Goal: Check status: Check status

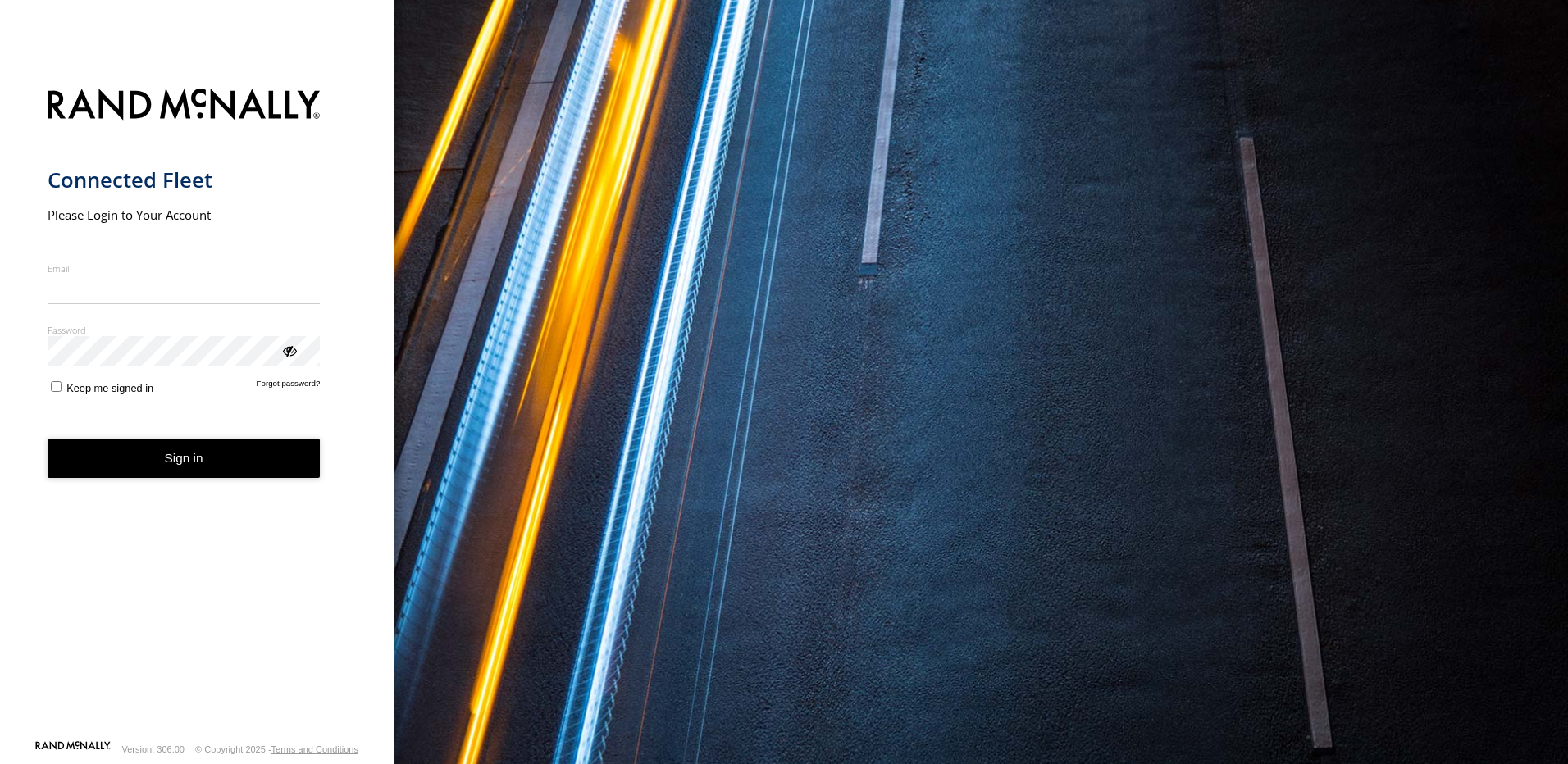
type input "**********"
click at [173, 470] on button "Sign in" at bounding box center [184, 459] width 273 height 40
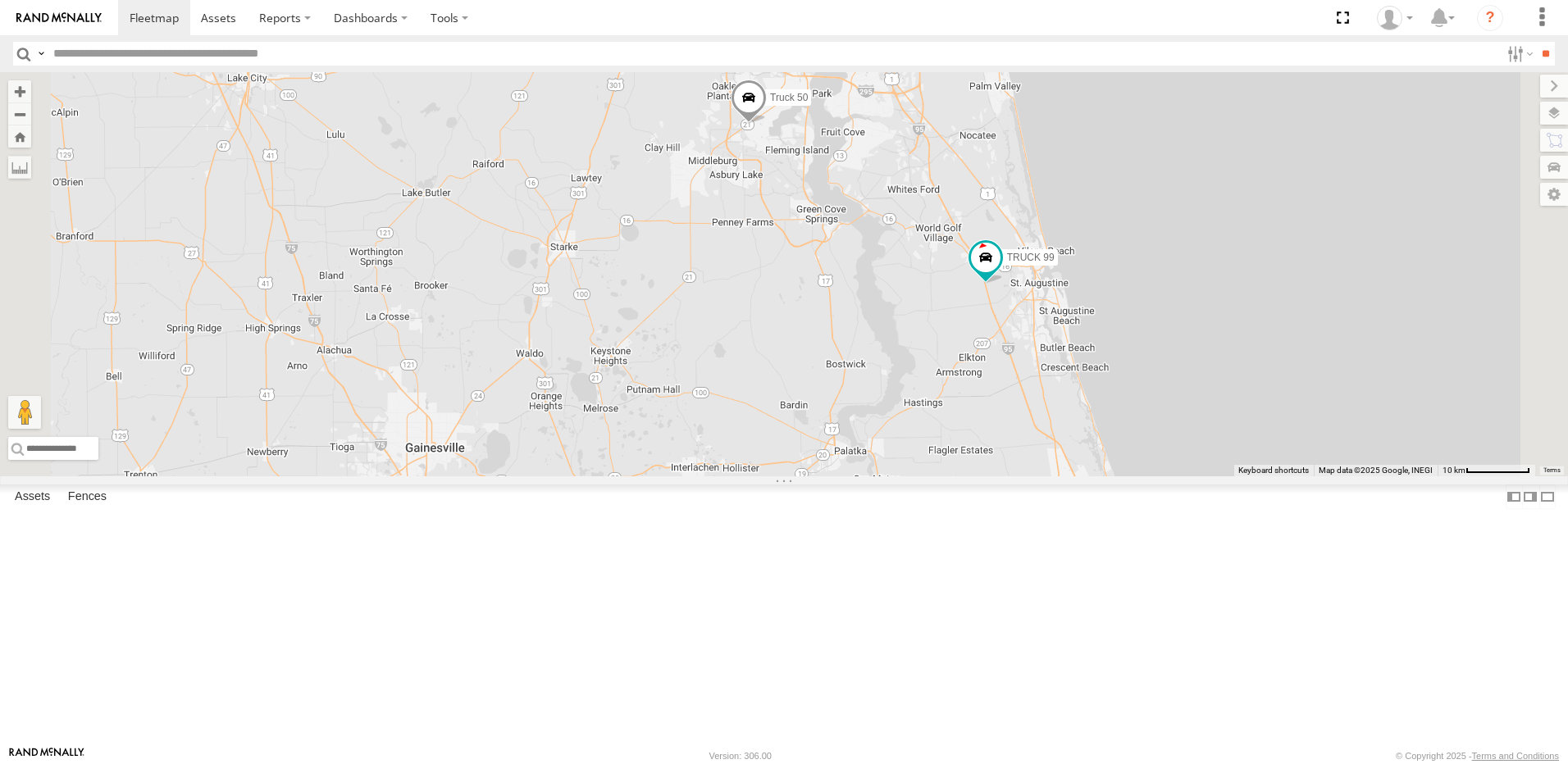
drag, startPoint x: 706, startPoint y: 331, endPoint x: 514, endPoint y: 428, distance: 215.1
click at [514, 428] on div "TRUCK 30 Truck 50 TRUCK 99" at bounding box center [784, 274] width 1568 height 405
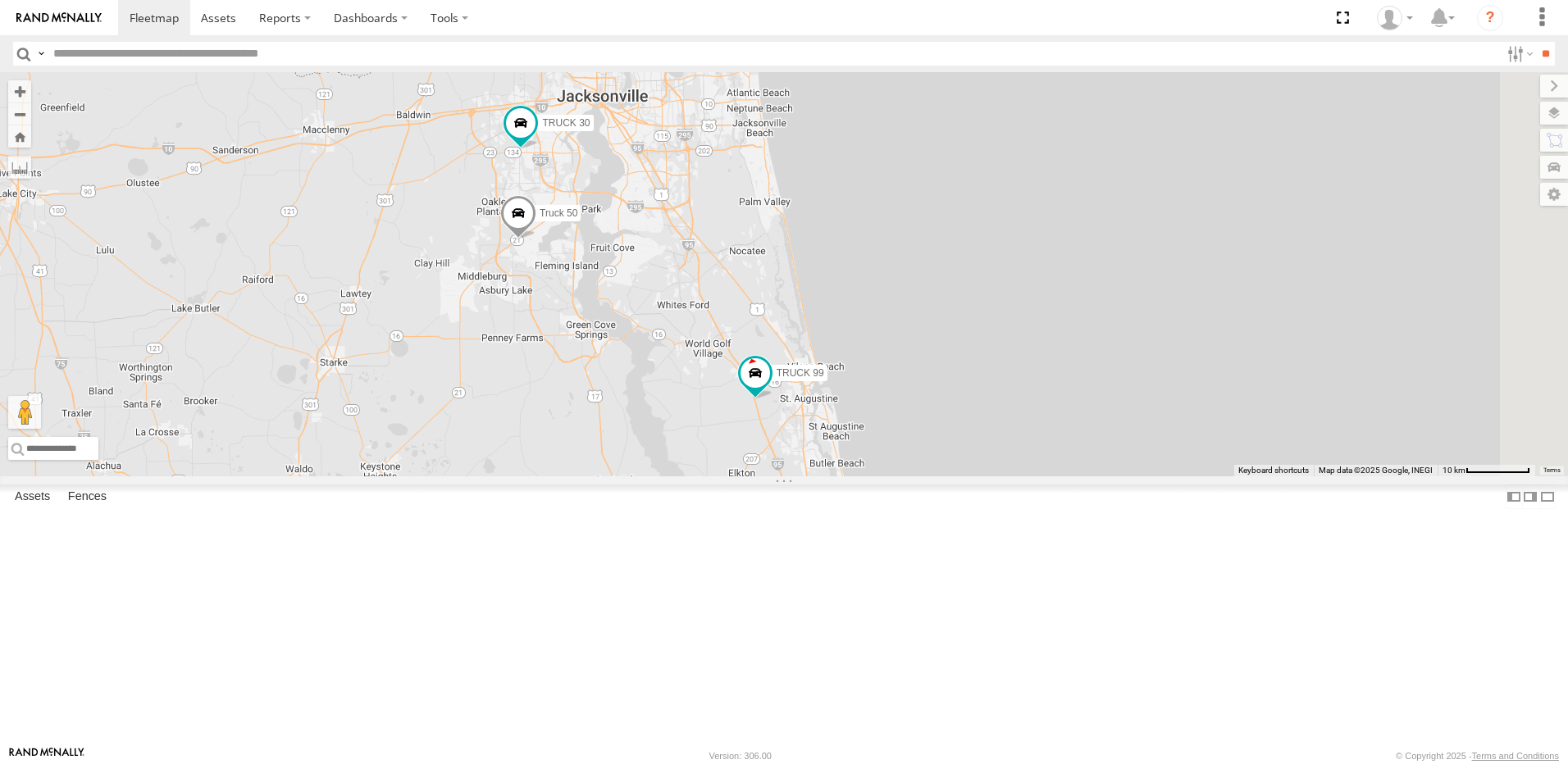
drag, startPoint x: 731, startPoint y: 382, endPoint x: 650, endPoint y: 410, distance: 85.7
click at [650, 410] on div "TRUCK 30 Truck 50 TRUCK 99 3" at bounding box center [784, 274] width 1568 height 405
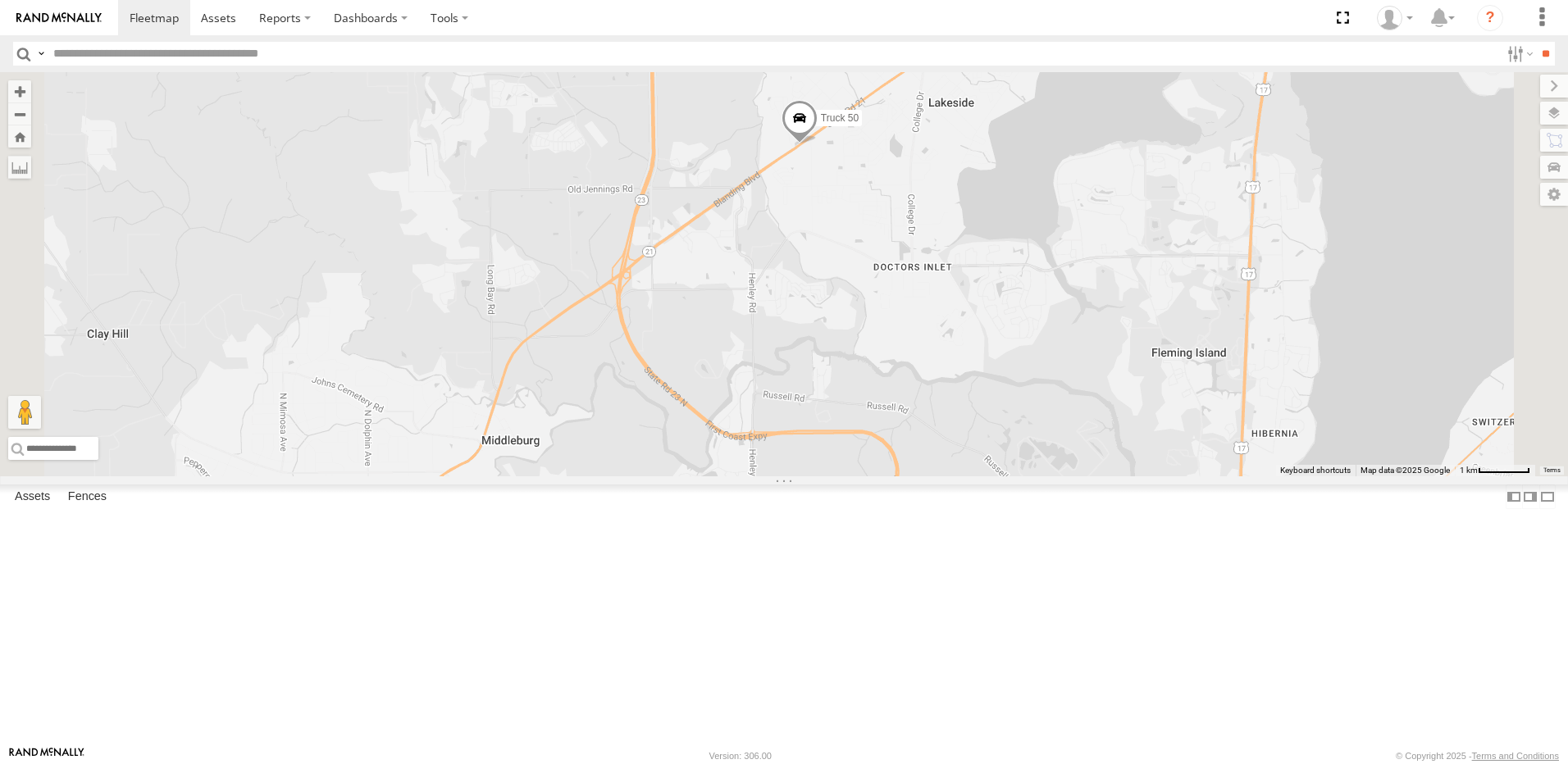
click at [0, 0] on div "Video" at bounding box center [0, 0] width 0 height 0
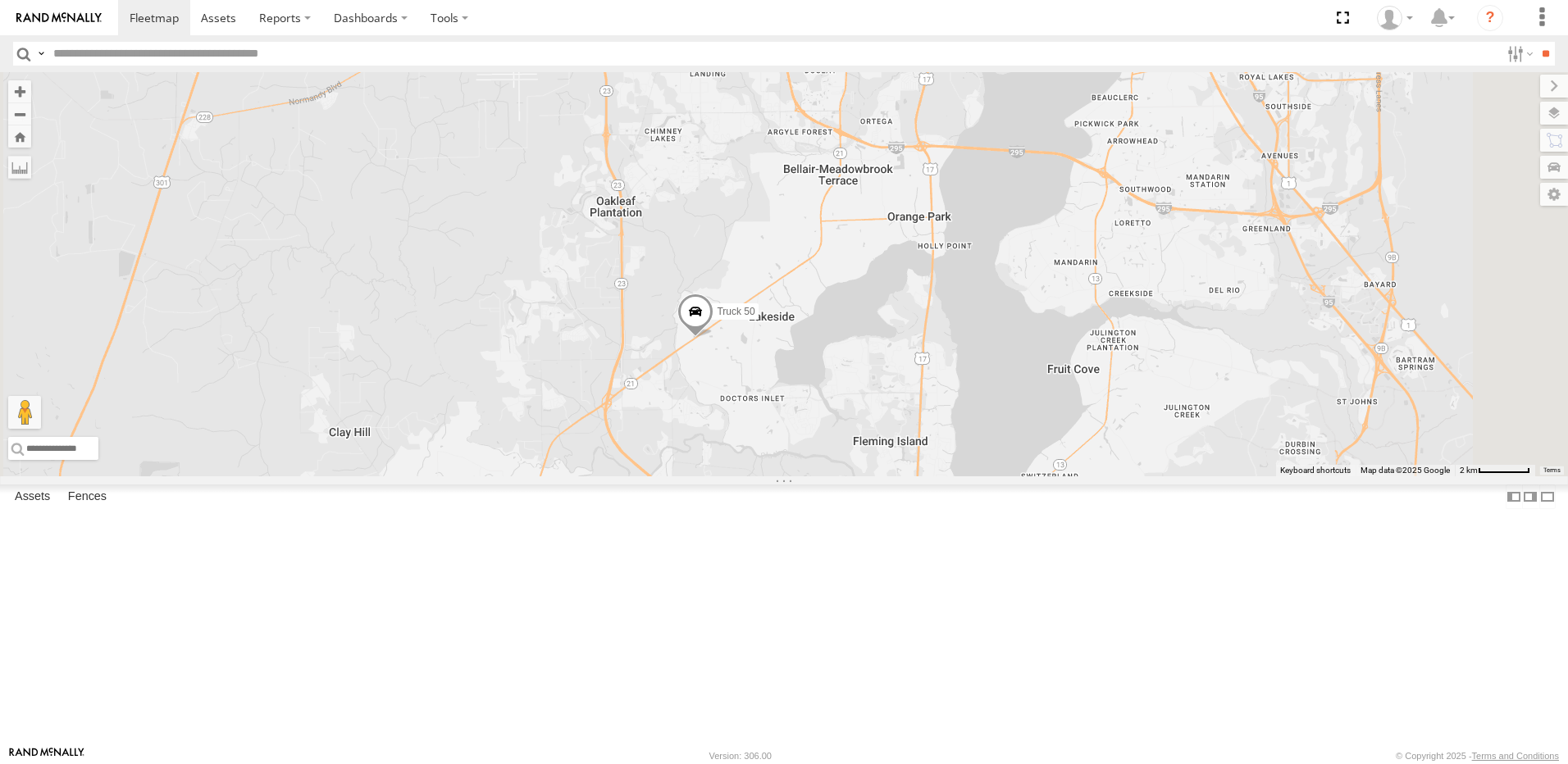
drag, startPoint x: 736, startPoint y: 469, endPoint x: 723, endPoint y: 661, distance: 192.4
click at [723, 476] on div "TRUCK 30 Truck 50 TRUCK 99" at bounding box center [784, 274] width 1568 height 405
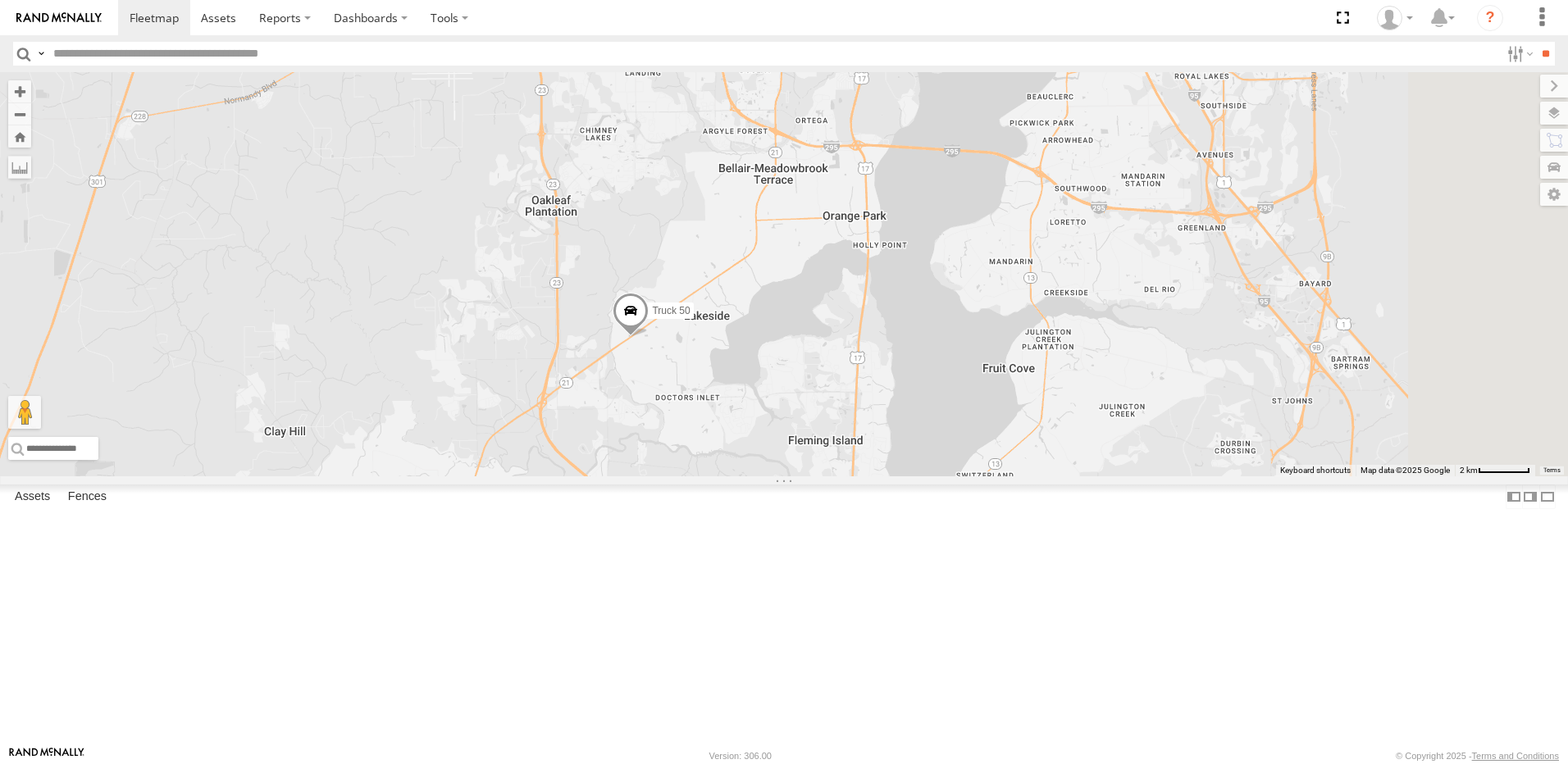
drag, startPoint x: 942, startPoint y: 404, endPoint x: 825, endPoint y: 422, distance: 118.4
click at [827, 421] on div "TRUCK 30 Truck 50 TRUCK 99" at bounding box center [784, 274] width 1568 height 405
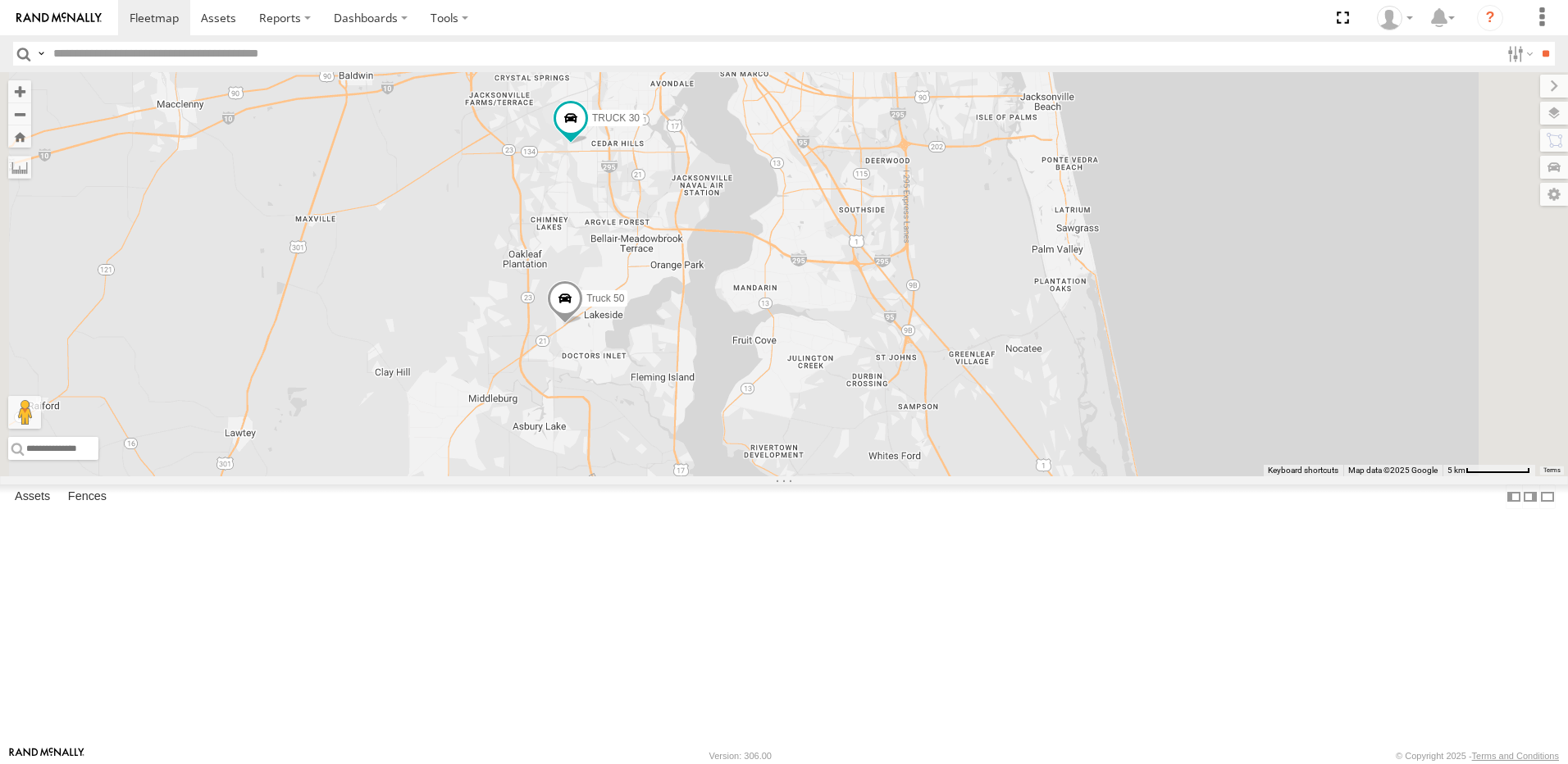
drag, startPoint x: 913, startPoint y: 493, endPoint x: 897, endPoint y: 382, distance: 112.1
click at [900, 405] on div "TRUCK 30 Truck 50 TRUCK 99 3" at bounding box center [784, 274] width 1568 height 405
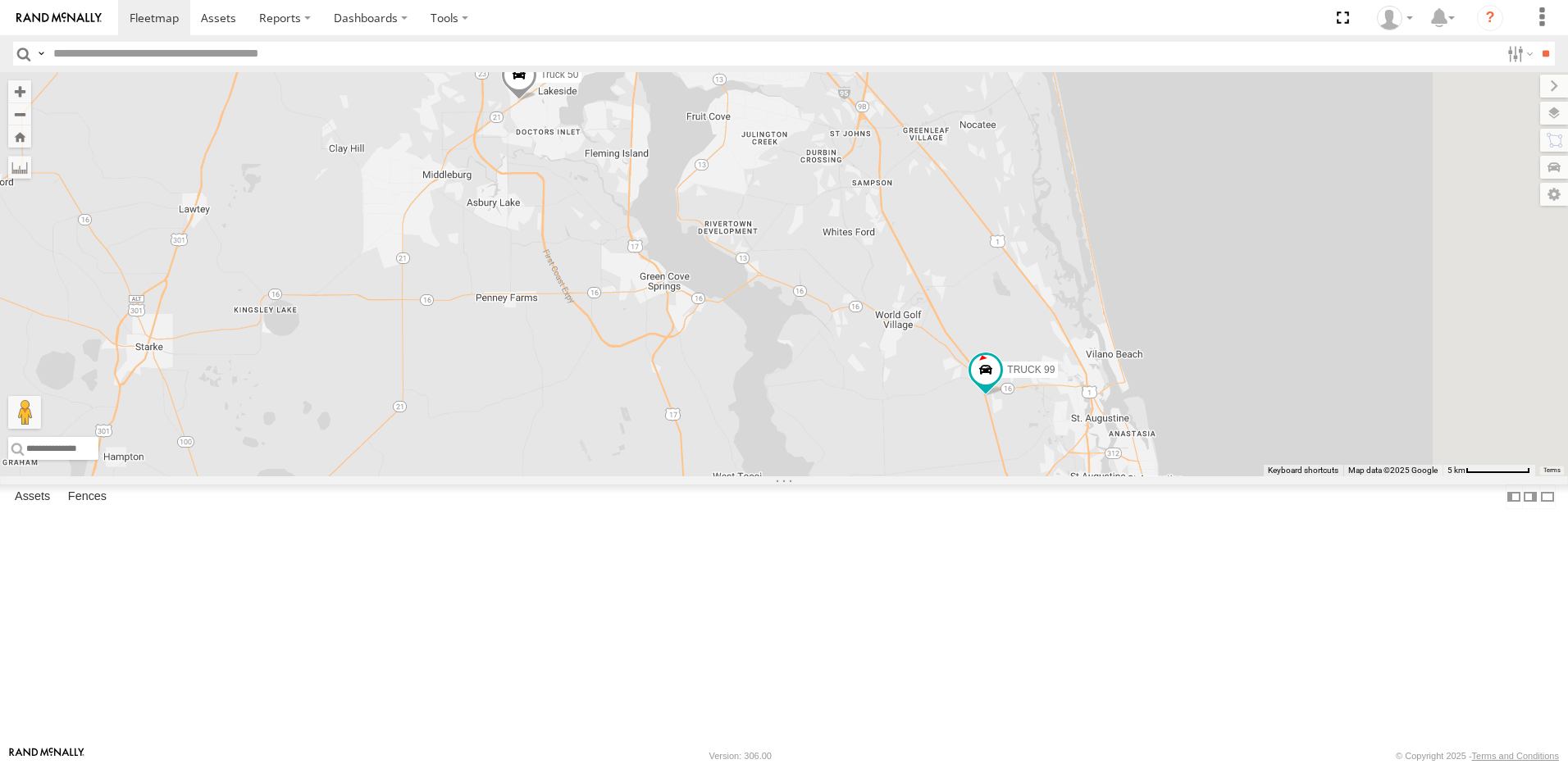
drag, startPoint x: 893, startPoint y: 408, endPoint x: 999, endPoint y: 530, distance: 161.6
click at [993, 476] on div "TRUCK 30 Truck 50 TRUCK 99 3" at bounding box center [784, 274] width 1568 height 405
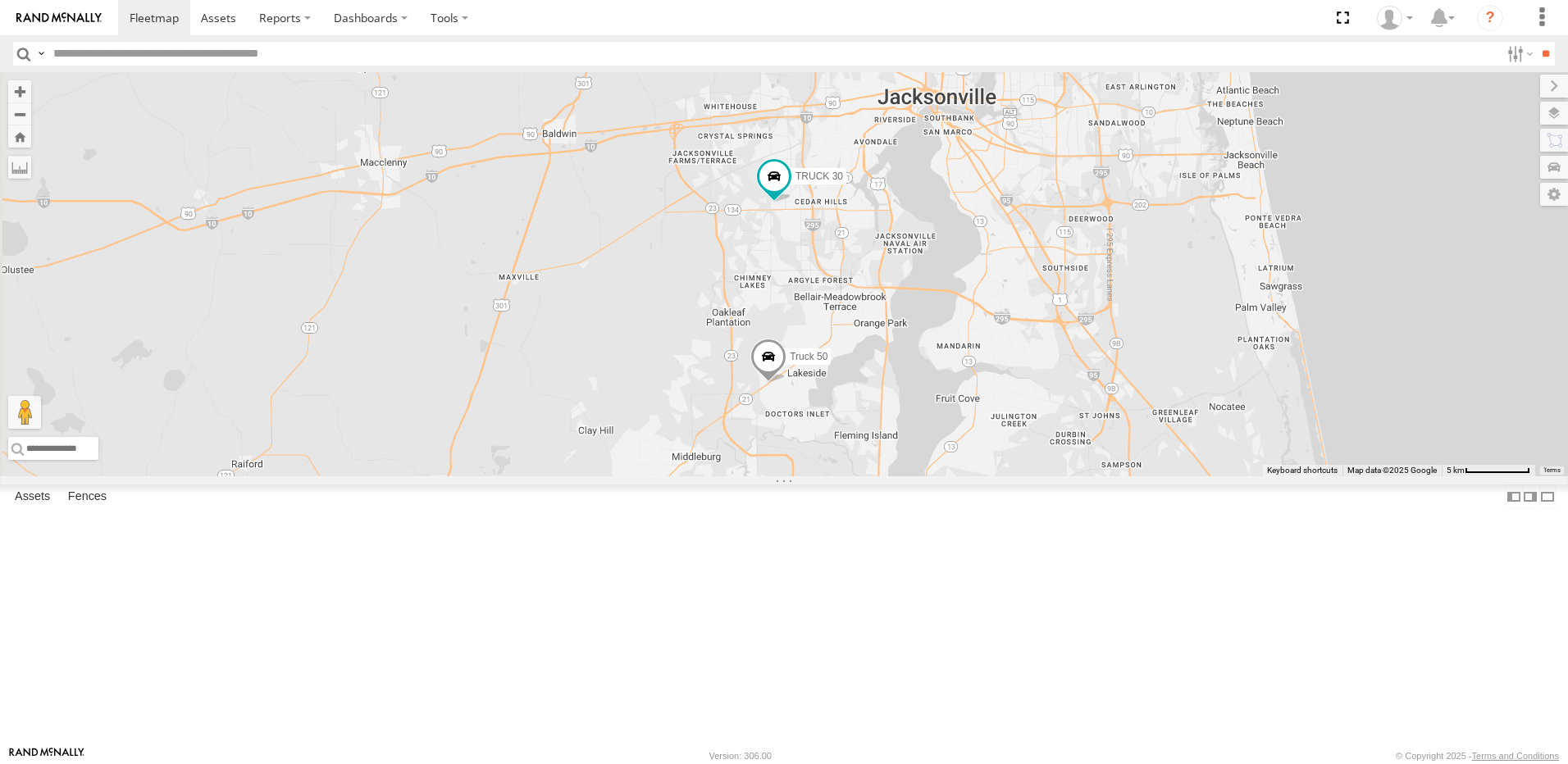
drag, startPoint x: 1099, startPoint y: 581, endPoint x: 1030, endPoint y: 445, distance: 152.5
click at [1044, 470] on div "TRUCK 30 Truck 50 TRUCK 99 3" at bounding box center [784, 274] width 1568 height 405
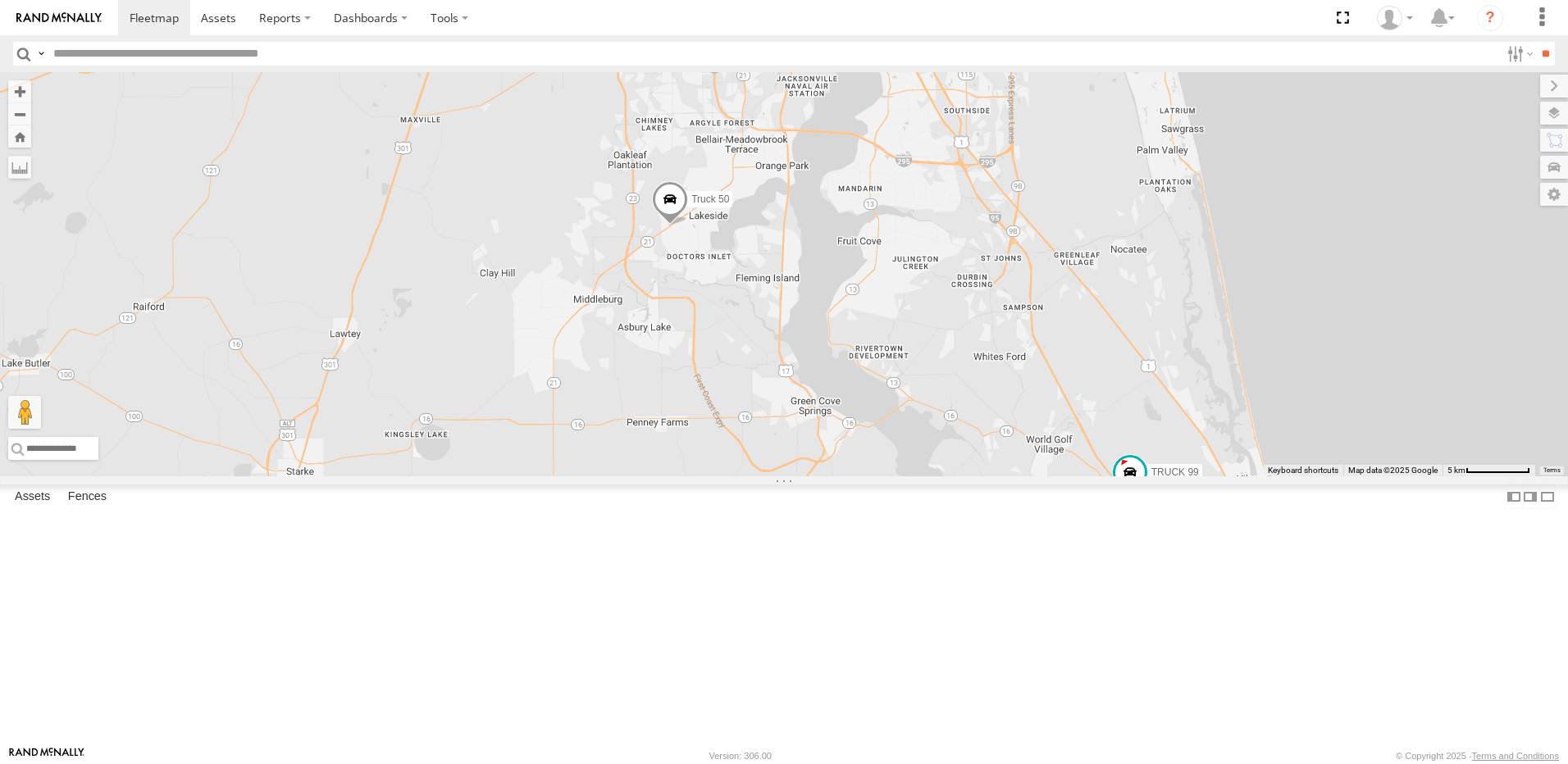
drag, startPoint x: 1153, startPoint y: 416, endPoint x: 1138, endPoint y: 481, distance: 66.7
click at [1138, 476] on div "TRUCK 30 Truck 50 TRUCK 99 3" at bounding box center [784, 274] width 1568 height 405
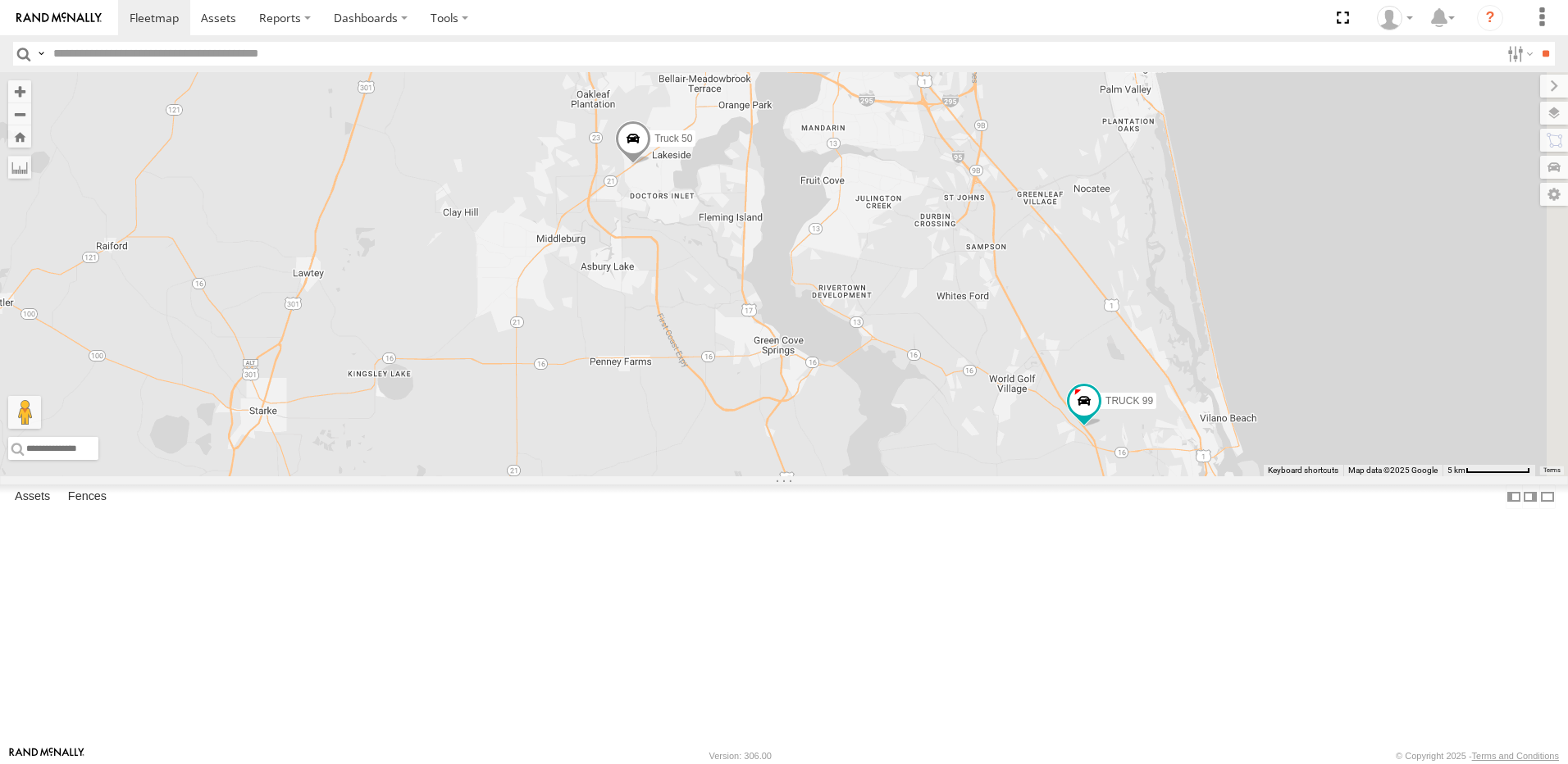
drag, startPoint x: 816, startPoint y: 560, endPoint x: 764, endPoint y: 458, distance: 114.5
click at [767, 462] on div "TRUCK 30 Truck 50 TRUCK 99 3" at bounding box center [784, 274] width 1568 height 405
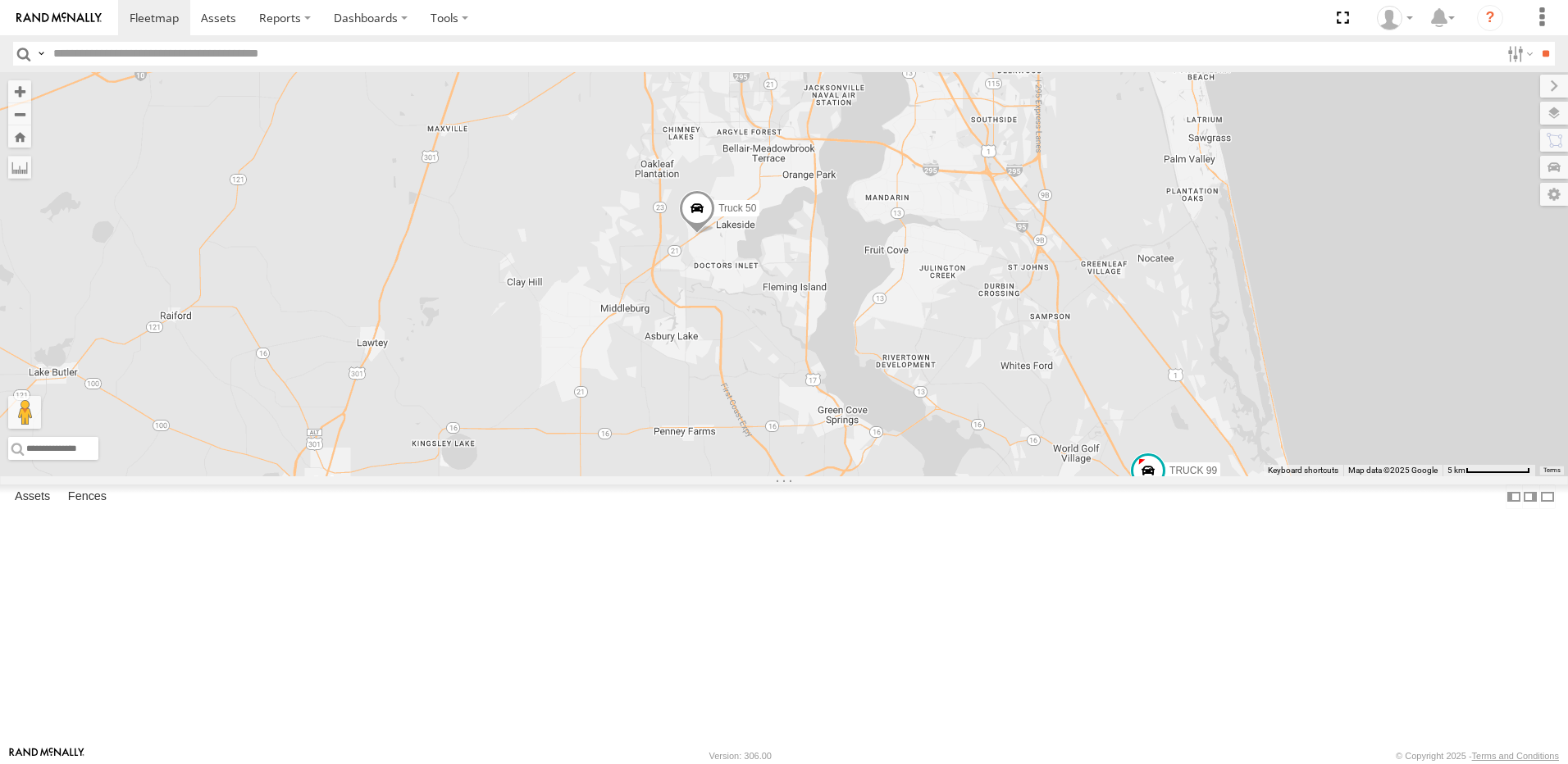
drag, startPoint x: 719, startPoint y: 396, endPoint x: 785, endPoint y: 486, distance: 111.6
click at [785, 476] on div "TRUCK 30 Truck 50 TRUCK 99 3" at bounding box center [784, 274] width 1568 height 405
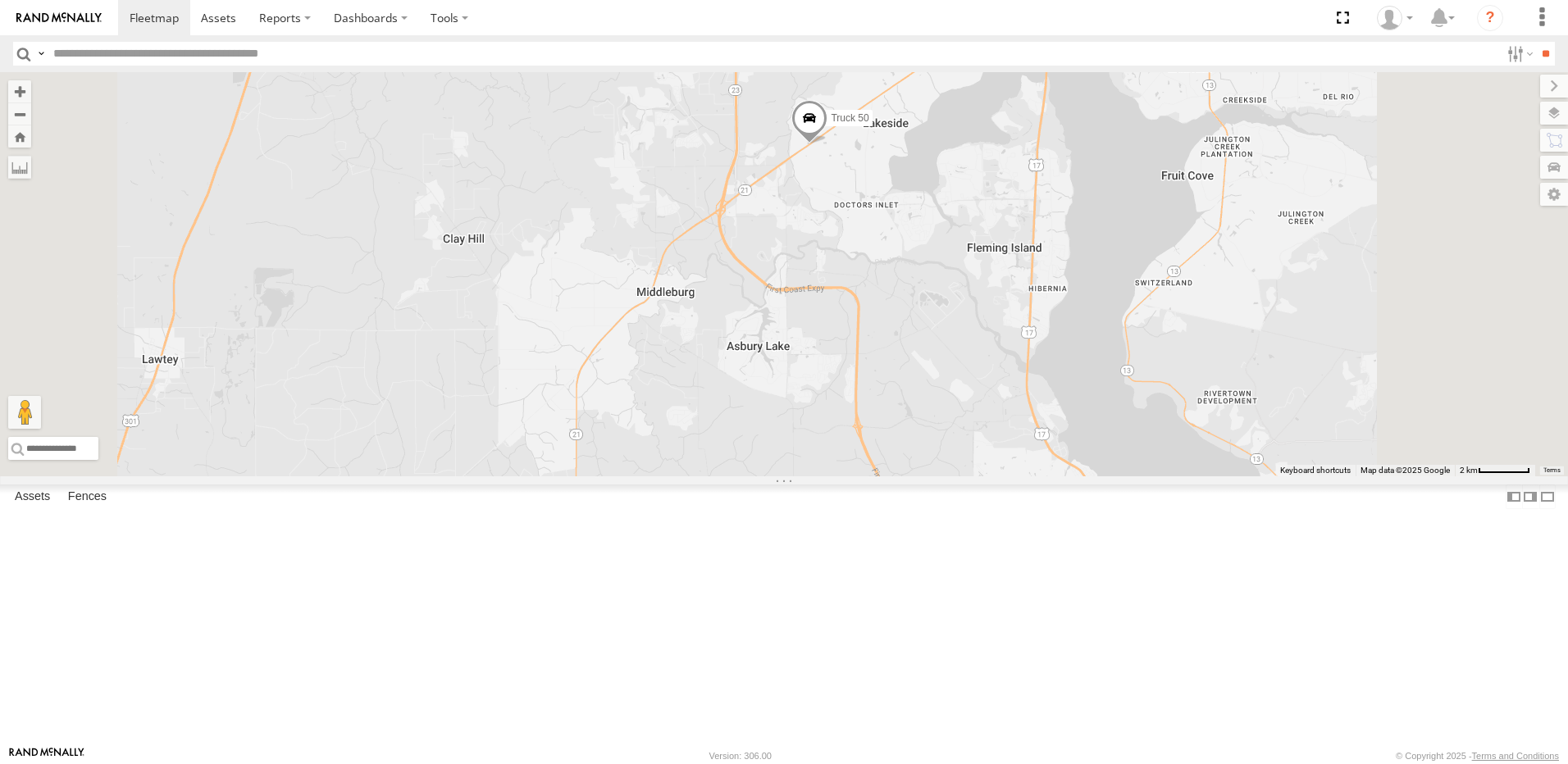
drag, startPoint x: 897, startPoint y: 546, endPoint x: 820, endPoint y: 476, distance: 104.1
click at [820, 476] on div "TRUCK 30 Truck 50 TRUCK 99" at bounding box center [784, 274] width 1568 height 405
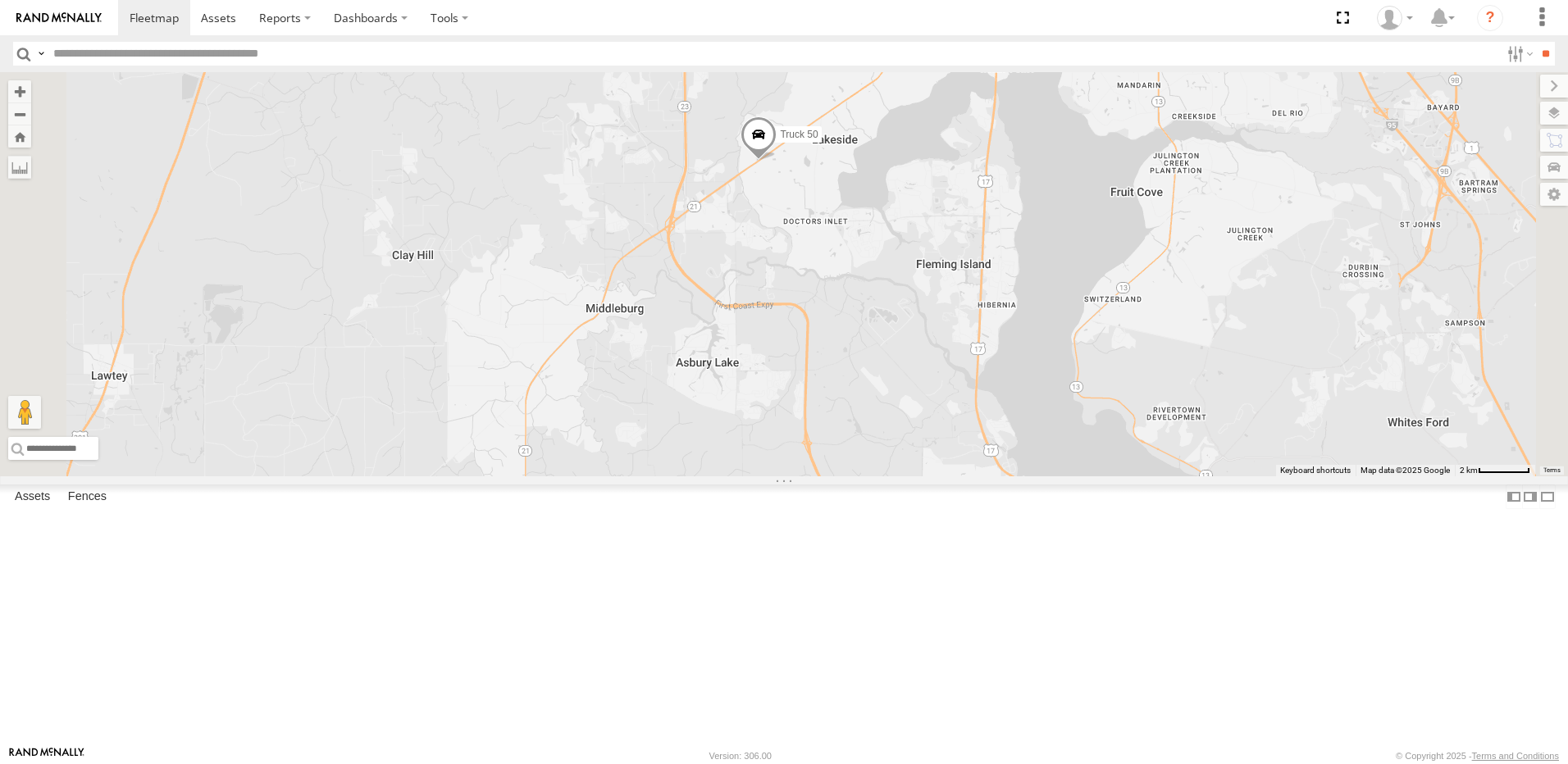
drag, startPoint x: 845, startPoint y: 491, endPoint x: 859, endPoint y: 564, distance: 74.3
click at [859, 476] on div "TRUCK 30 Truck 50 TRUCK 99" at bounding box center [784, 274] width 1568 height 405
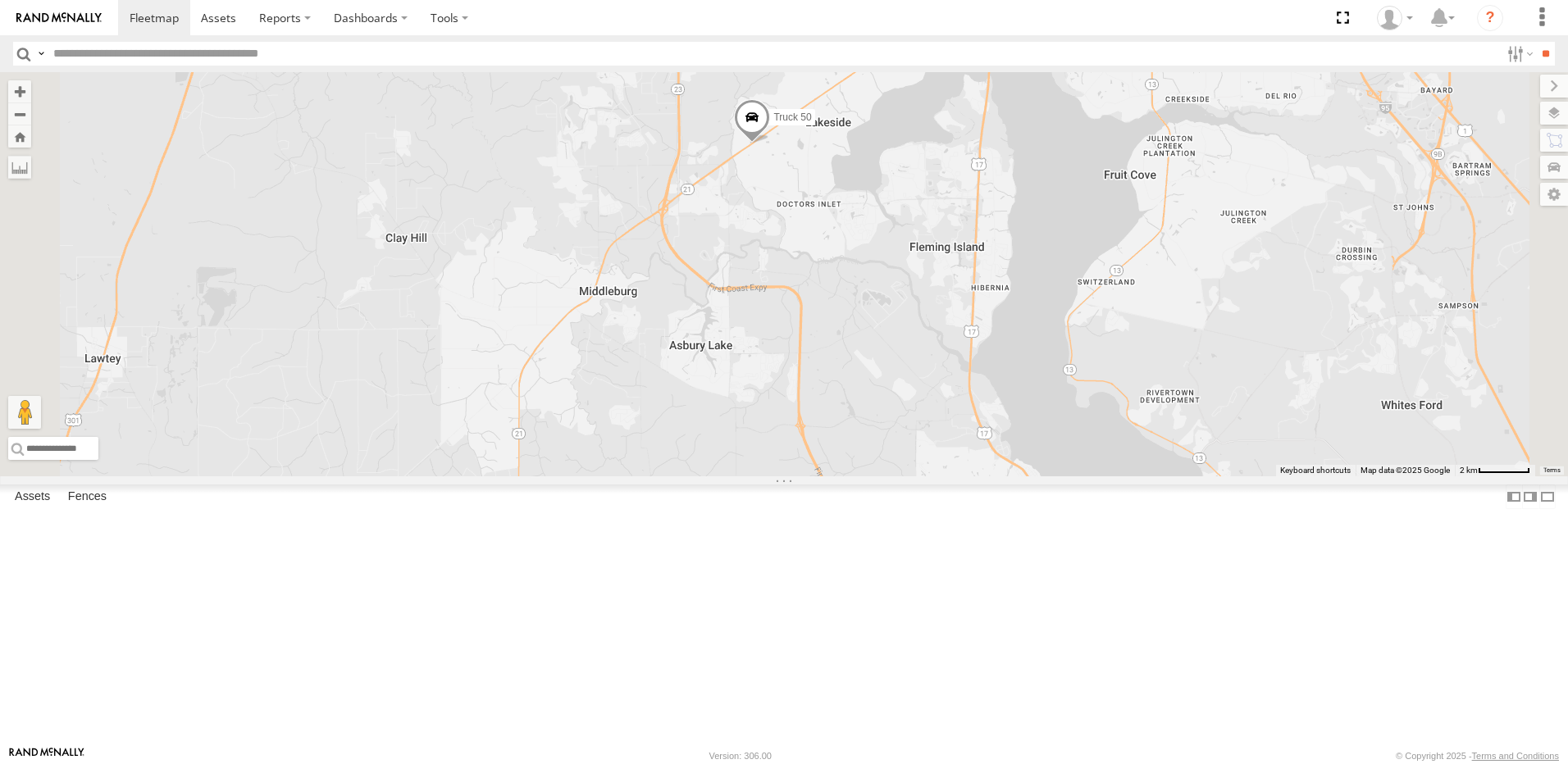
drag, startPoint x: 897, startPoint y: 572, endPoint x: 848, endPoint y: 510, distance: 79.0
click at [851, 476] on div "TRUCK 30 Truck 50 TRUCK 99" at bounding box center [784, 274] width 1568 height 405
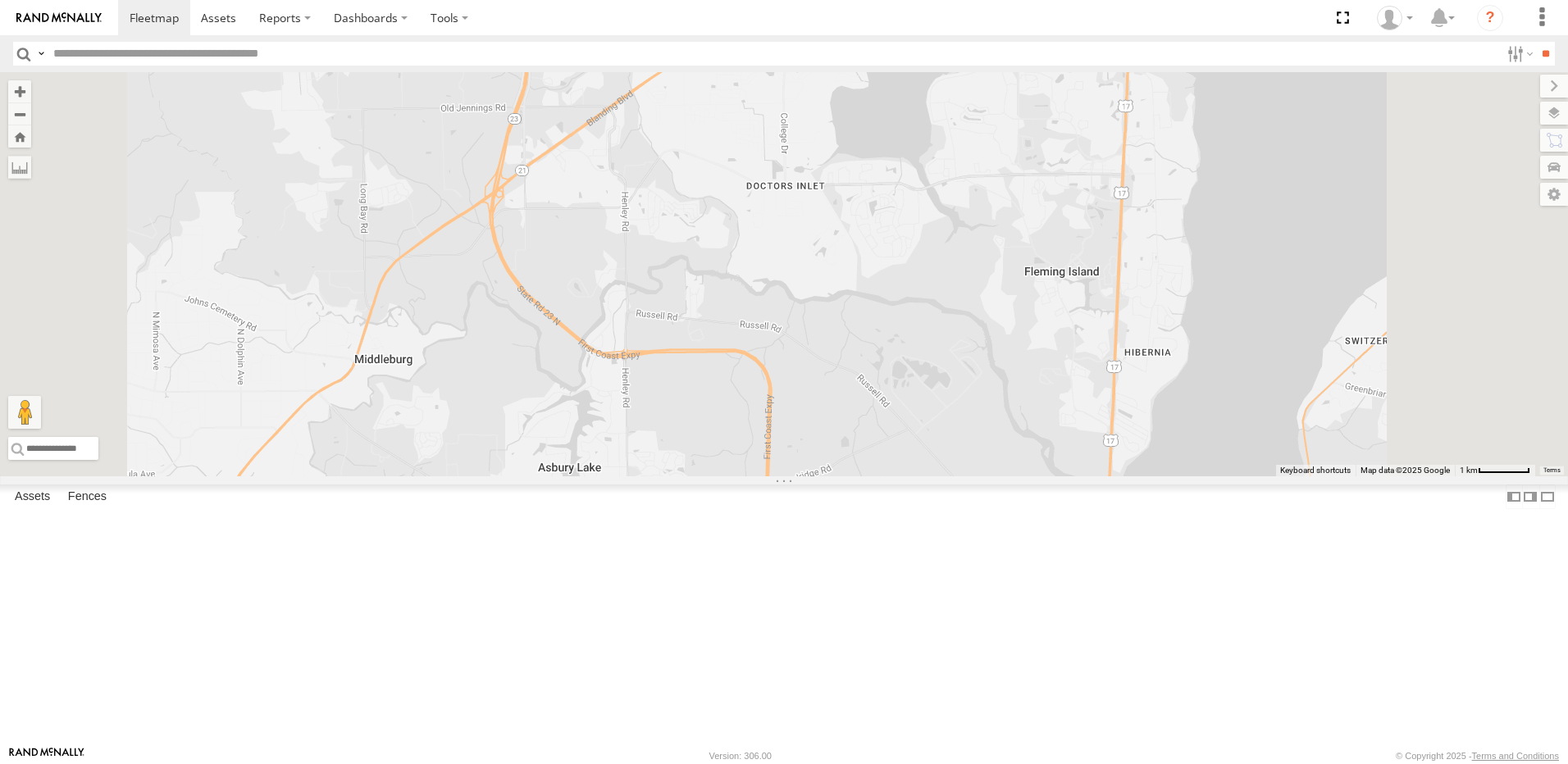
drag, startPoint x: 864, startPoint y: 319, endPoint x: 877, endPoint y: 411, distance: 92.9
click at [877, 414] on div "TRUCK 30 Truck 50 TRUCK 99" at bounding box center [784, 274] width 1568 height 405
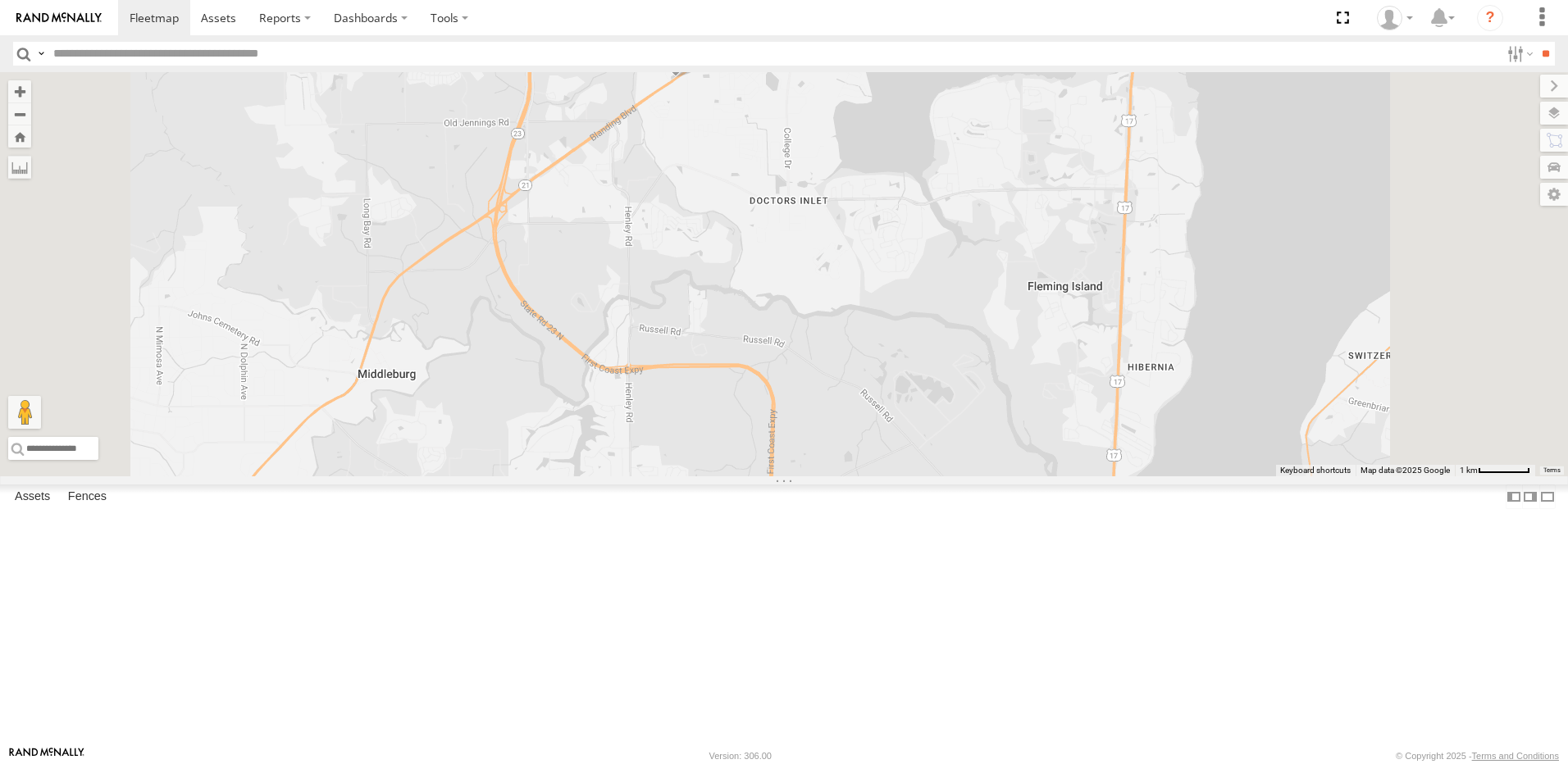
drag, startPoint x: 807, startPoint y: 652, endPoint x: 880, endPoint y: 379, distance: 282.6
click at [879, 383] on div "TRUCK 30 Truck 50 TRUCK 99" at bounding box center [784, 274] width 1568 height 405
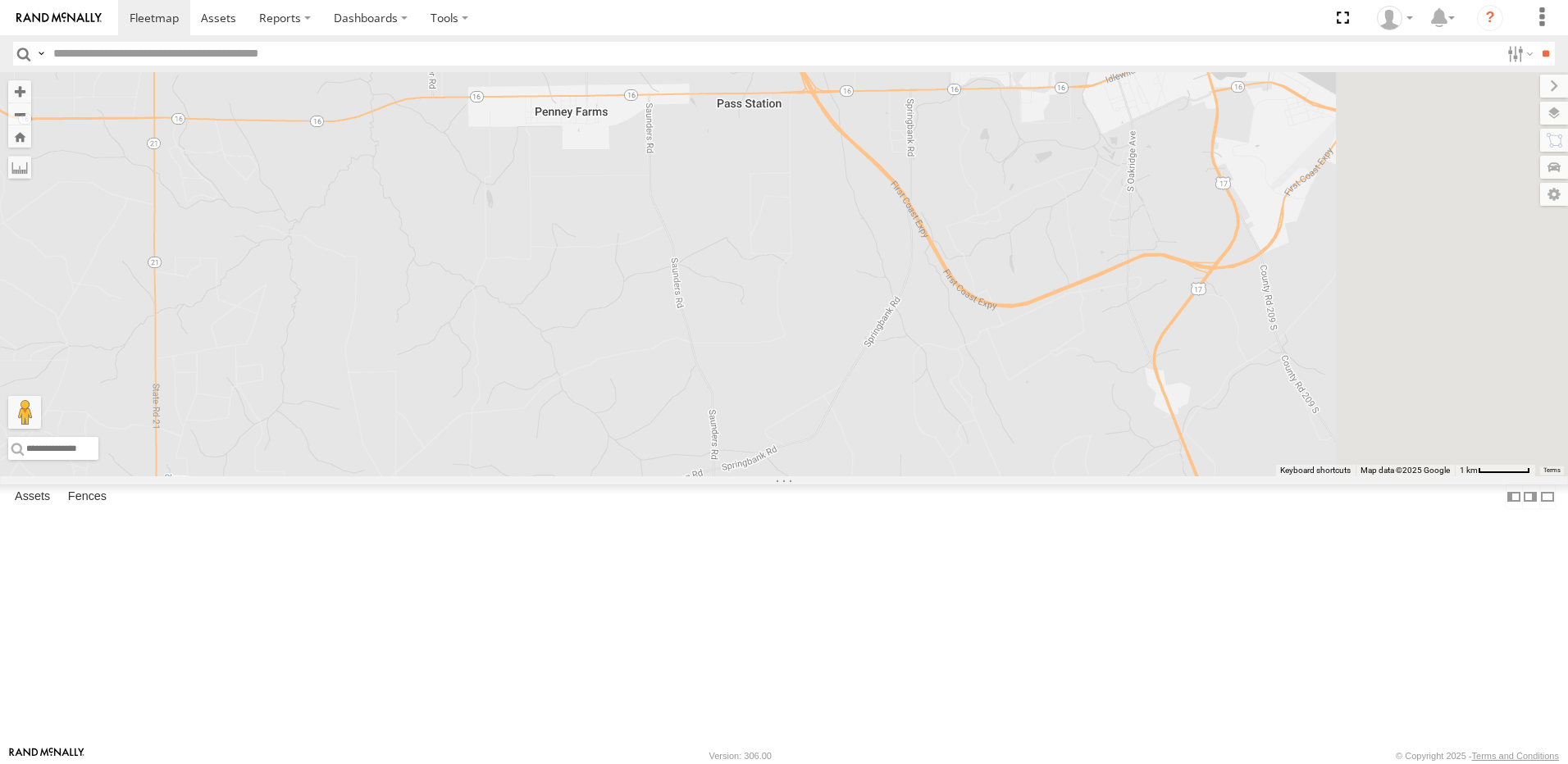
drag, startPoint x: 1082, startPoint y: 478, endPoint x: 724, endPoint y: 332, distance: 386.6
click at [739, 343] on div "TRUCK 30 Truck 50 TRUCK 99" at bounding box center [784, 274] width 1568 height 405
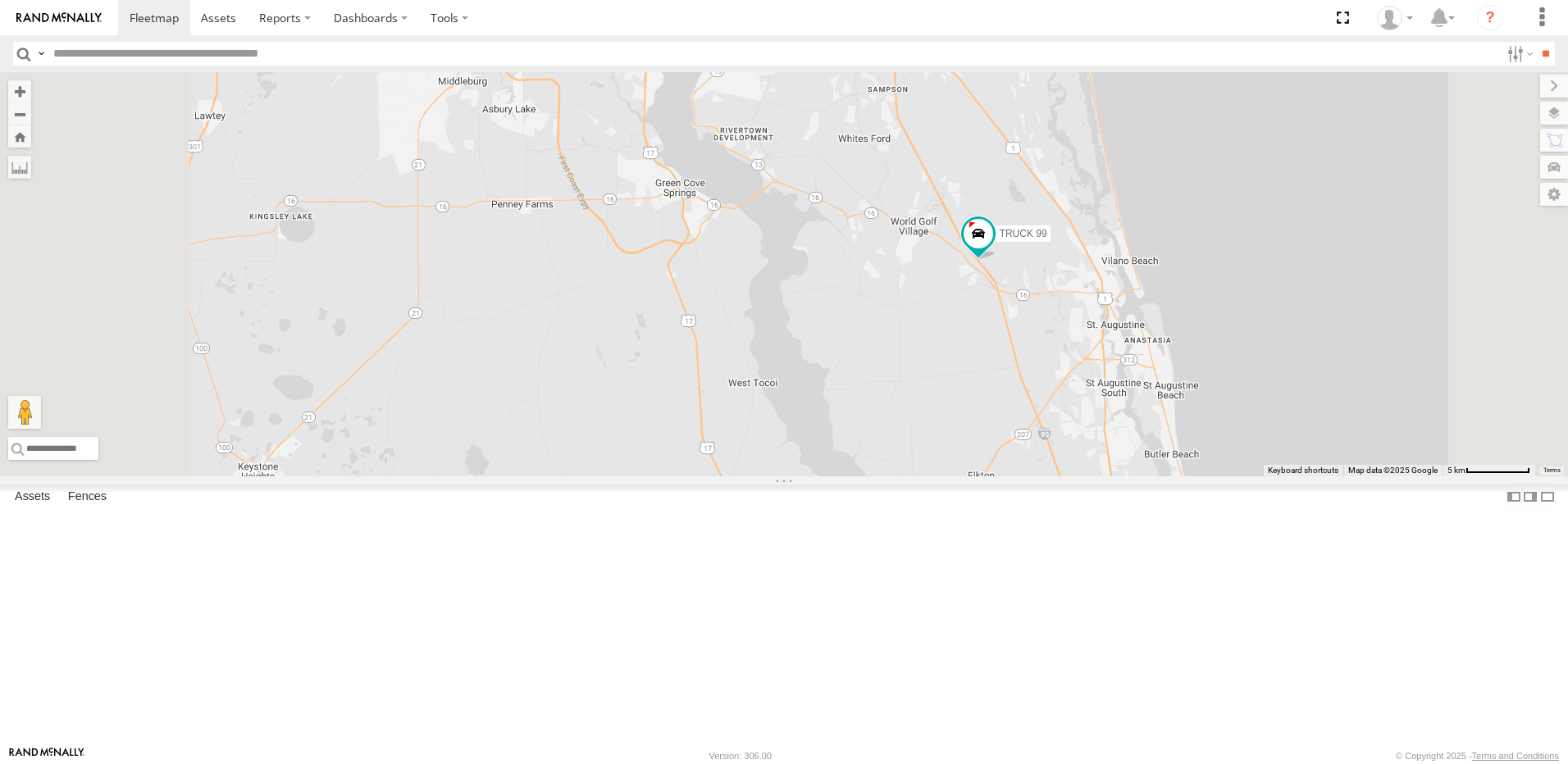
drag, startPoint x: 745, startPoint y: 269, endPoint x: 795, endPoint y: 384, distance: 125.4
click at [794, 383] on div "TRUCK 30 Truck 50 TRUCK 99" at bounding box center [784, 274] width 1568 height 405
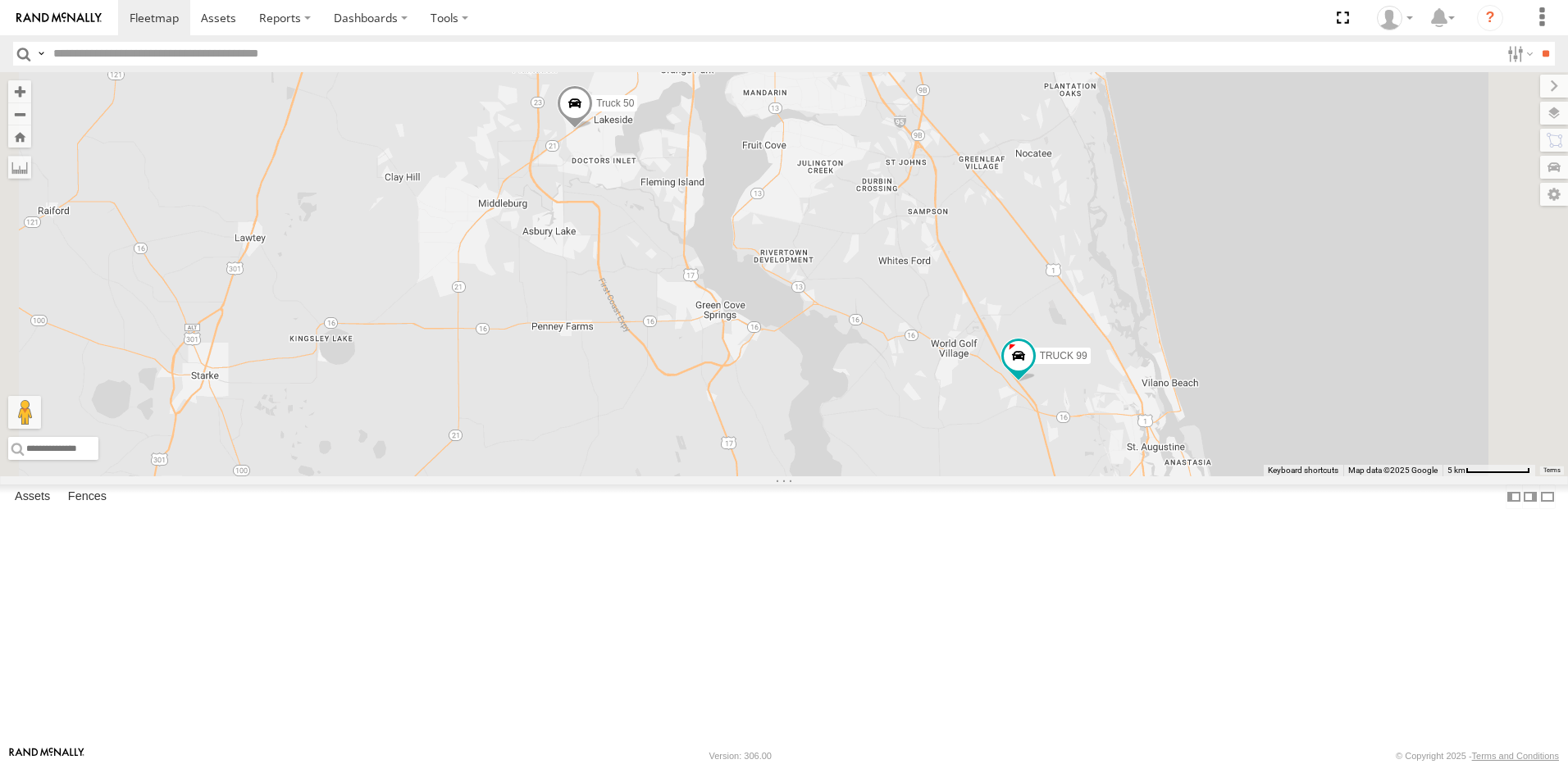
drag, startPoint x: 746, startPoint y: 319, endPoint x: 753, endPoint y: 418, distance: 99.2
click at [753, 415] on div "TRUCK 30 Truck 50 TRUCK 99" at bounding box center [784, 274] width 1568 height 405
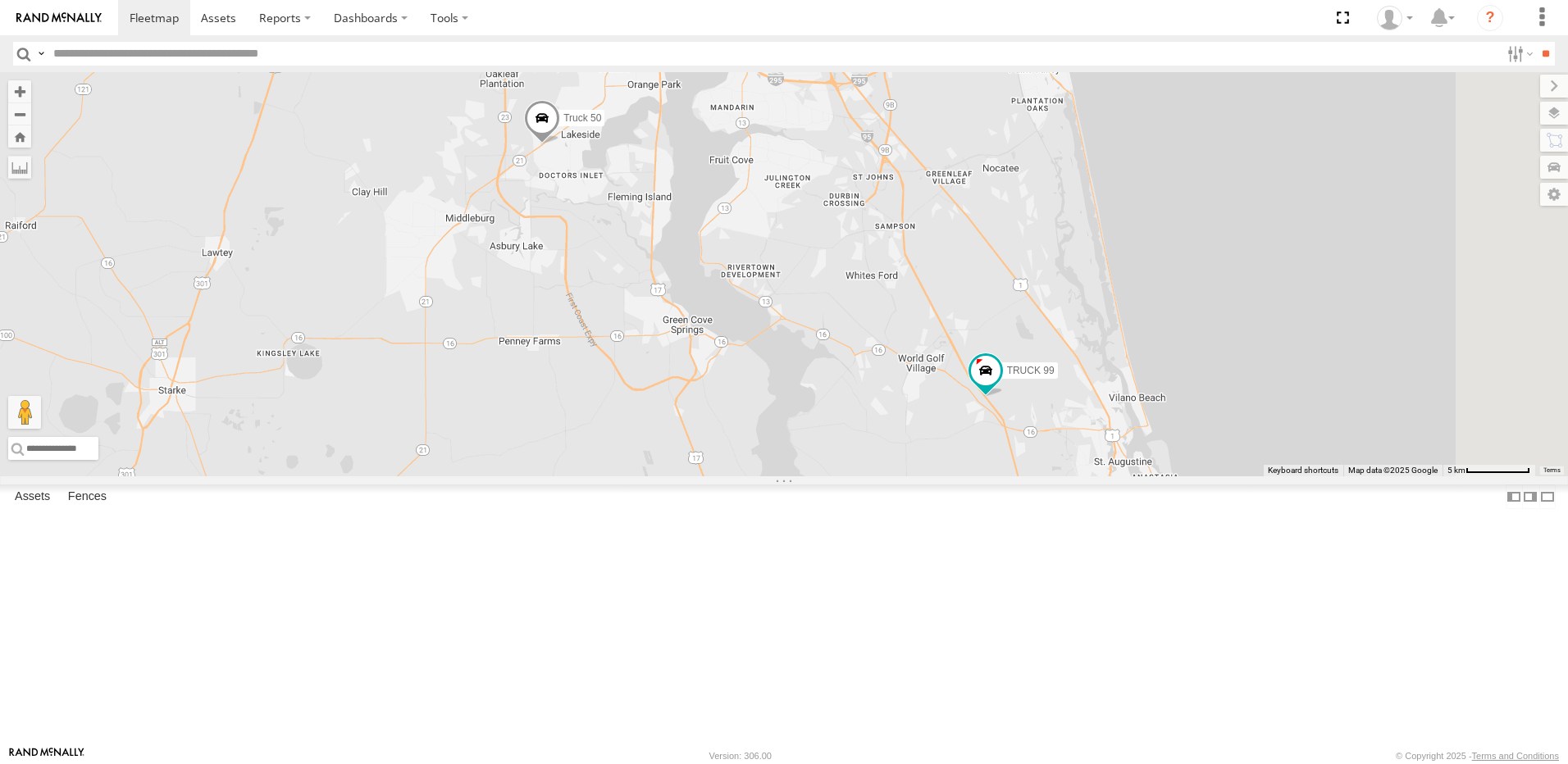
drag, startPoint x: 1023, startPoint y: 500, endPoint x: 984, endPoint y: 473, distance: 47.4
click at [985, 473] on div "TRUCK 30 Truck 50 TRUCK 99" at bounding box center [784, 274] width 1568 height 405
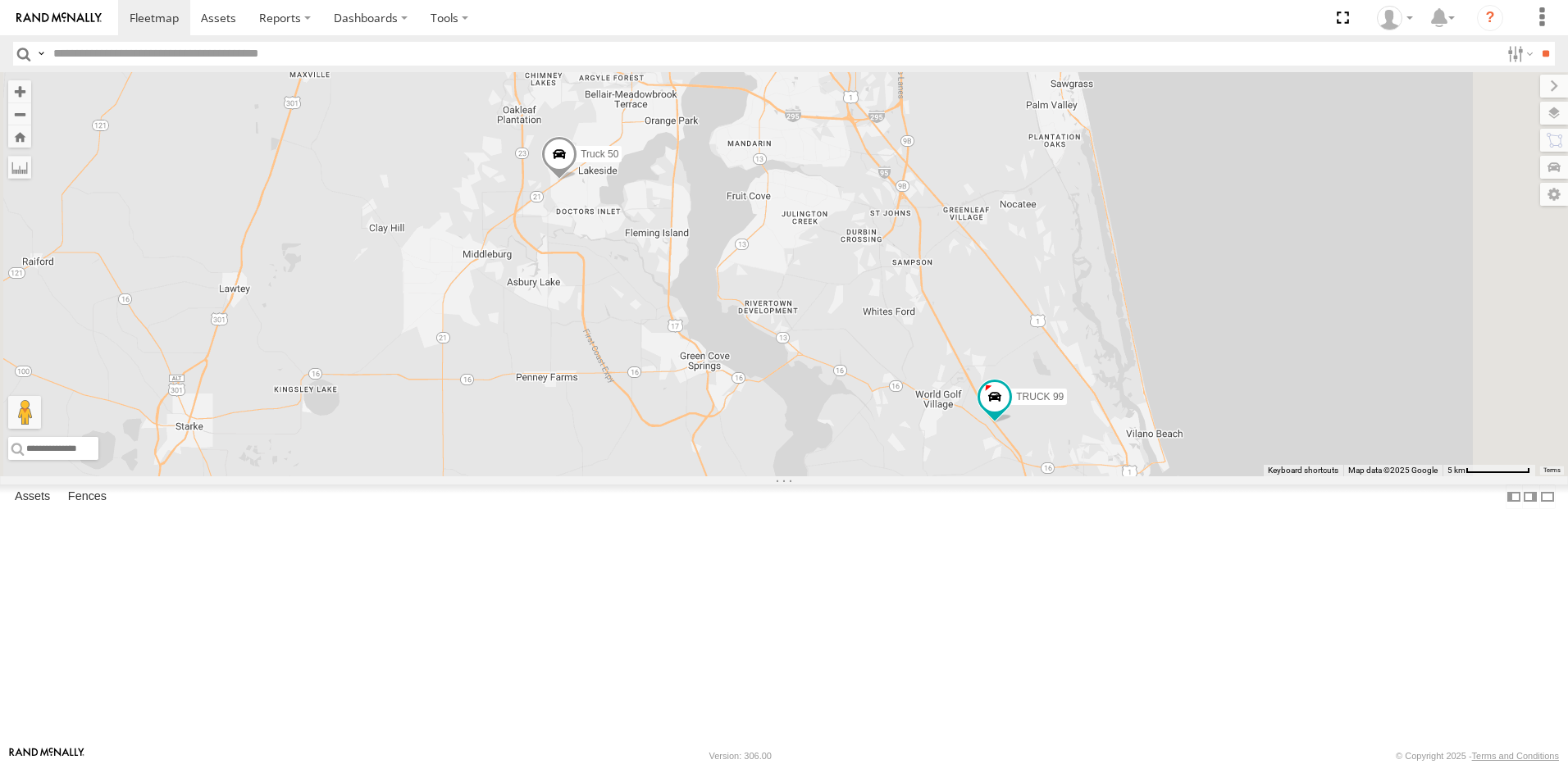
drag, startPoint x: 587, startPoint y: 314, endPoint x: 636, endPoint y: 395, distance: 94.7
click at [636, 395] on div "TRUCK 30 Truck 50 TRUCK 99" at bounding box center [784, 274] width 1568 height 405
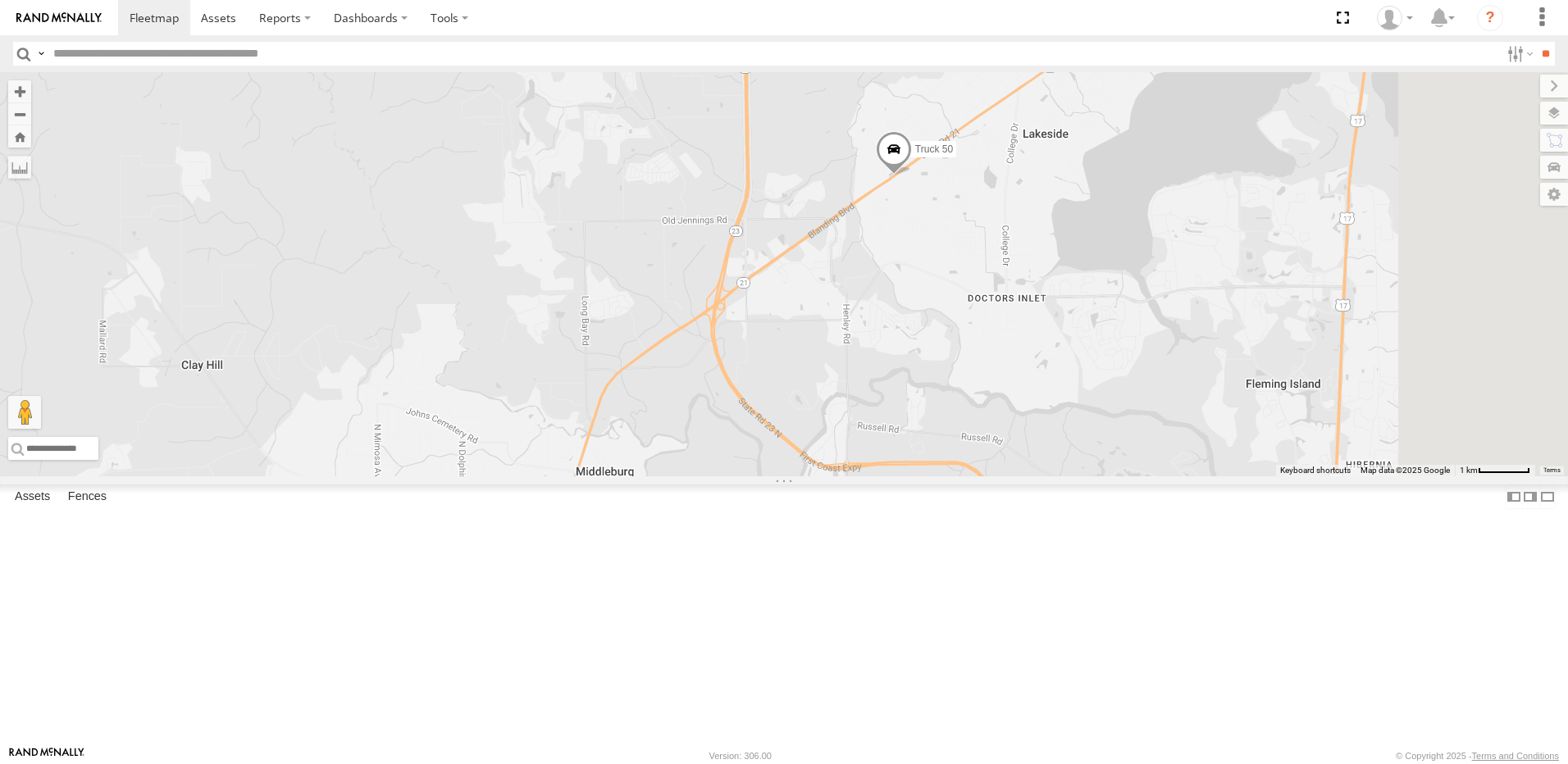
drag, startPoint x: 935, startPoint y: 406, endPoint x: 714, endPoint y: 516, distance: 246.9
click at [716, 476] on div "TRUCK 30 Truck 50 TRUCK 99" at bounding box center [784, 274] width 1568 height 405
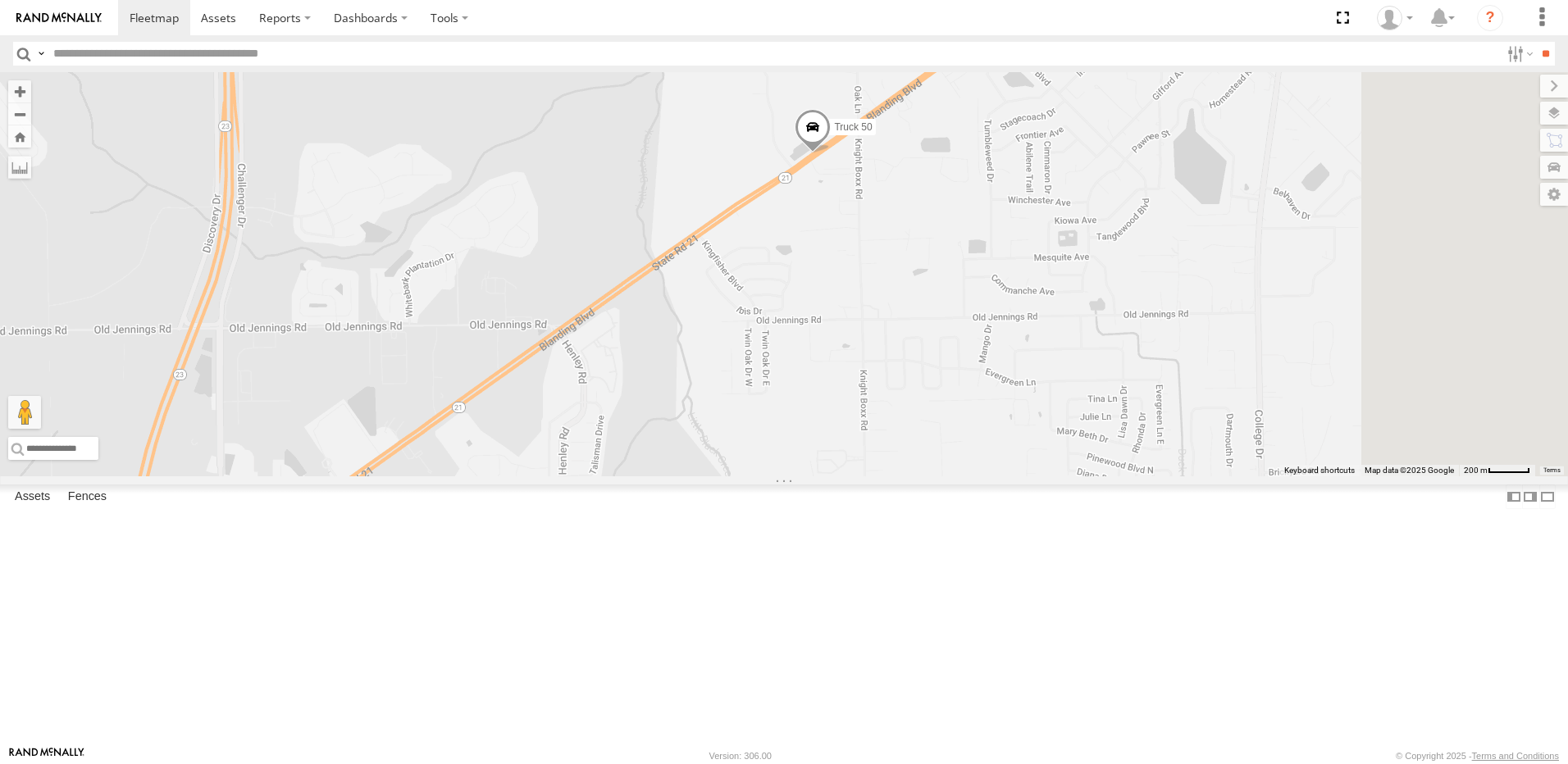
drag, startPoint x: 898, startPoint y: 405, endPoint x: 755, endPoint y: 623, distance: 260.7
click at [755, 476] on div "TRUCK 30 Truck 50 TRUCK 99" at bounding box center [784, 274] width 1568 height 405
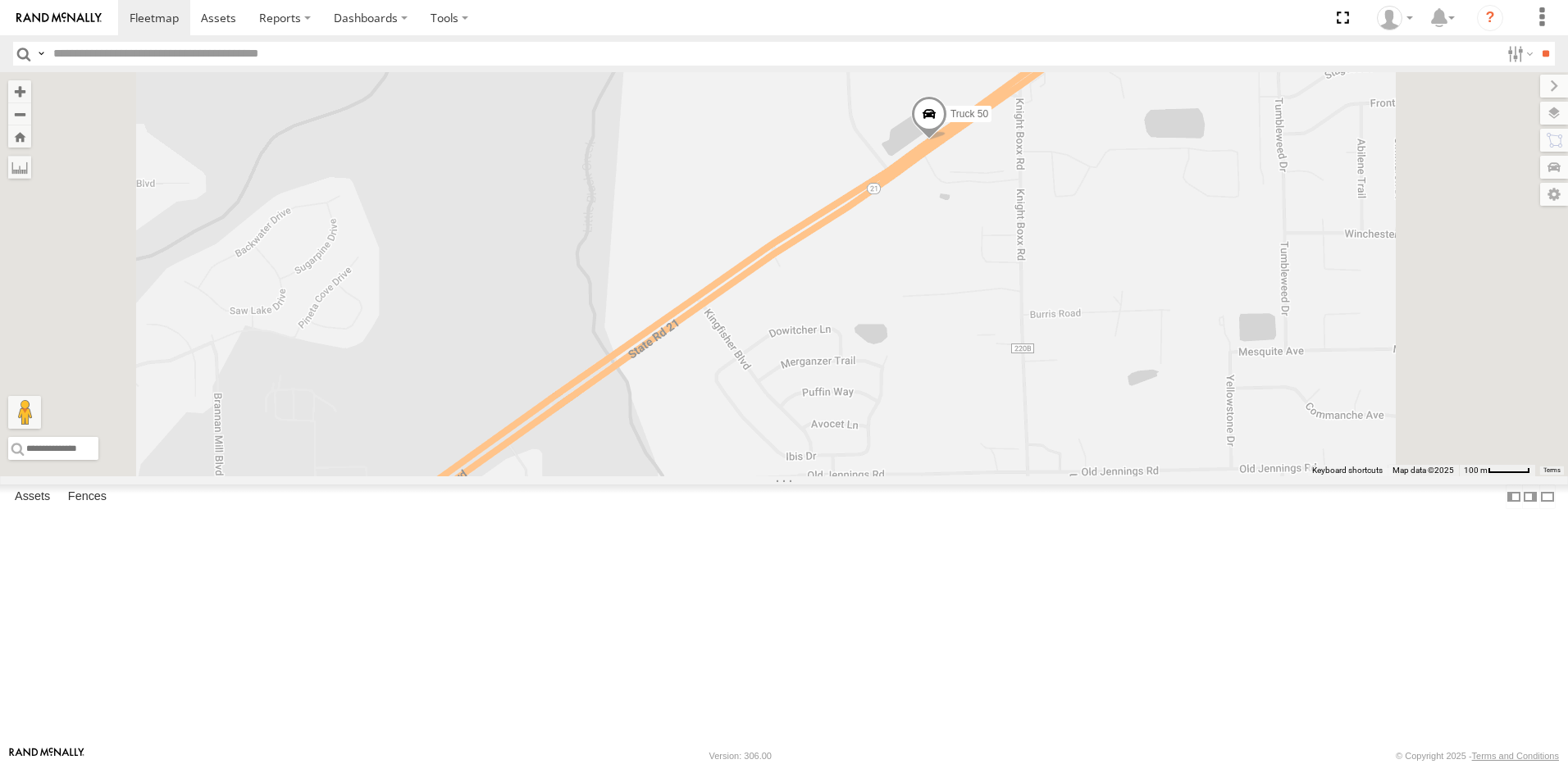
drag, startPoint x: 908, startPoint y: 511, endPoint x: 874, endPoint y: 642, distance: 135.3
click at [874, 476] on div "TRUCK 30 Truck 50 TRUCK 99" at bounding box center [784, 274] width 1568 height 405
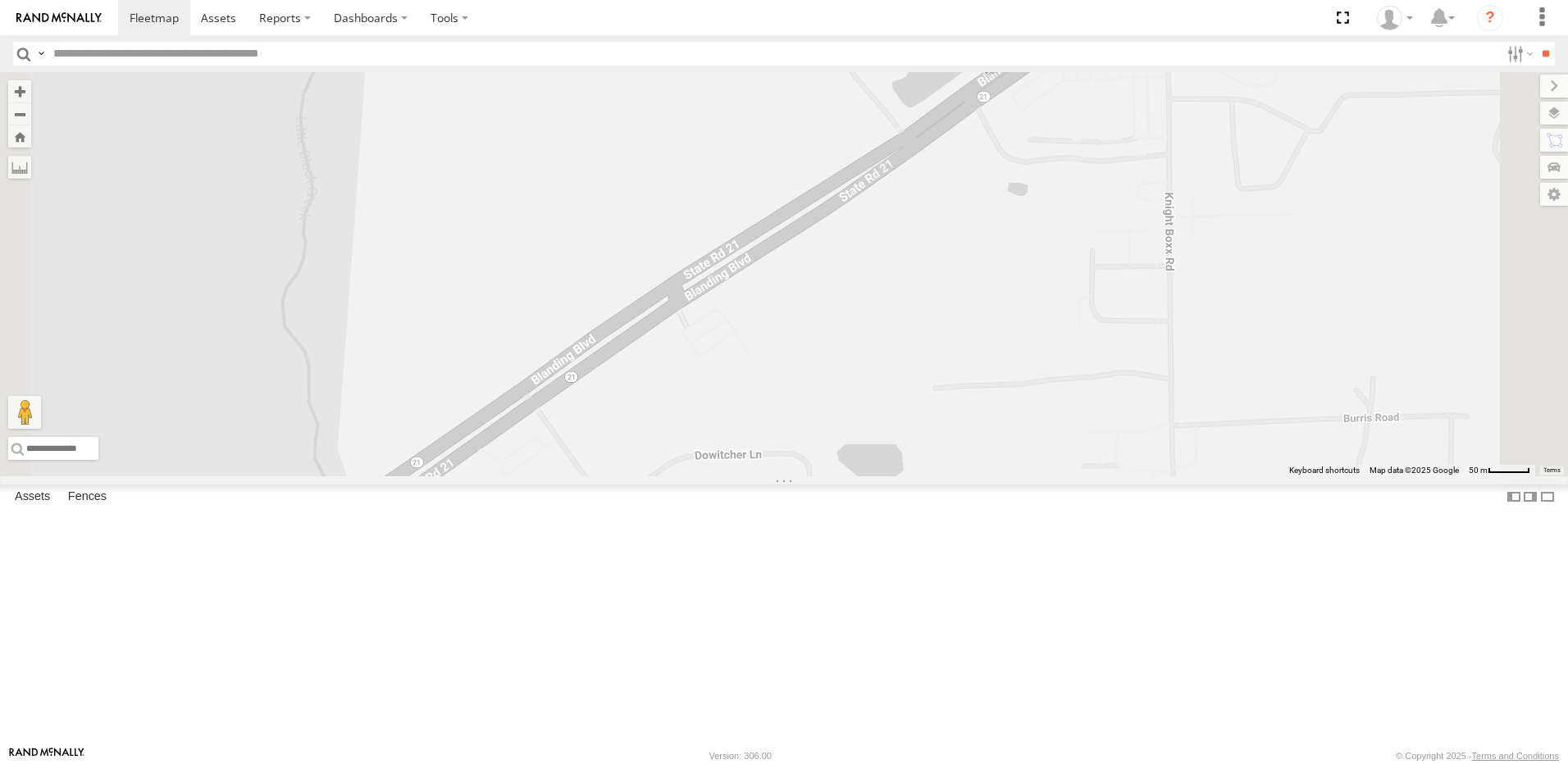
drag, startPoint x: 1251, startPoint y: 450, endPoint x: 1047, endPoint y: 547, distance: 225.9
click at [1048, 476] on div "TRUCK 30 Truck 50 TRUCK 99" at bounding box center [784, 274] width 1568 height 405
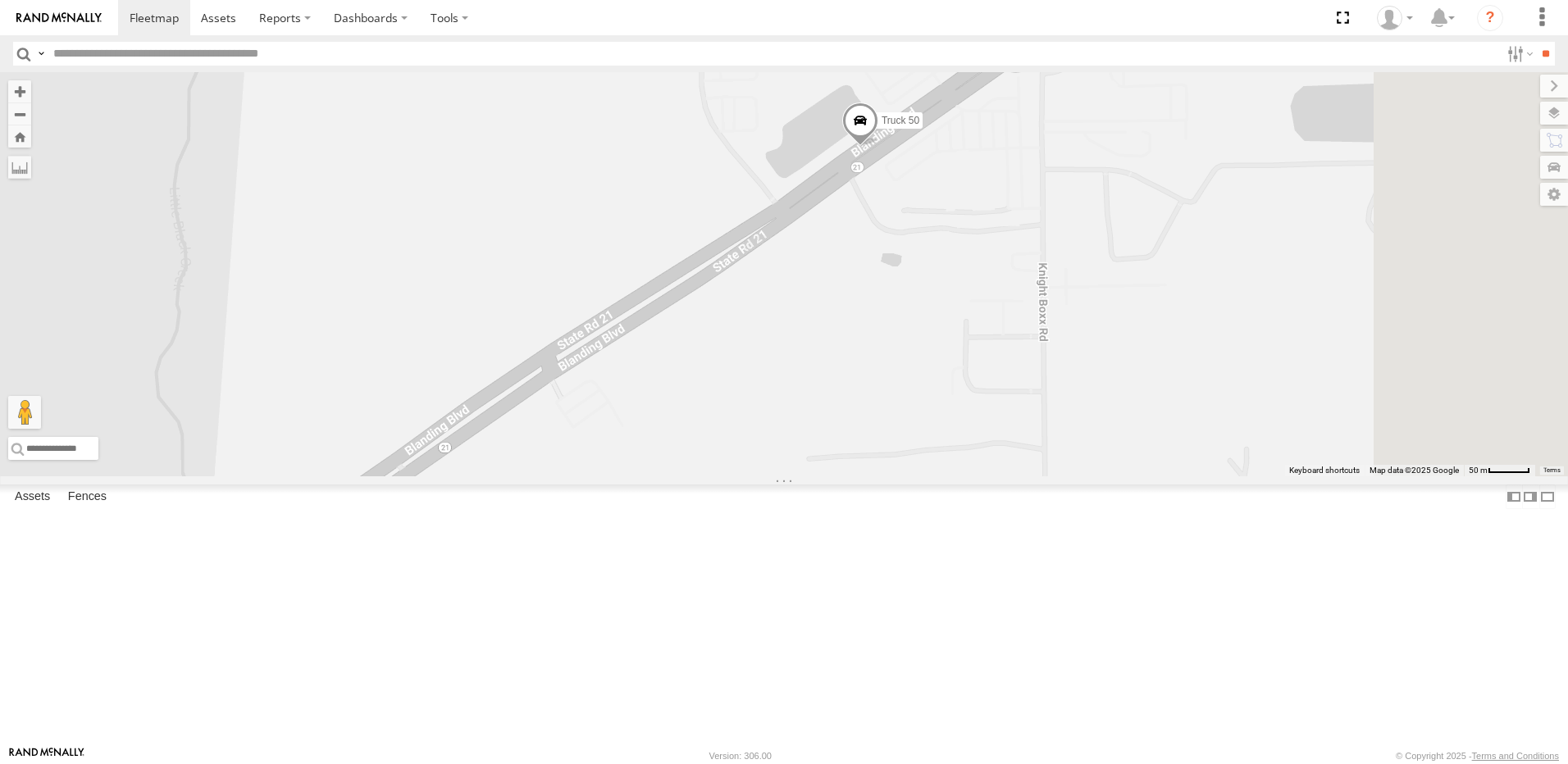
drag, startPoint x: 1193, startPoint y: 494, endPoint x: 1144, endPoint y: 527, distance: 59.1
click at [1144, 476] on div "TRUCK 30 Truck 50 TRUCK 99" at bounding box center [784, 274] width 1568 height 405
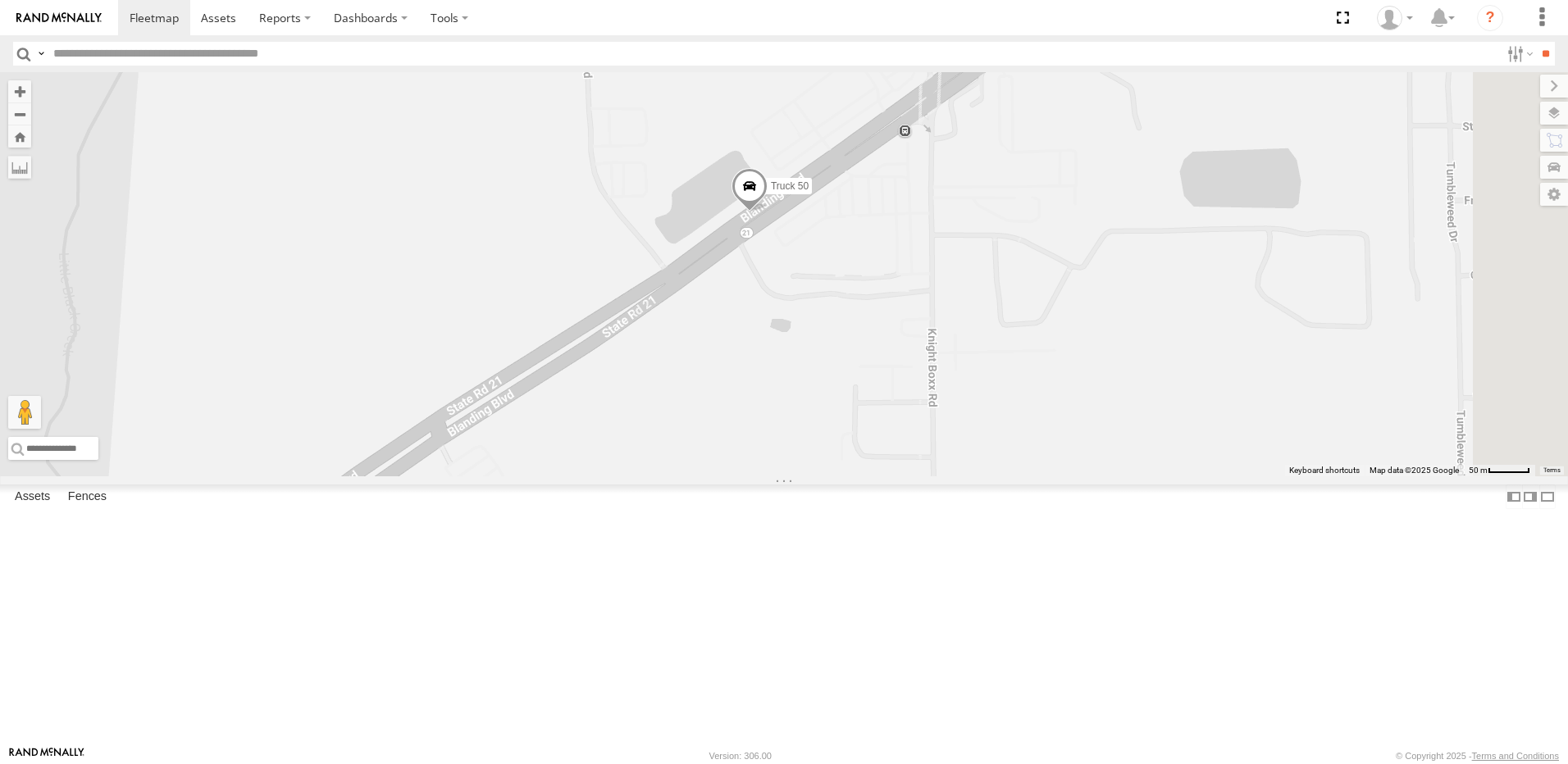
drag, startPoint x: 1303, startPoint y: 429, endPoint x: 1014, endPoint y: 542, distance: 310.3
click at [1035, 476] on div "TRUCK 30 Truck 50 TRUCK 99" at bounding box center [784, 274] width 1568 height 405
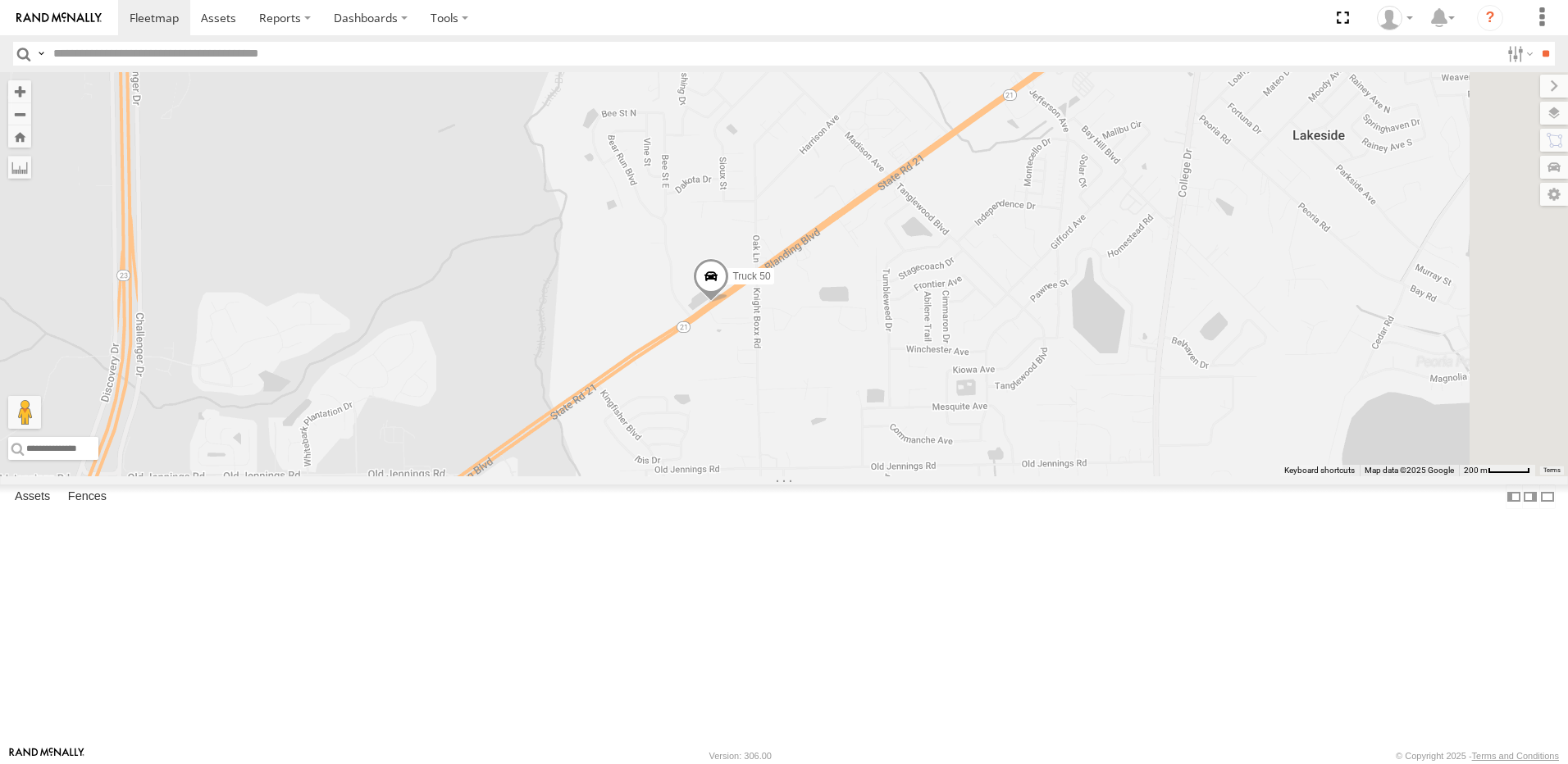
drag, startPoint x: 1265, startPoint y: 382, endPoint x: 1047, endPoint y: 477, distance: 237.8
click at [1048, 476] on div "TRUCK 30 Truck 50 TRUCK 99" at bounding box center [784, 274] width 1568 height 405
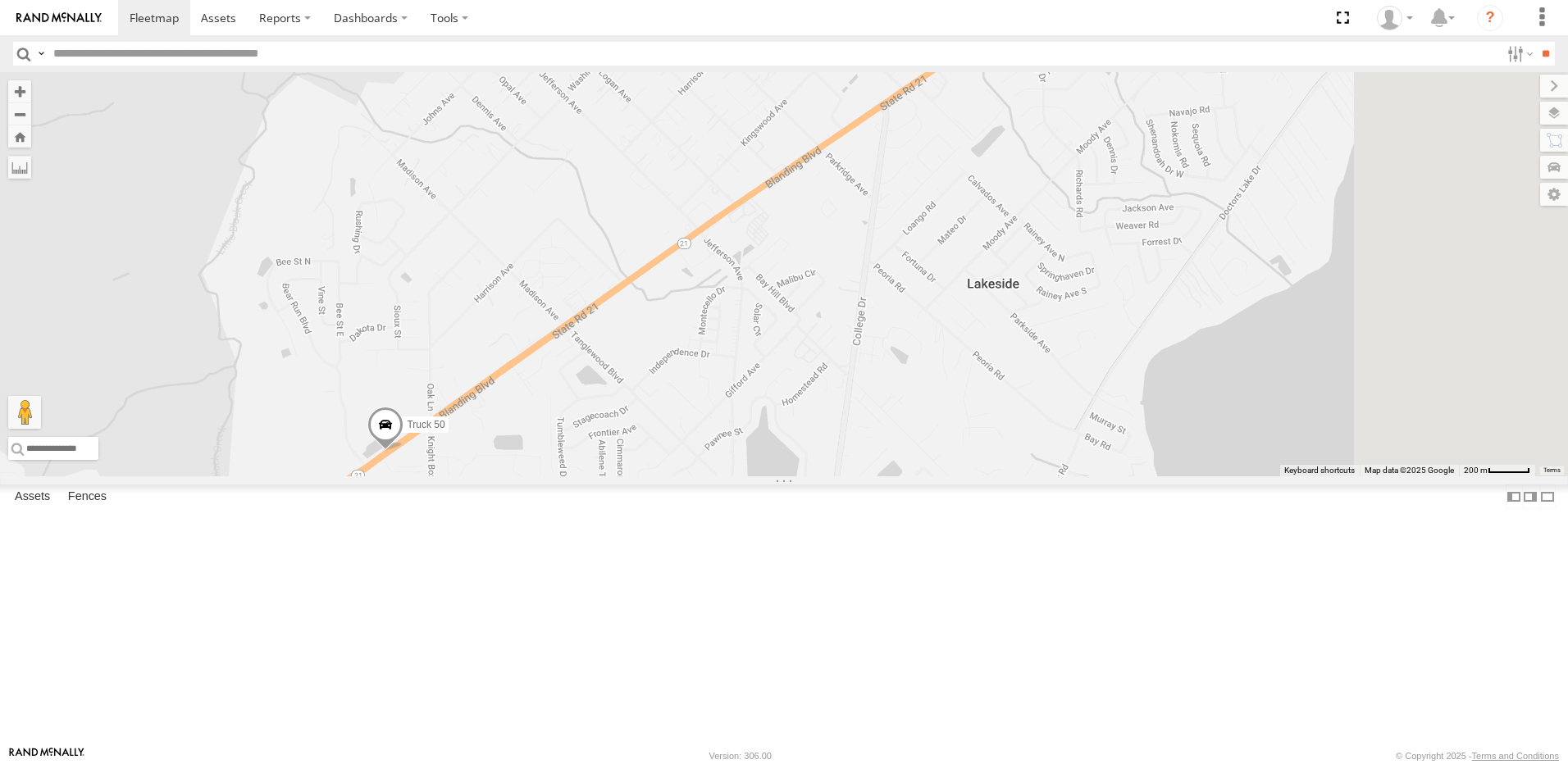
drag, startPoint x: 1171, startPoint y: 405, endPoint x: 1000, endPoint y: 479, distance: 186.3
click at [995, 476] on div "TRUCK 30 Truck 50 TRUCK 99" at bounding box center [784, 274] width 1568 height 405
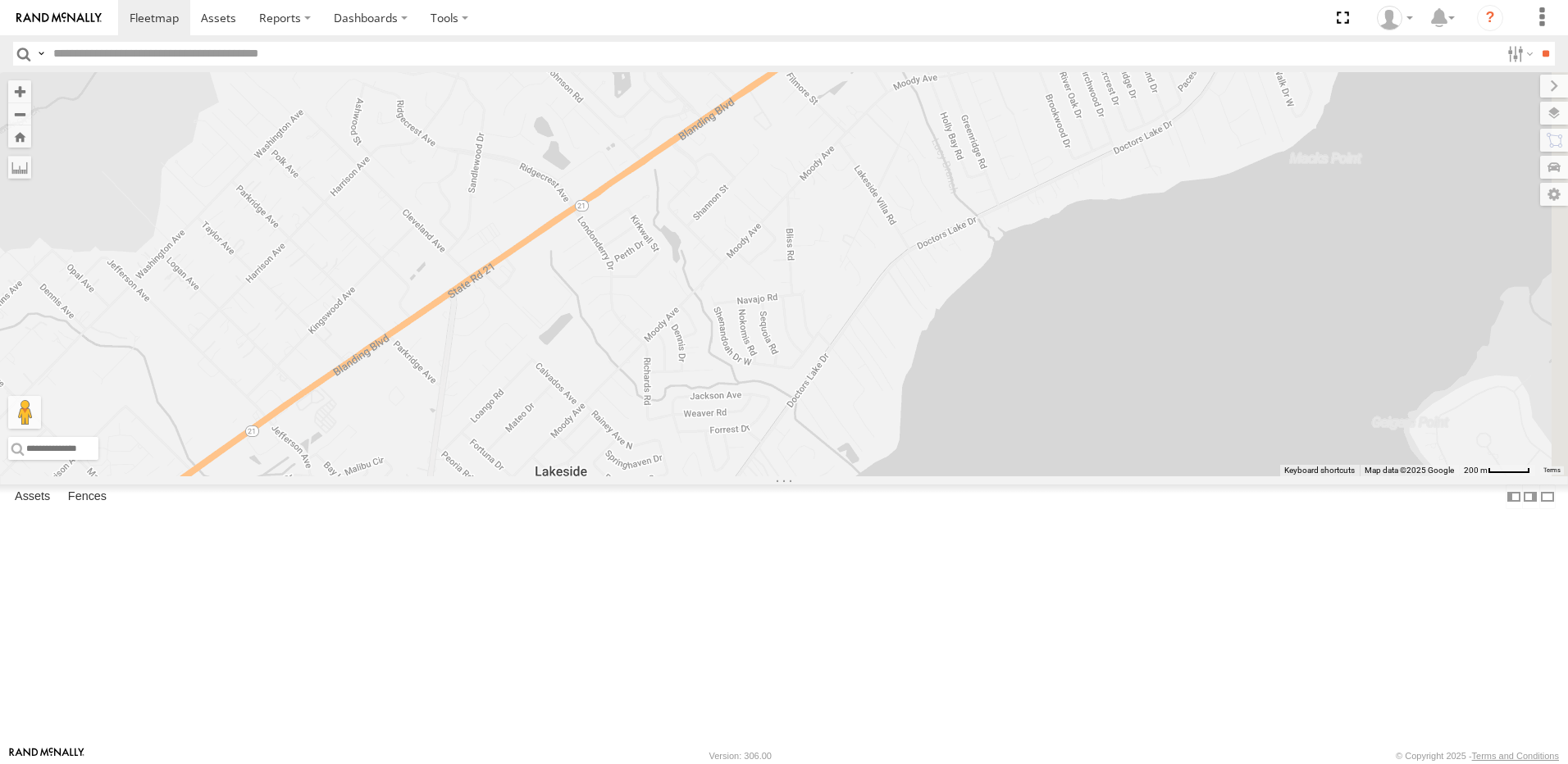
drag, startPoint x: 1154, startPoint y: 388, endPoint x: 1009, endPoint y: 498, distance: 182.0
click at [1009, 476] on div "TRUCK 30 Truck 50 TRUCK 99" at bounding box center [784, 274] width 1568 height 405
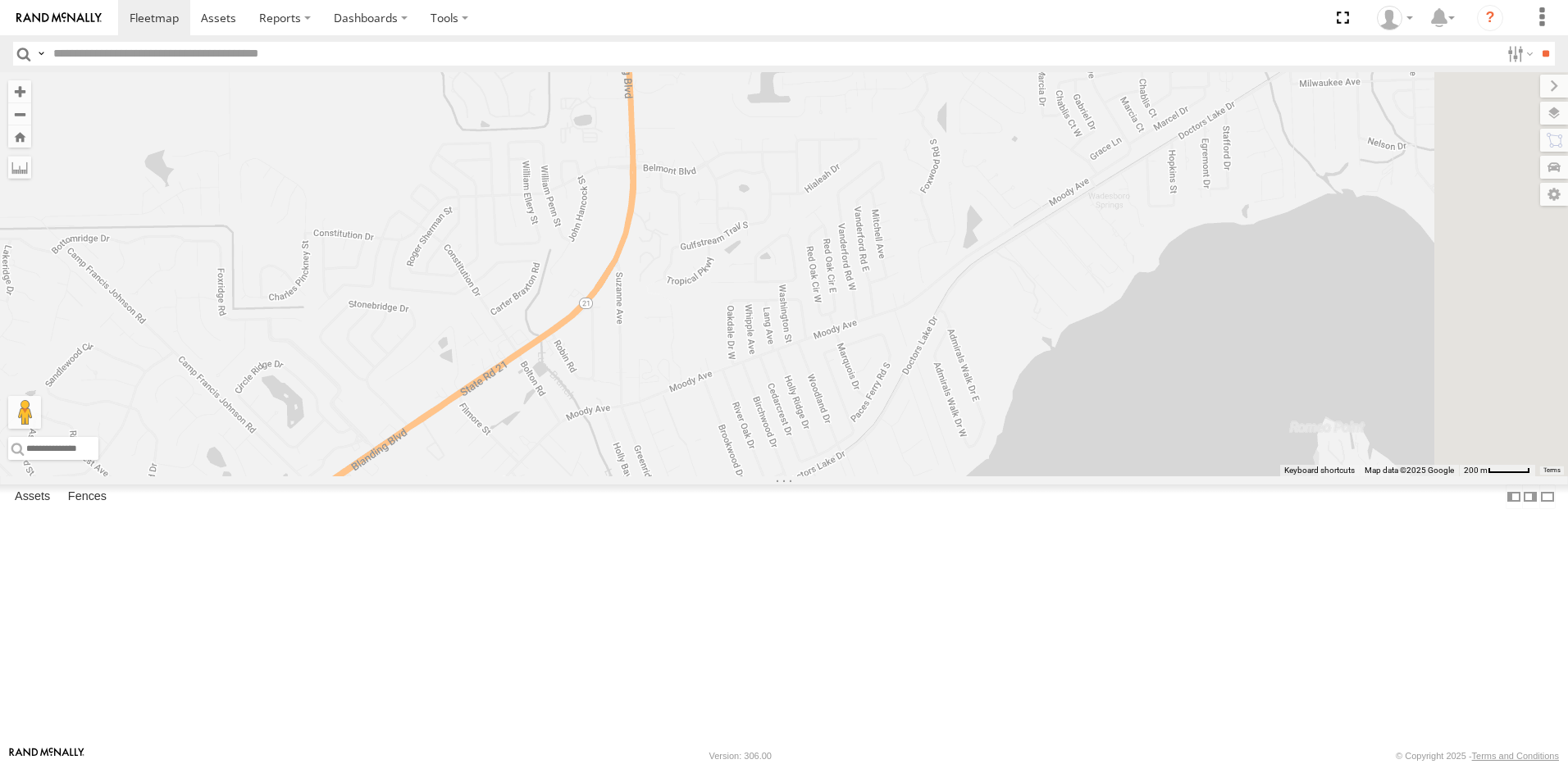
drag, startPoint x: 1144, startPoint y: 398, endPoint x: 1059, endPoint y: 544, distance: 168.9
click at [1056, 476] on div "TRUCK 30 Truck 50 TRUCK 99" at bounding box center [784, 274] width 1568 height 405
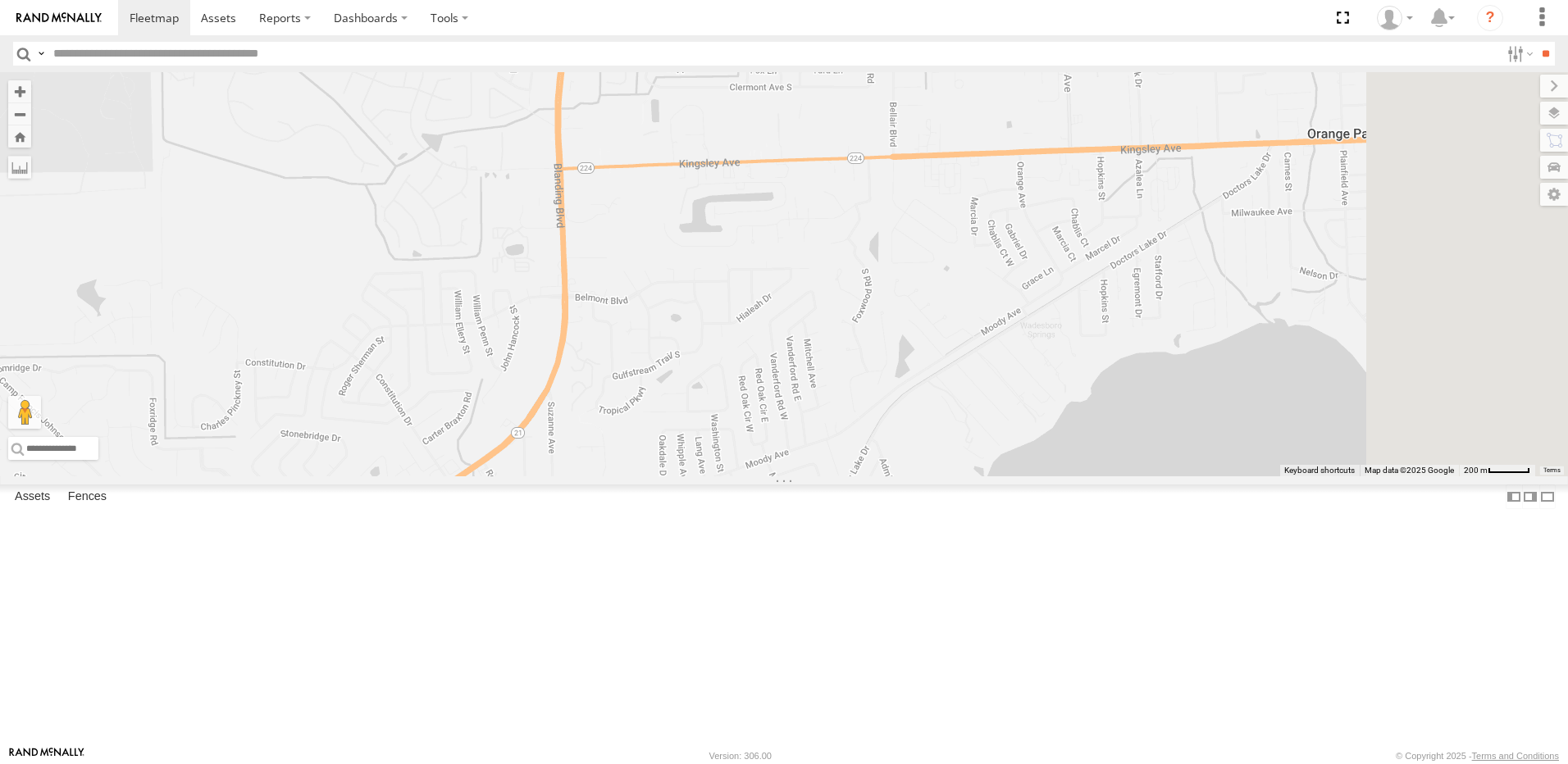
drag, startPoint x: 1103, startPoint y: 424, endPoint x: 1060, endPoint y: 539, distance: 122.8
click at [1060, 476] on div "TRUCK 30 Truck 50 TRUCK 99" at bounding box center [784, 274] width 1568 height 405
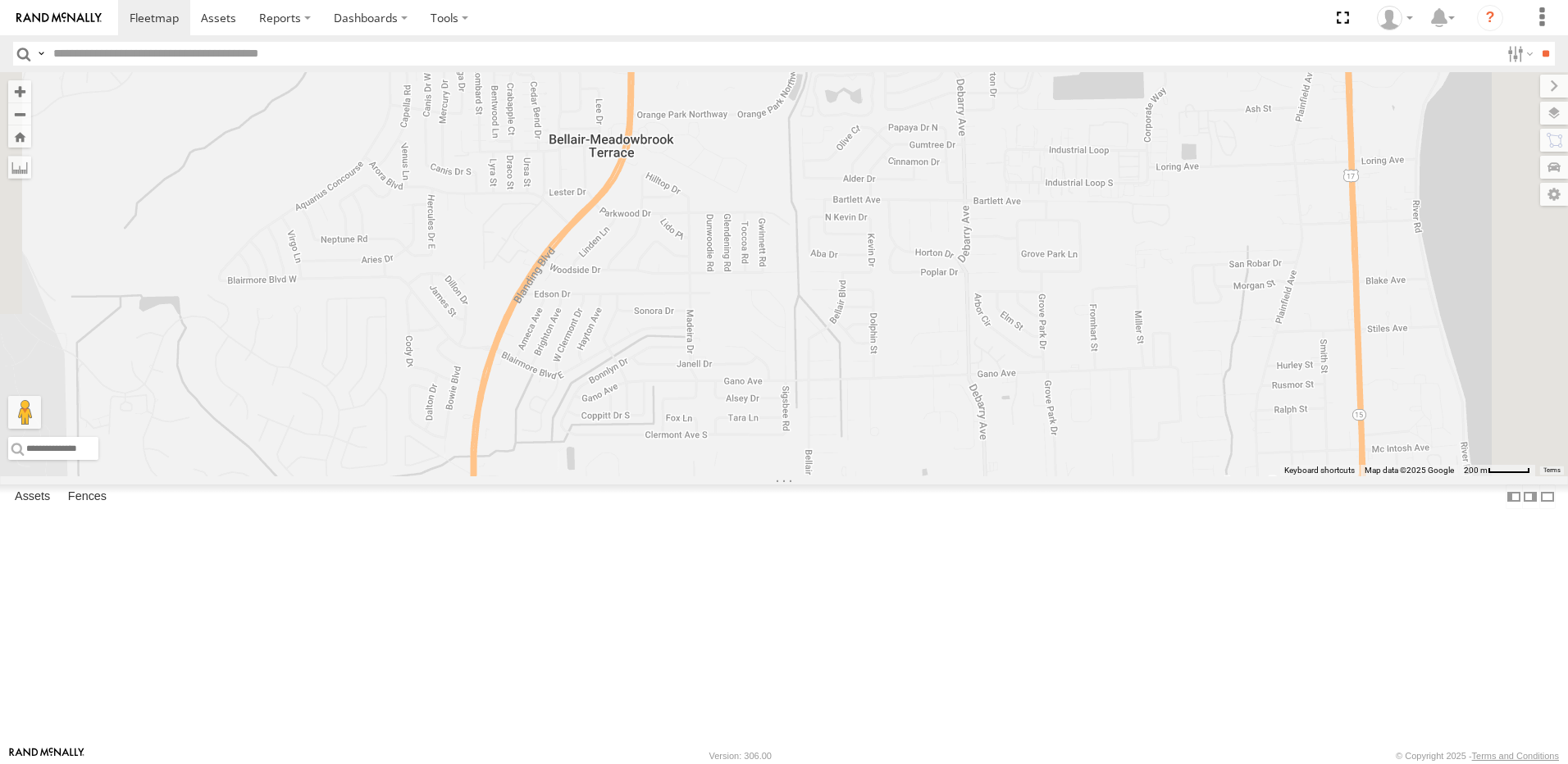
drag, startPoint x: 1059, startPoint y: 423, endPoint x: 1065, endPoint y: 533, distance: 110.2
click at [1060, 476] on div "TRUCK 30 Truck 50 TRUCK 99" at bounding box center [784, 274] width 1568 height 405
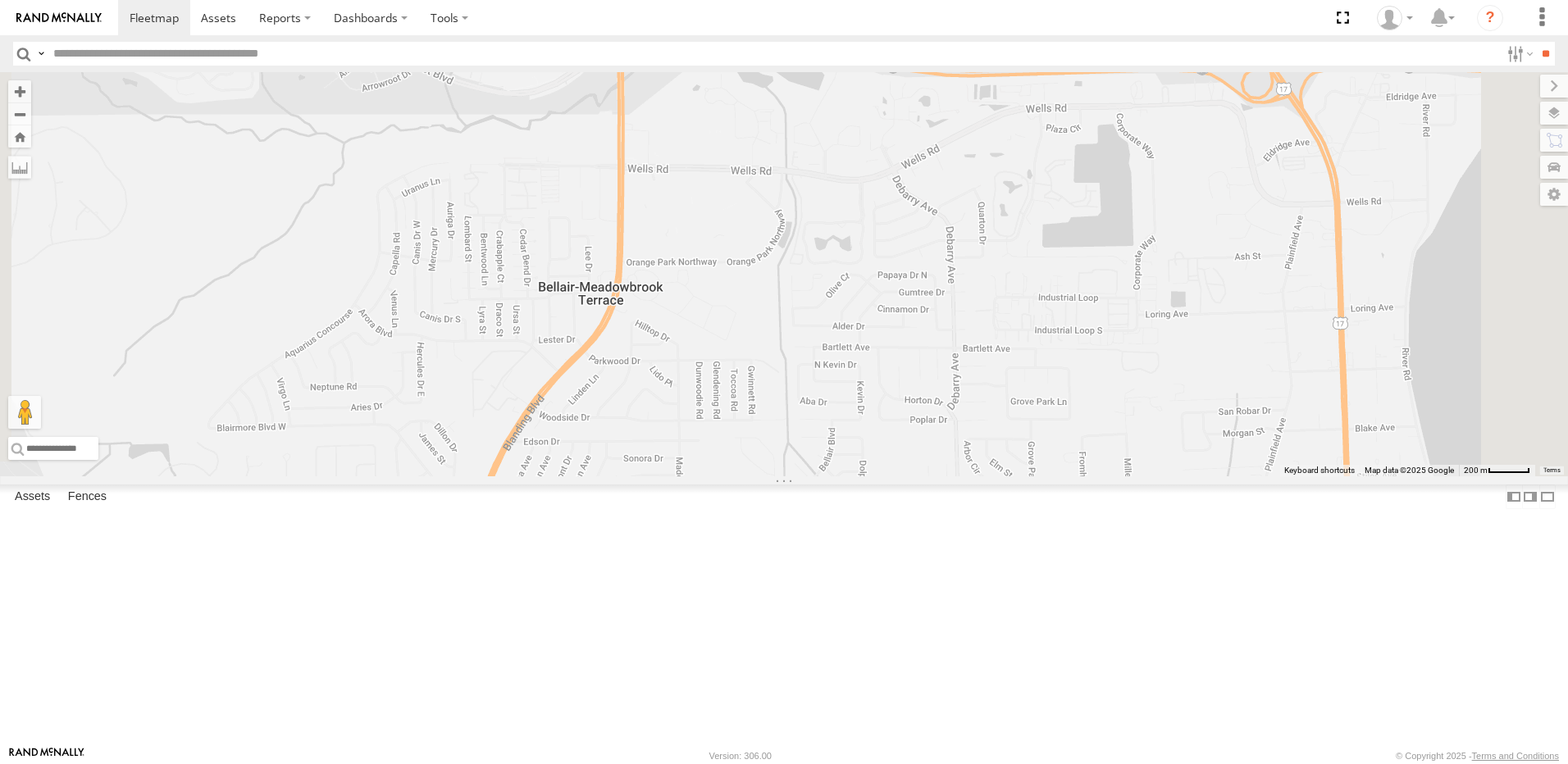
drag, startPoint x: 1062, startPoint y: 444, endPoint x: 1059, endPoint y: 502, distance: 58.1
click at [1059, 476] on div "TRUCK 30 Truck 50 TRUCK 99" at bounding box center [784, 274] width 1568 height 405
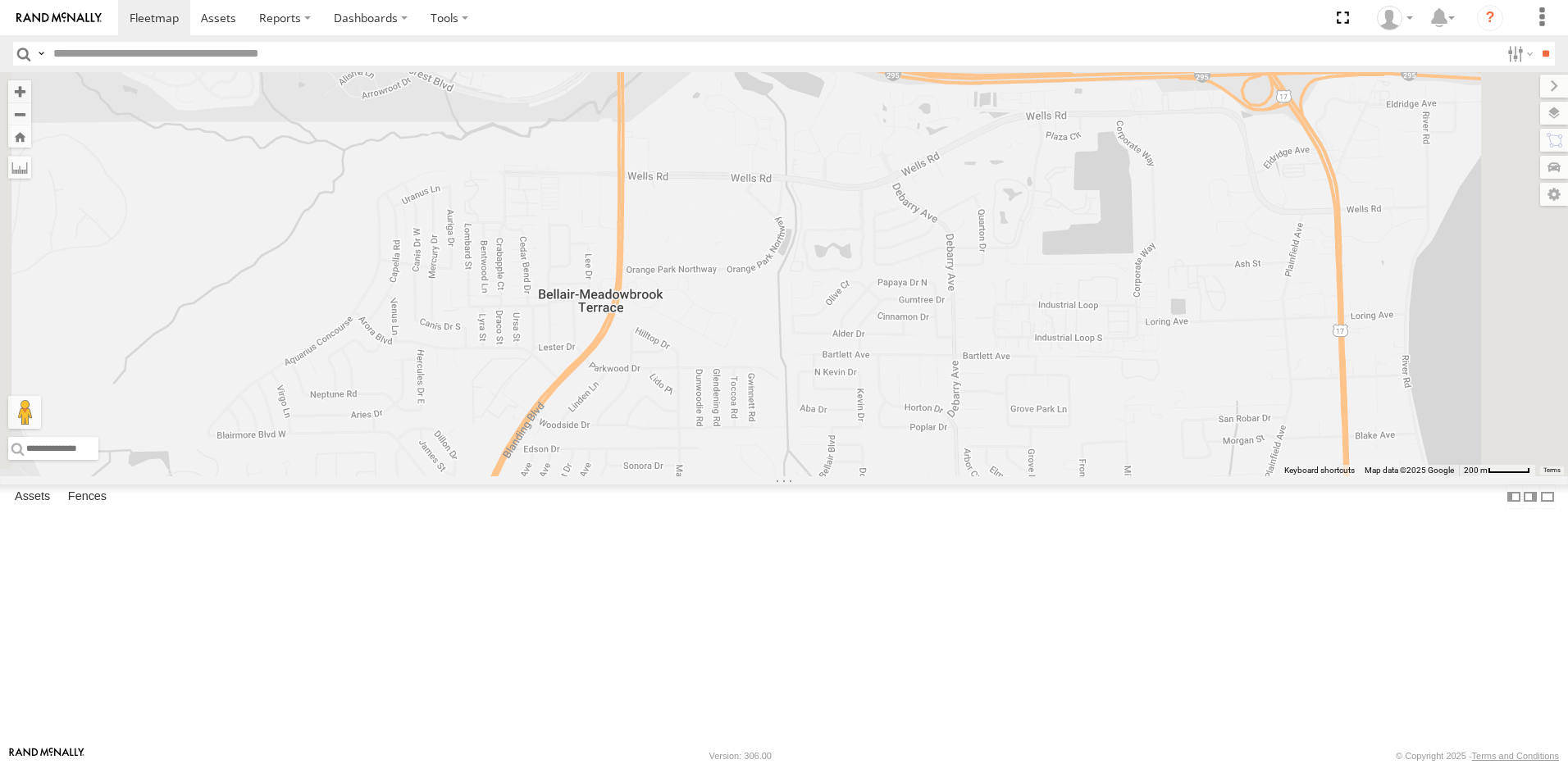
drag, startPoint x: 941, startPoint y: 535, endPoint x: 1021, endPoint y: 336, distance: 214.5
click at [998, 369] on div "TRUCK 30 Truck 50 TRUCK 99" at bounding box center [784, 274] width 1568 height 405
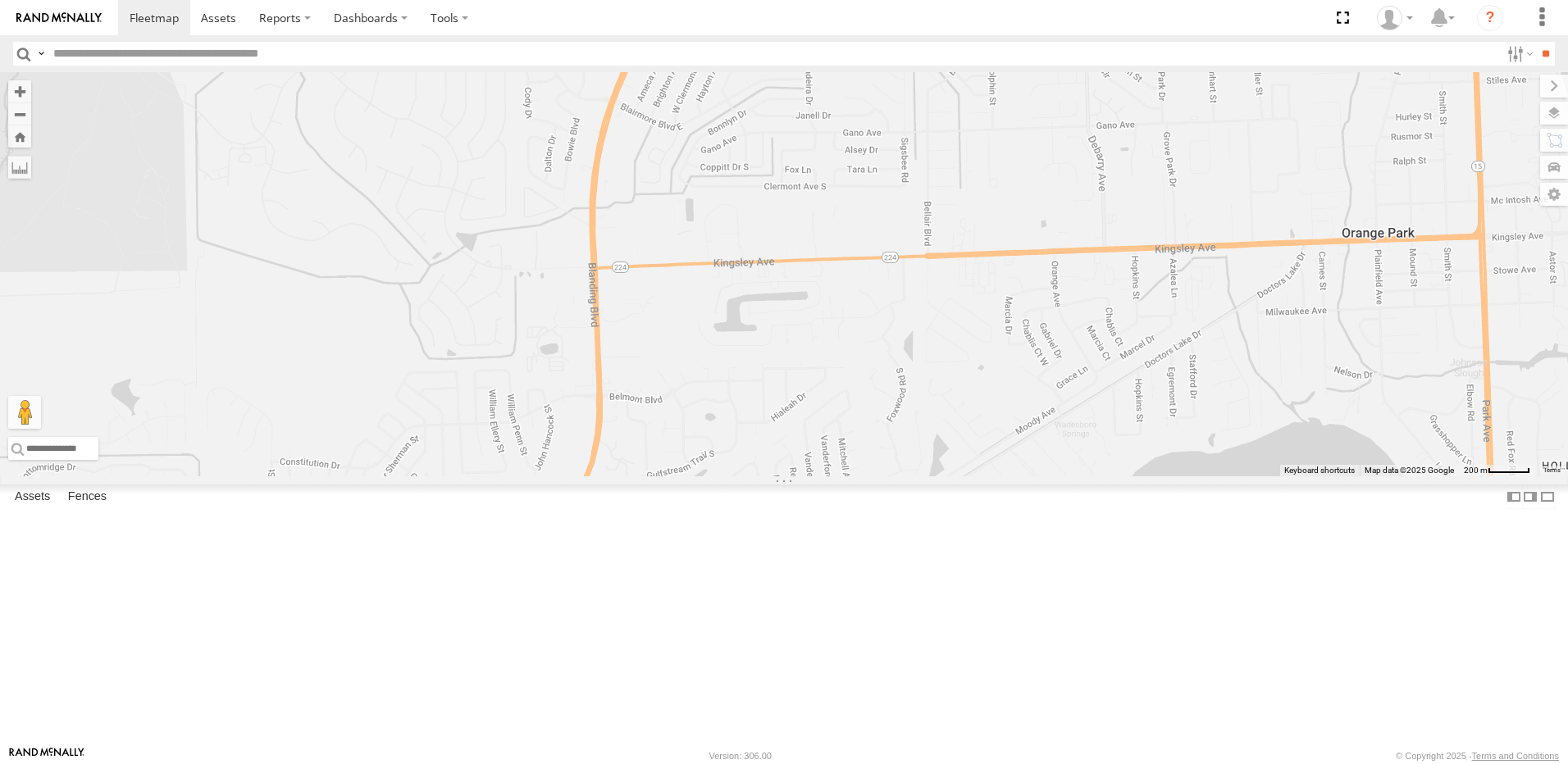
drag, startPoint x: 1086, startPoint y: 475, endPoint x: 926, endPoint y: 401, distance: 176.3
click at [949, 416] on div "TRUCK 30 Truck 50 TRUCK 99" at bounding box center [784, 274] width 1568 height 405
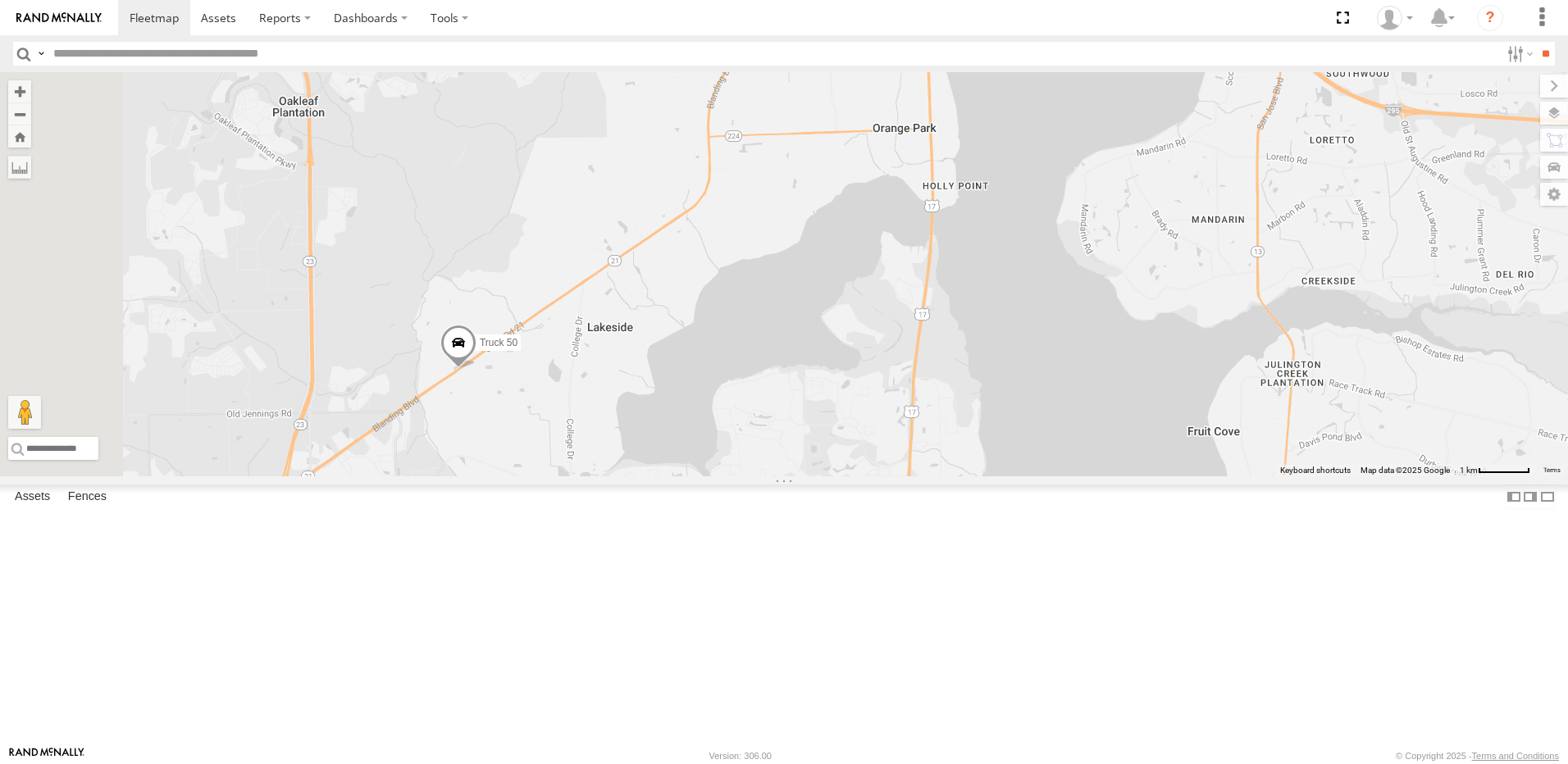
drag, startPoint x: 803, startPoint y: 523, endPoint x: 887, endPoint y: 403, distance: 146.5
click at [884, 405] on div "TRUCK 30 Truck 50 TRUCK 99" at bounding box center [784, 274] width 1568 height 405
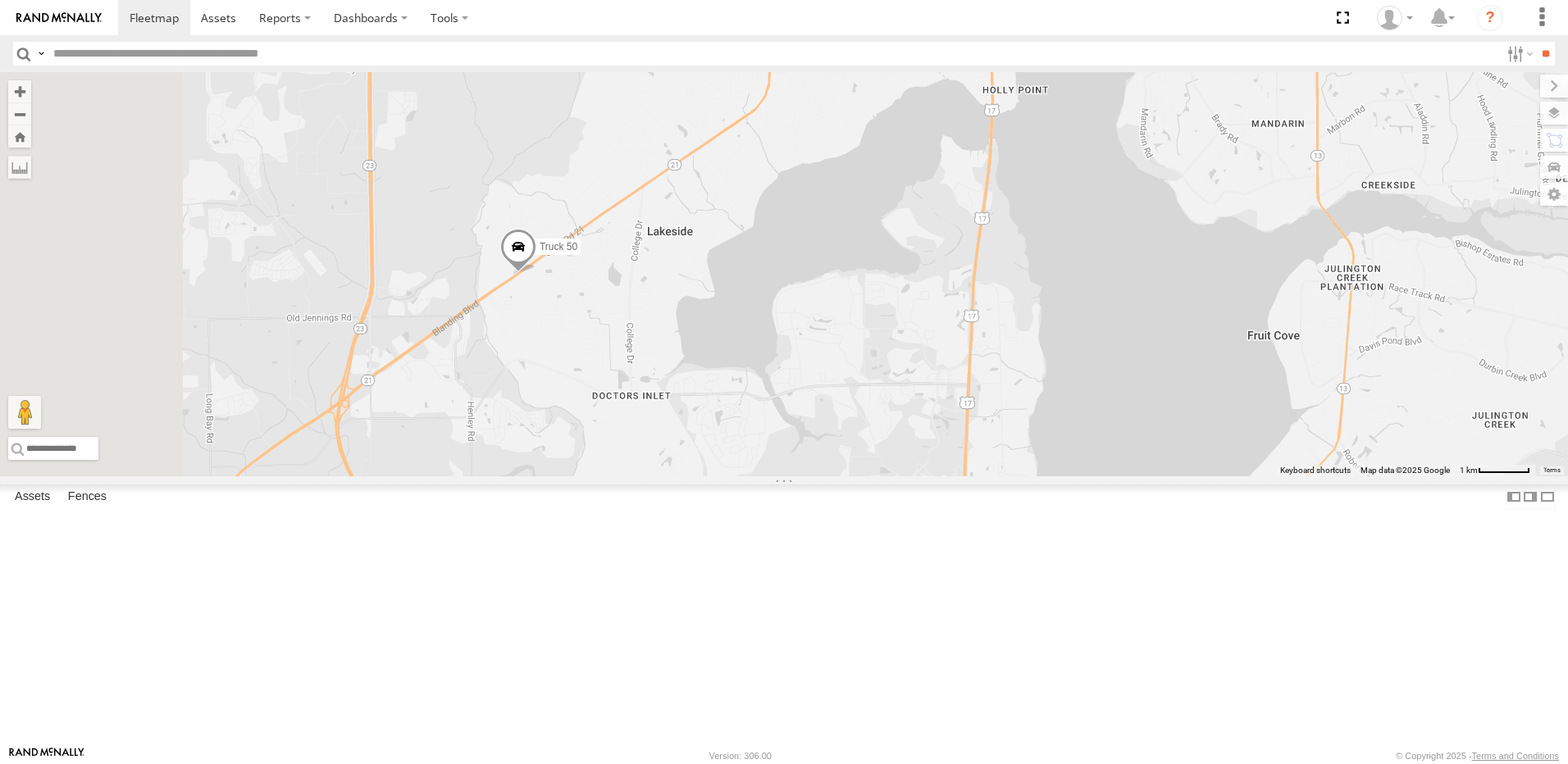
drag, startPoint x: 866, startPoint y: 474, endPoint x: 910, endPoint y: 417, distance: 72.0
click at [910, 421] on div "TRUCK 30 Truck 50 TRUCK 99" at bounding box center [784, 274] width 1568 height 405
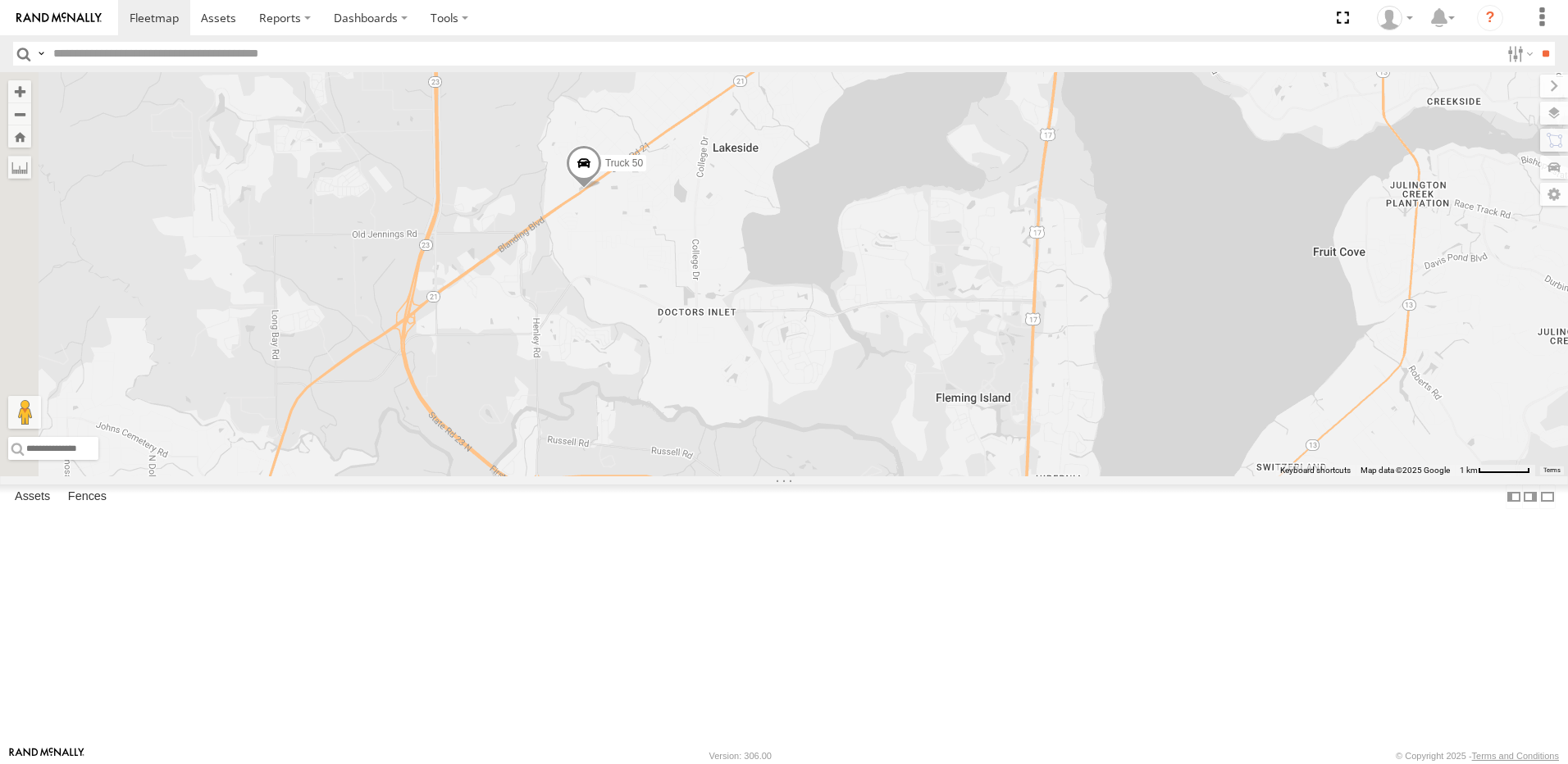
drag, startPoint x: 904, startPoint y: 498, endPoint x: 1040, endPoint y: 374, distance: 184.0
click at [1035, 378] on div "TRUCK 30 Truck 50 TRUCK 99" at bounding box center [784, 274] width 1568 height 405
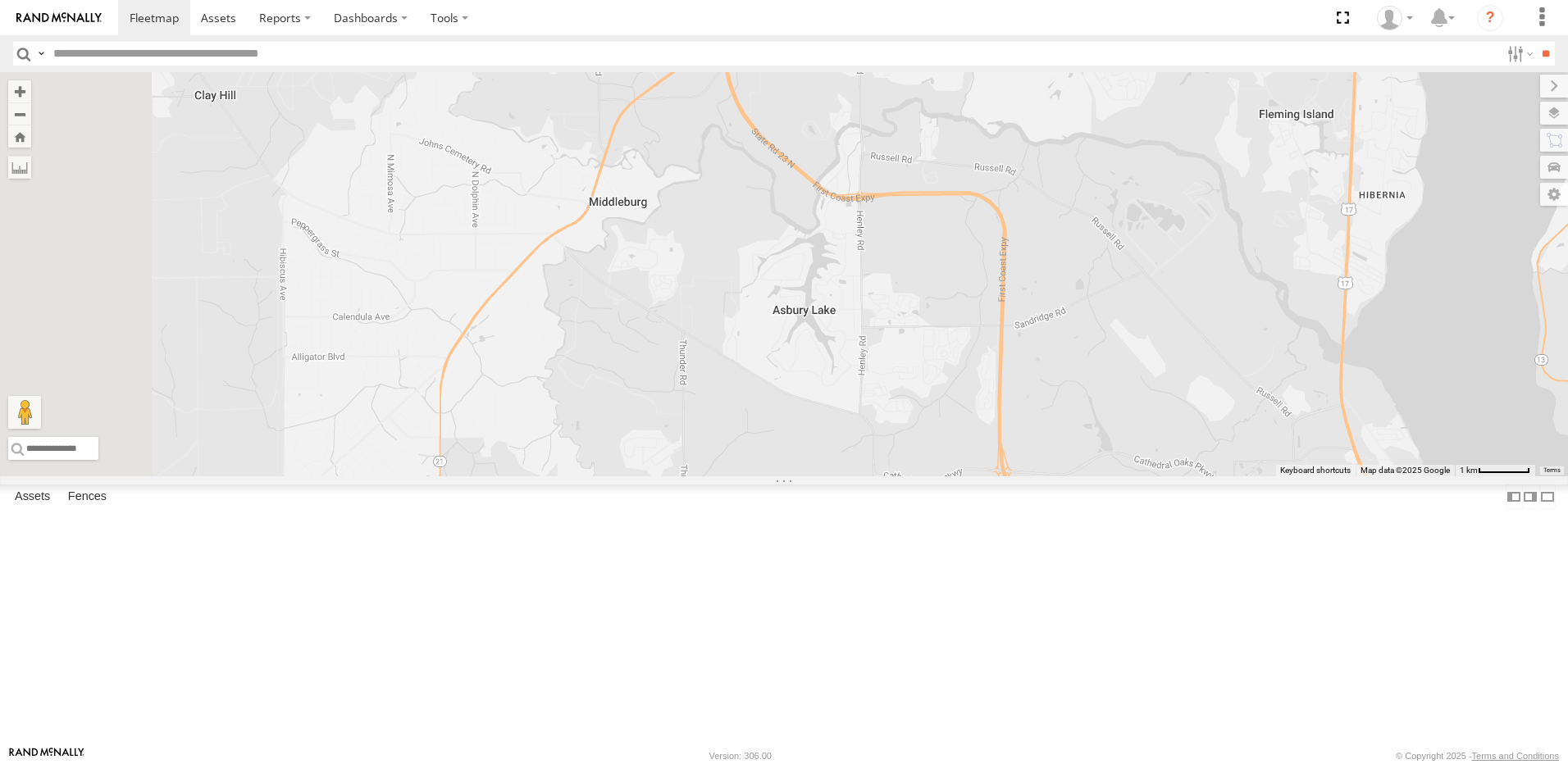
drag, startPoint x: 972, startPoint y: 379, endPoint x: 971, endPoint y: 354, distance: 25.0
click at [971, 355] on div "TRUCK 30 Truck 50 TRUCK 99" at bounding box center [784, 274] width 1568 height 405
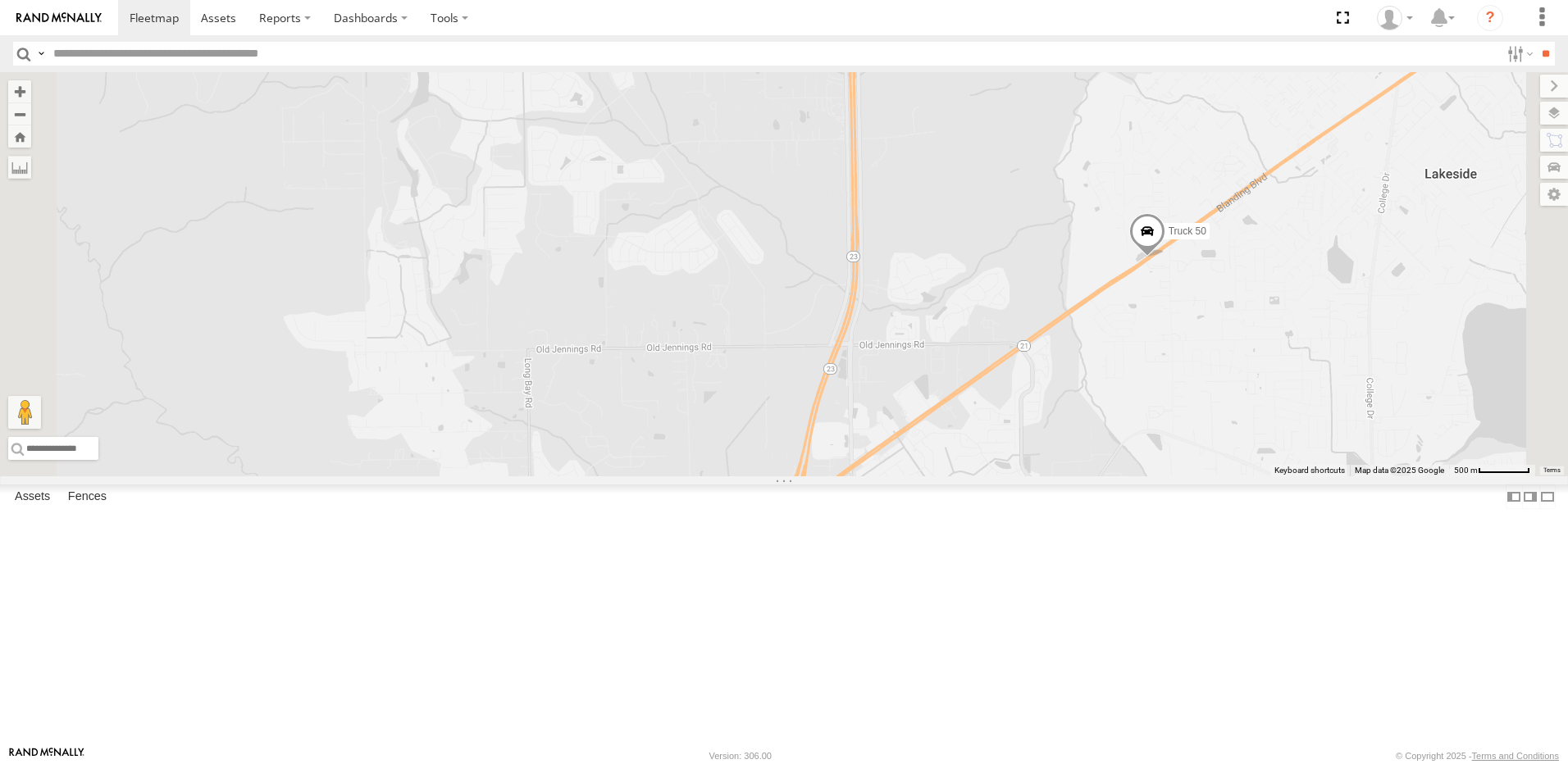
drag, startPoint x: 1129, startPoint y: 358, endPoint x: 989, endPoint y: 328, distance: 143.2
click at [1012, 338] on div "TRUCK 30 Truck 50 TRUCK 99" at bounding box center [784, 274] width 1568 height 405
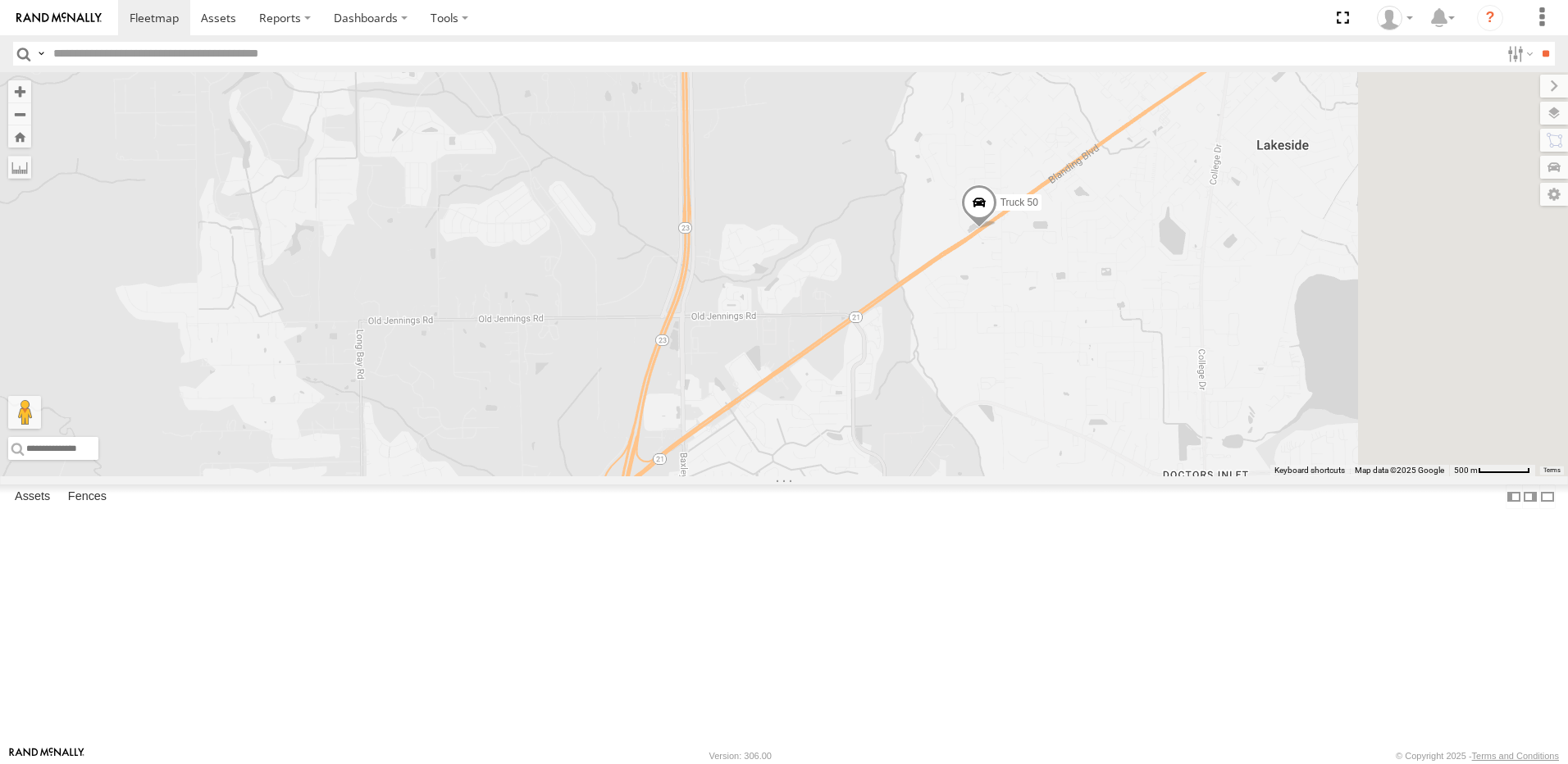
drag, startPoint x: 1057, startPoint y: 347, endPoint x: 949, endPoint y: 312, distance: 113.5
click at [979, 329] on div "TRUCK 30 Truck 50 TRUCK 99" at bounding box center [784, 274] width 1568 height 405
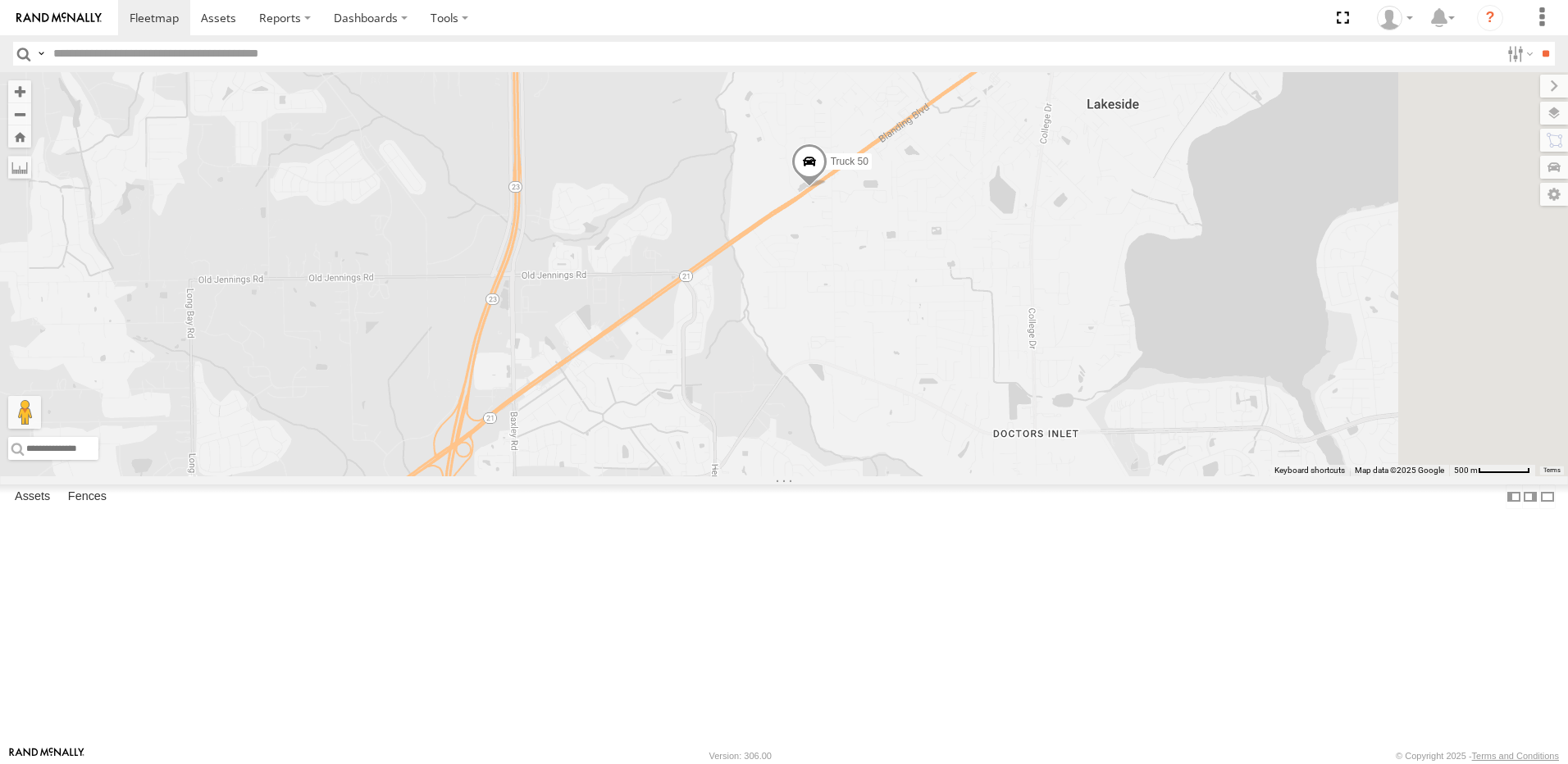
drag, startPoint x: 1033, startPoint y: 318, endPoint x: 1019, endPoint y: 315, distance: 14.3
click at [1023, 317] on div "TRUCK 30 Truck 50 TRUCK 99" at bounding box center [784, 274] width 1568 height 405
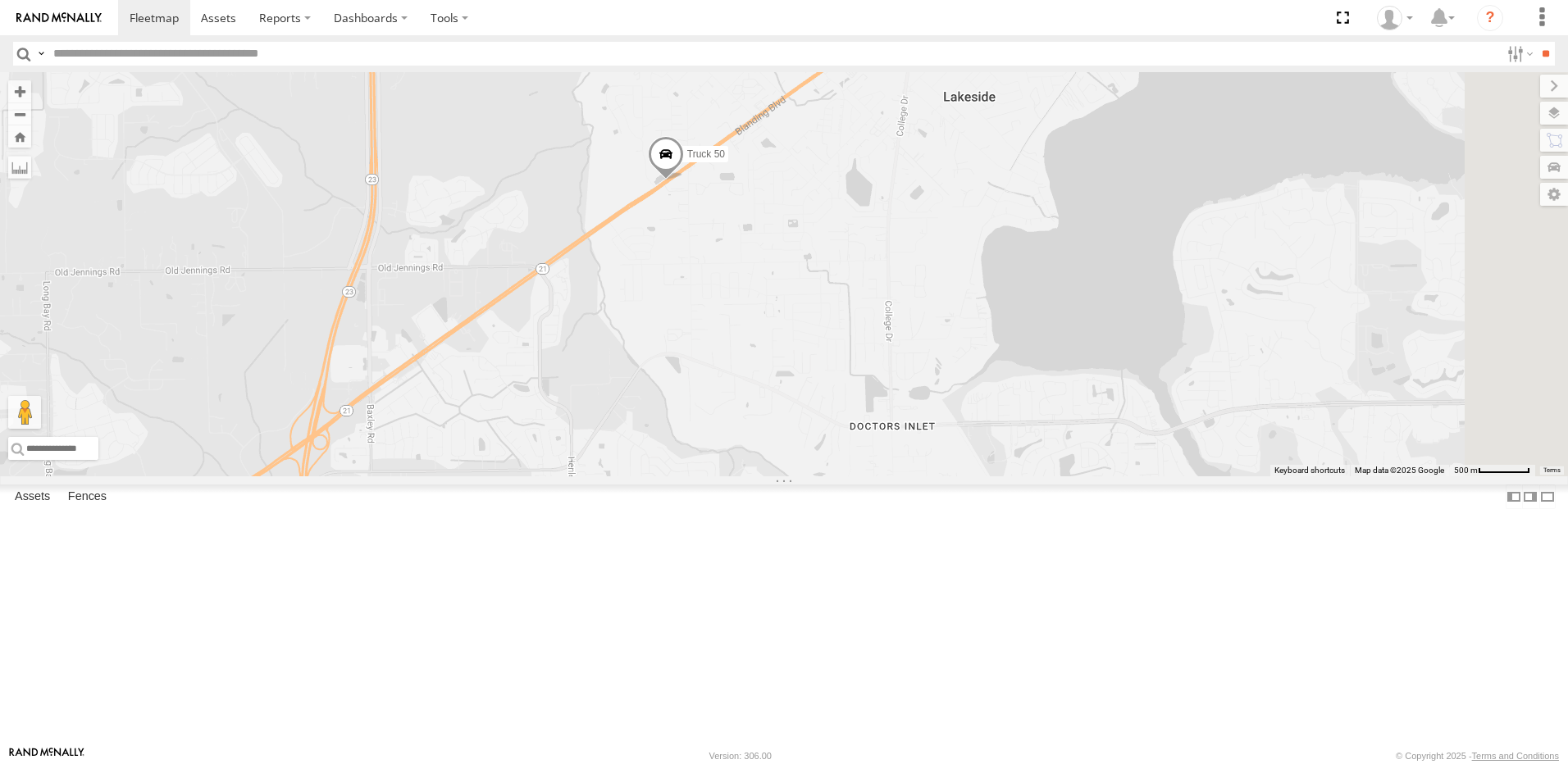
drag, startPoint x: 1095, startPoint y: 337, endPoint x: 1006, endPoint y: 320, distance: 90.6
click at [1008, 321] on div "TRUCK 30 Truck 50 TRUCK 99" at bounding box center [784, 274] width 1568 height 405
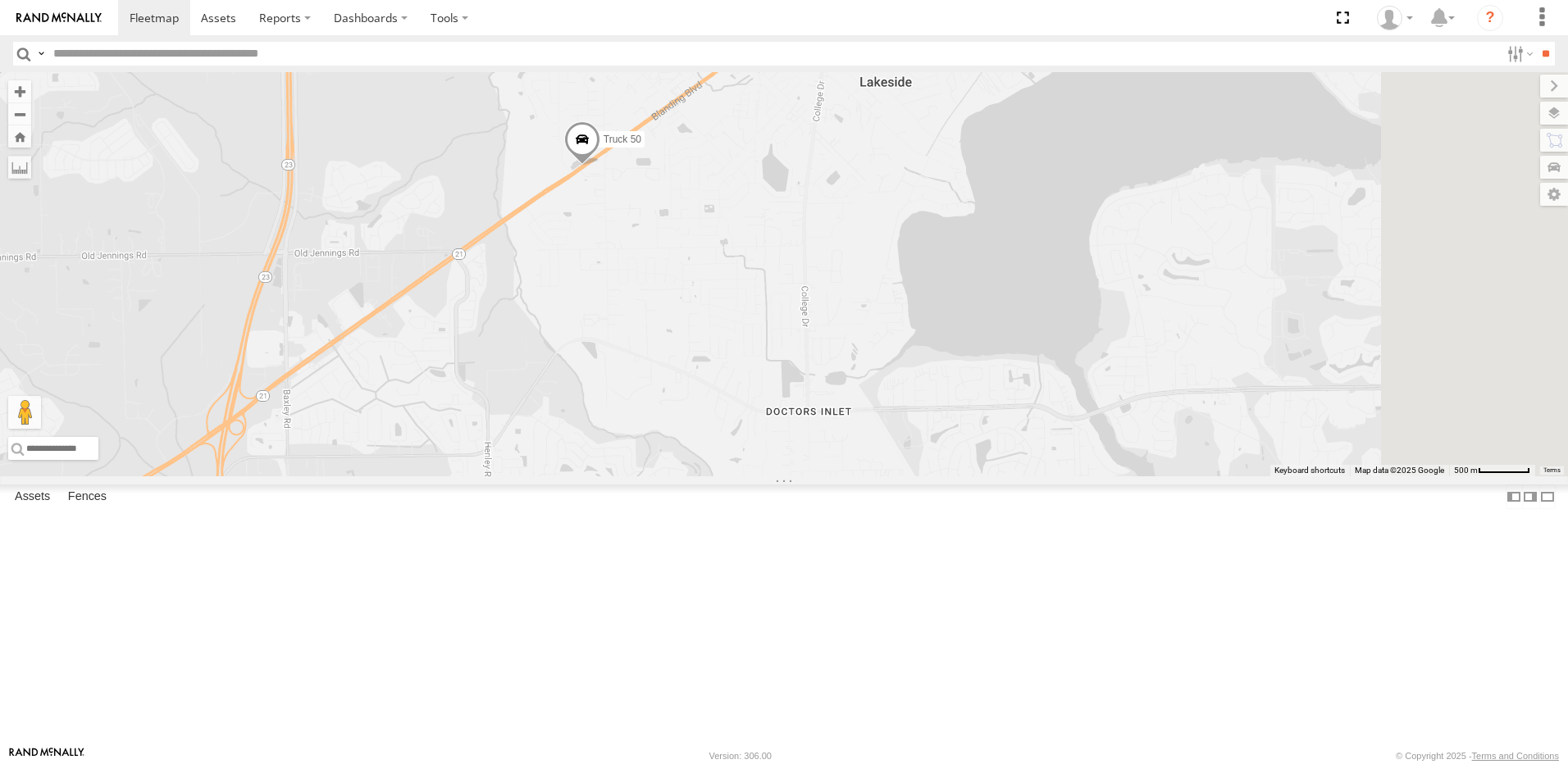
drag, startPoint x: 1053, startPoint y: 335, endPoint x: 1045, endPoint y: 326, distance: 12.0
click at [1050, 335] on div "TRUCK 30 Truck 50 TRUCK 99" at bounding box center [784, 274] width 1568 height 405
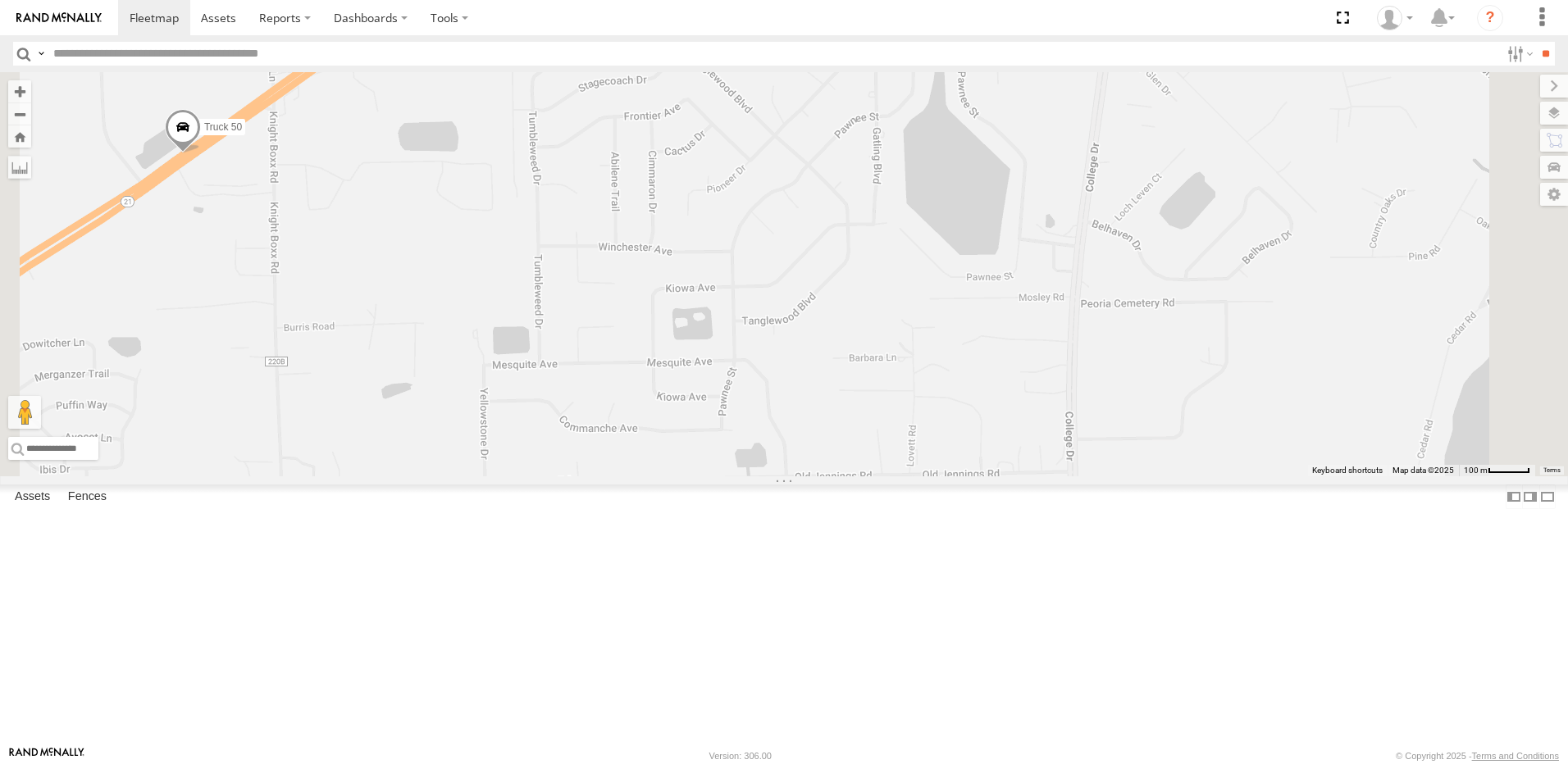
drag, startPoint x: 882, startPoint y: 303, endPoint x: 968, endPoint y: 479, distance: 195.9
click at [968, 476] on div "TRUCK 30 Truck 50 TRUCK 99" at bounding box center [784, 274] width 1568 height 405
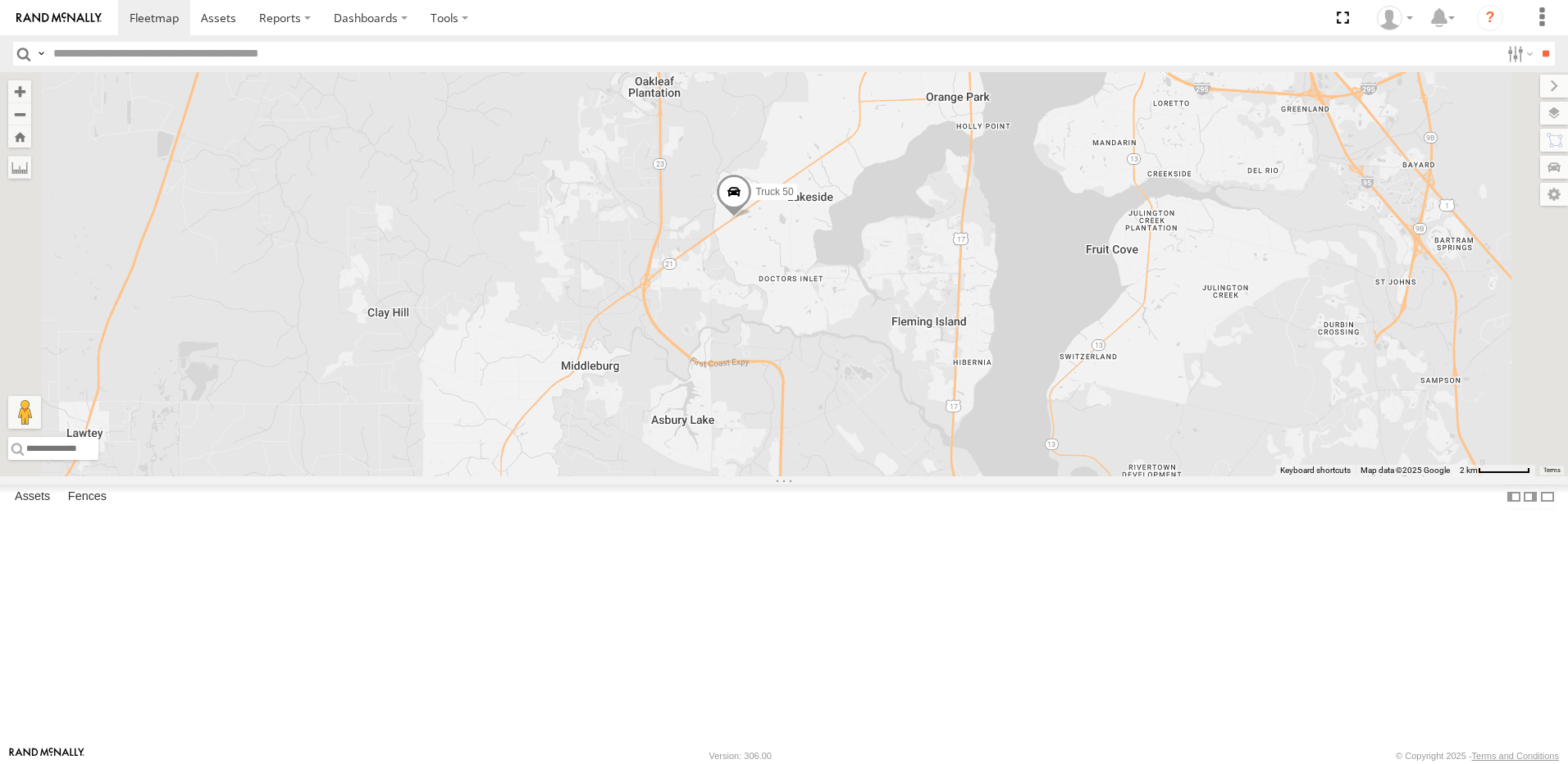
drag, startPoint x: 1237, startPoint y: 478, endPoint x: 1044, endPoint y: 395, distance: 210.1
click at [1045, 395] on div "TRUCK 30 Truck 50 TRUCK 99" at bounding box center [784, 274] width 1568 height 405
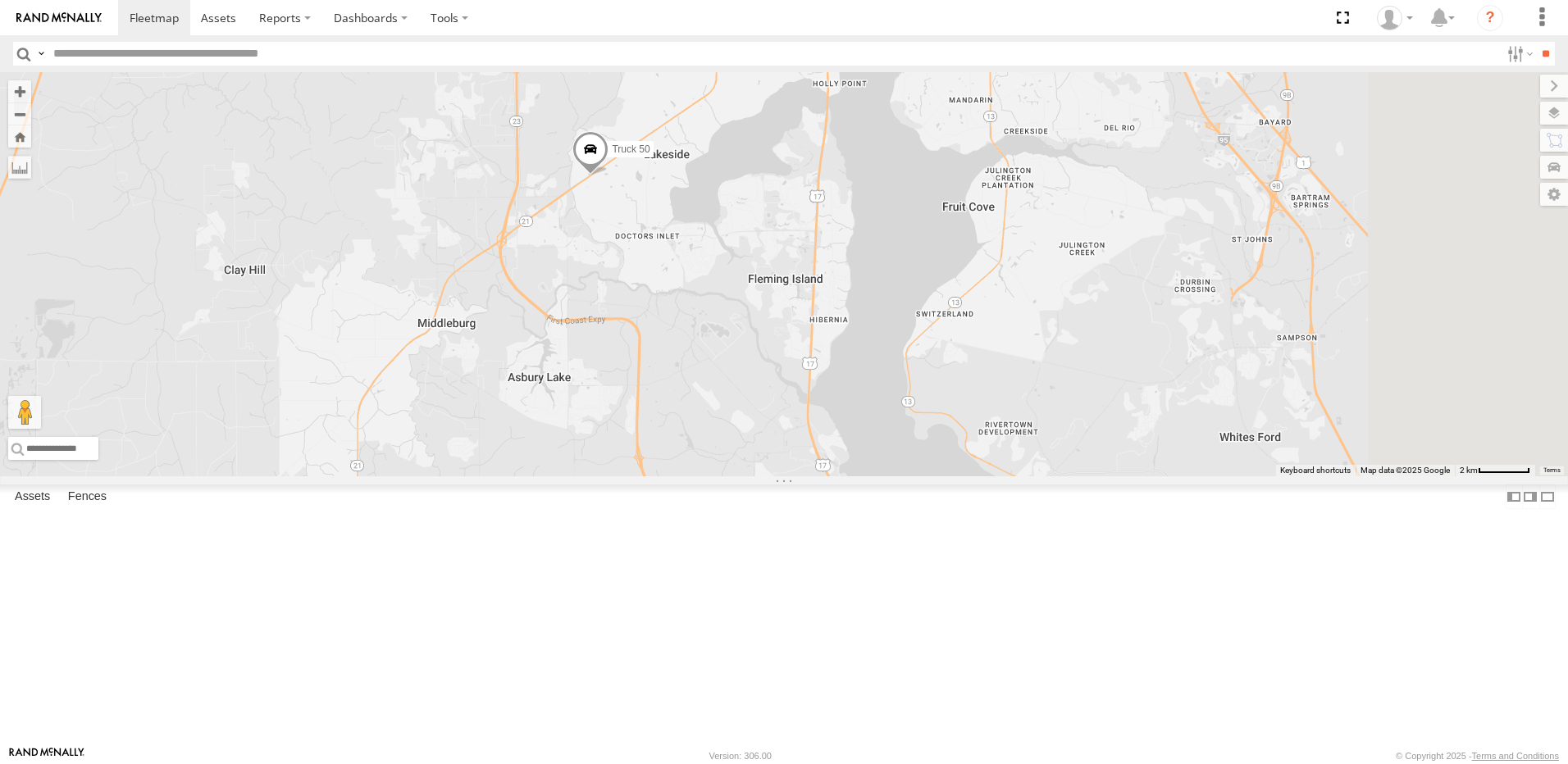
drag, startPoint x: 1185, startPoint y: 420, endPoint x: 989, endPoint y: 359, distance: 205.3
click at [1053, 381] on div "TRUCK 30 Truck 50 TRUCK 99" at bounding box center [784, 274] width 1568 height 405
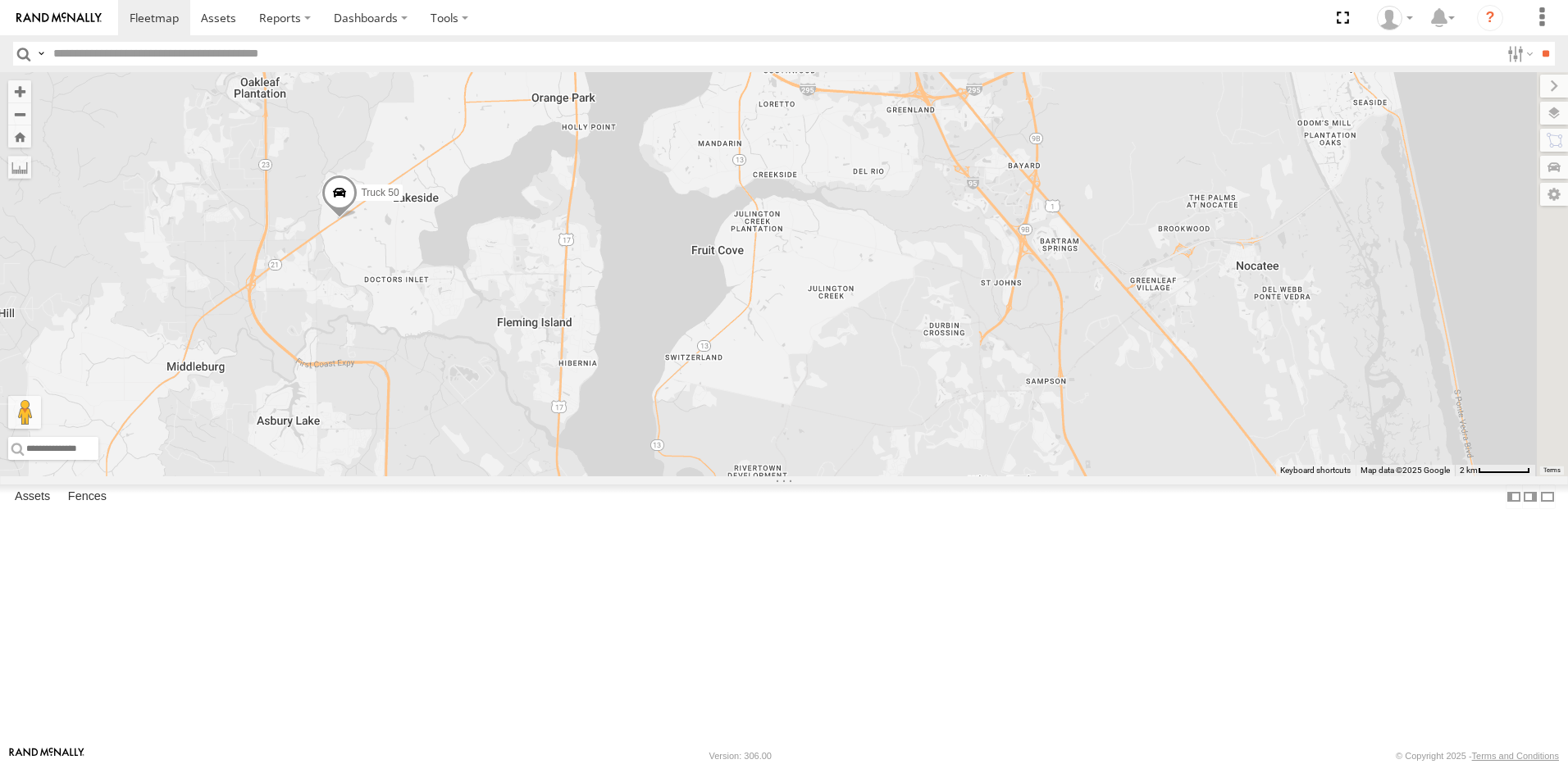
drag, startPoint x: 1051, startPoint y: 279, endPoint x: 1062, endPoint y: 422, distance: 143.4
click at [1062, 422] on div "TRUCK 30 Truck 50 TRUCK 99" at bounding box center [784, 274] width 1568 height 405
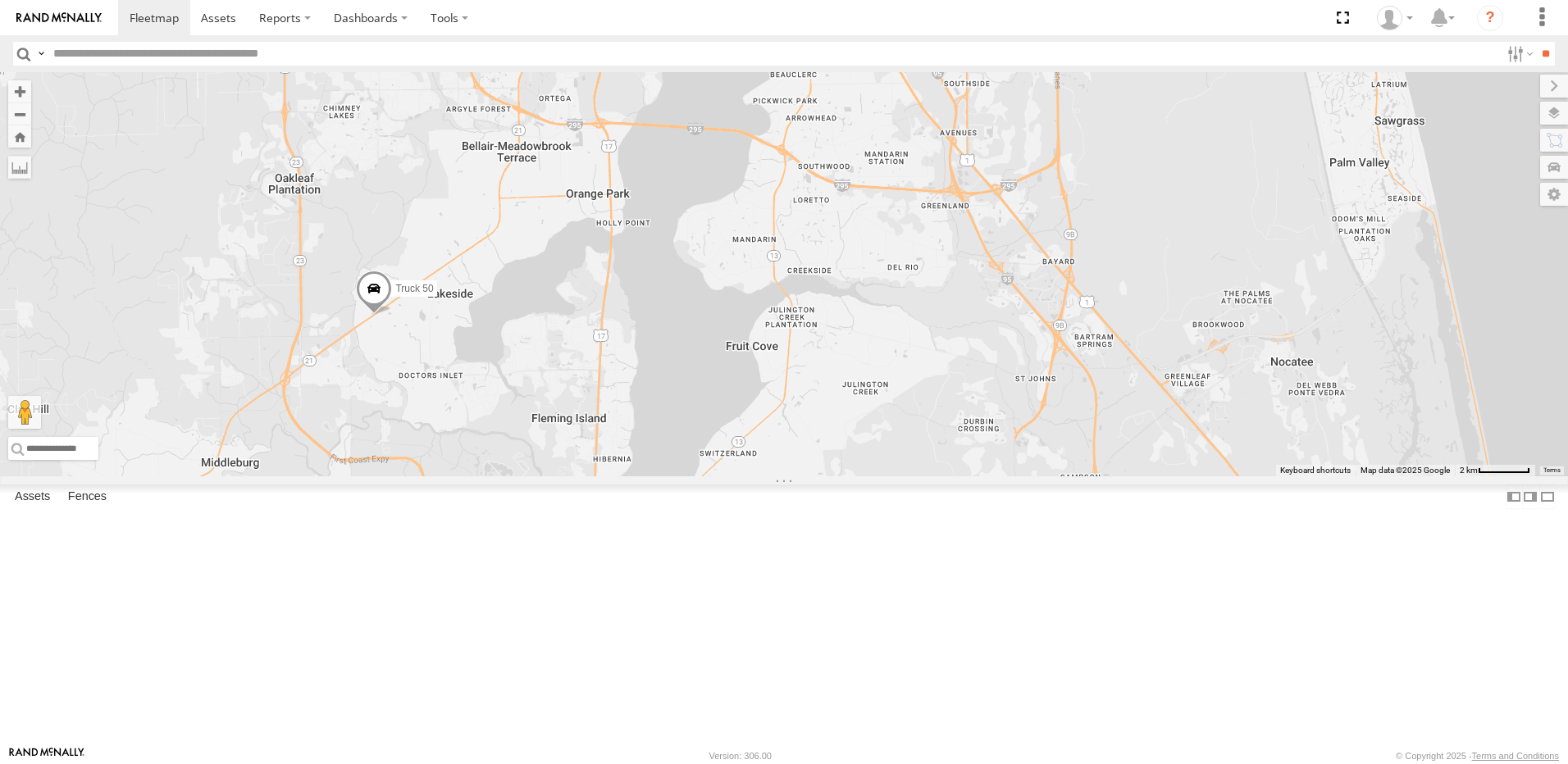
drag, startPoint x: 1075, startPoint y: 377, endPoint x: 1113, endPoint y: 419, distance: 56.6
click at [1113, 419] on div "TRUCK 30 Truck 50 TRUCK 99" at bounding box center [784, 274] width 1568 height 405
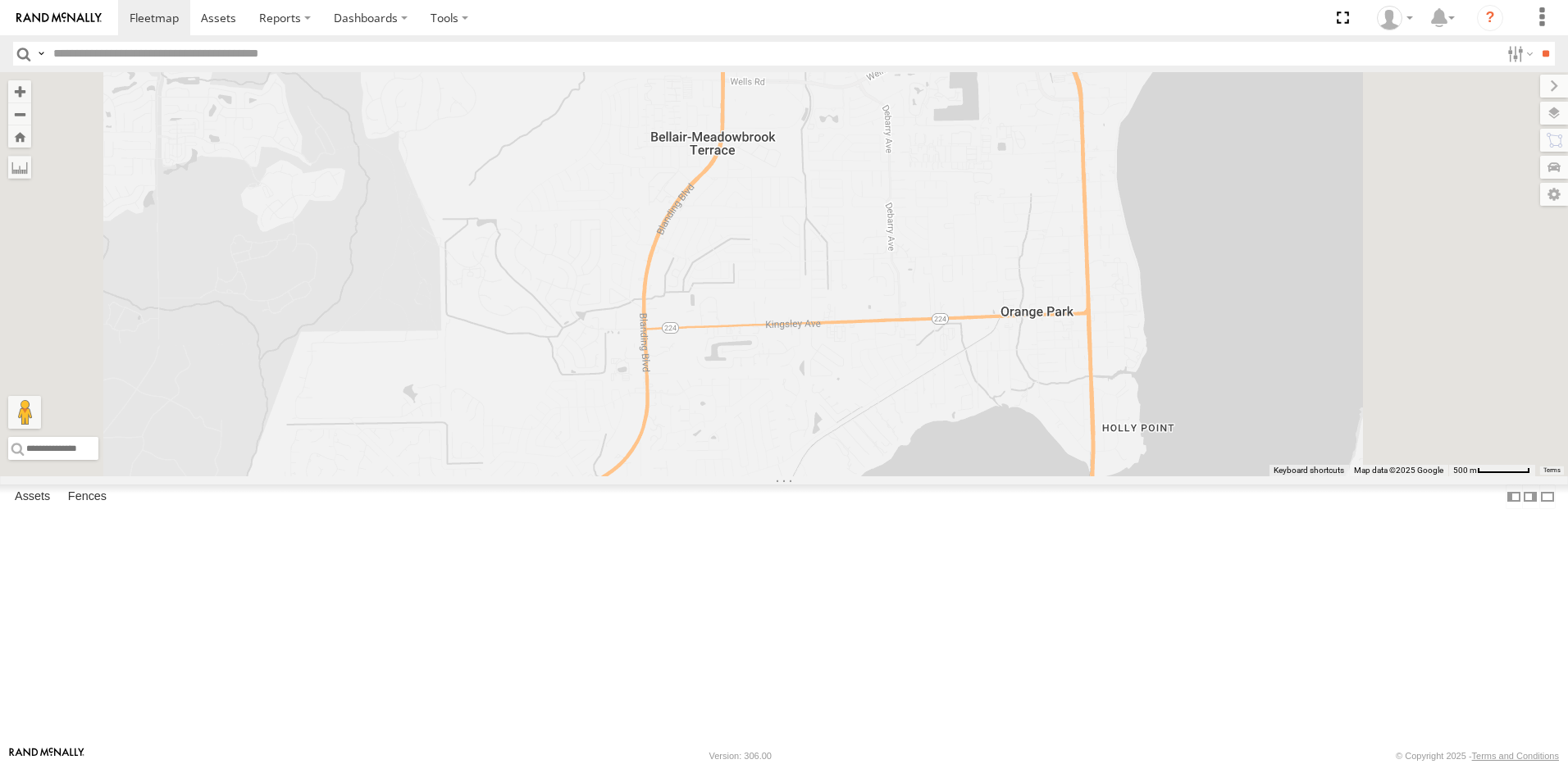
drag, startPoint x: 675, startPoint y: 407, endPoint x: 645, endPoint y: 467, distance: 67.1
click at [651, 459] on div "TRUCK 30 Truck 50 TRUCK 99" at bounding box center [784, 274] width 1568 height 405
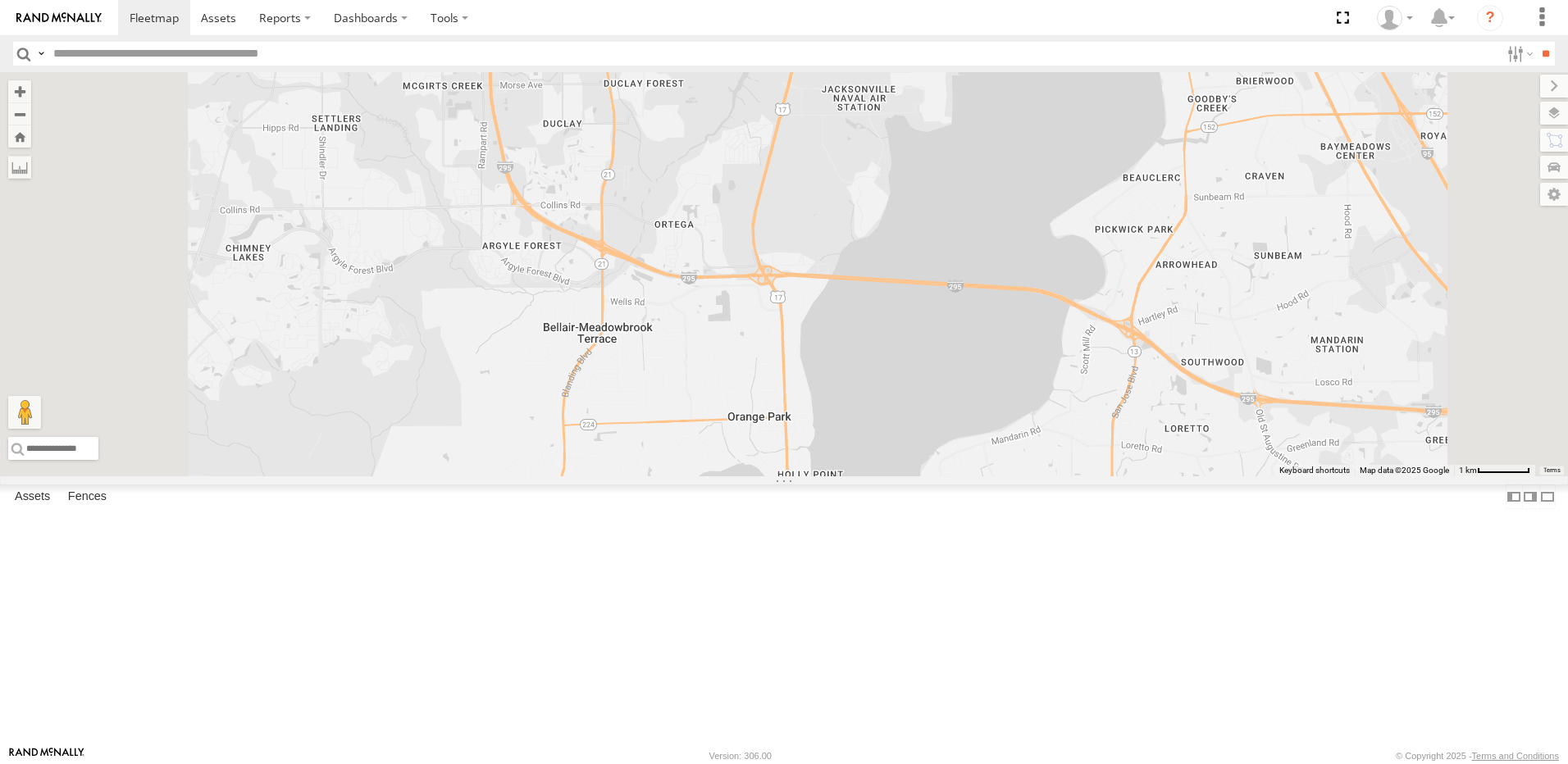
drag, startPoint x: 658, startPoint y: 525, endPoint x: 691, endPoint y: 406, distance: 123.5
click at [677, 445] on div "TRUCK 30 Truck 50 TRUCK 99" at bounding box center [784, 274] width 1568 height 405
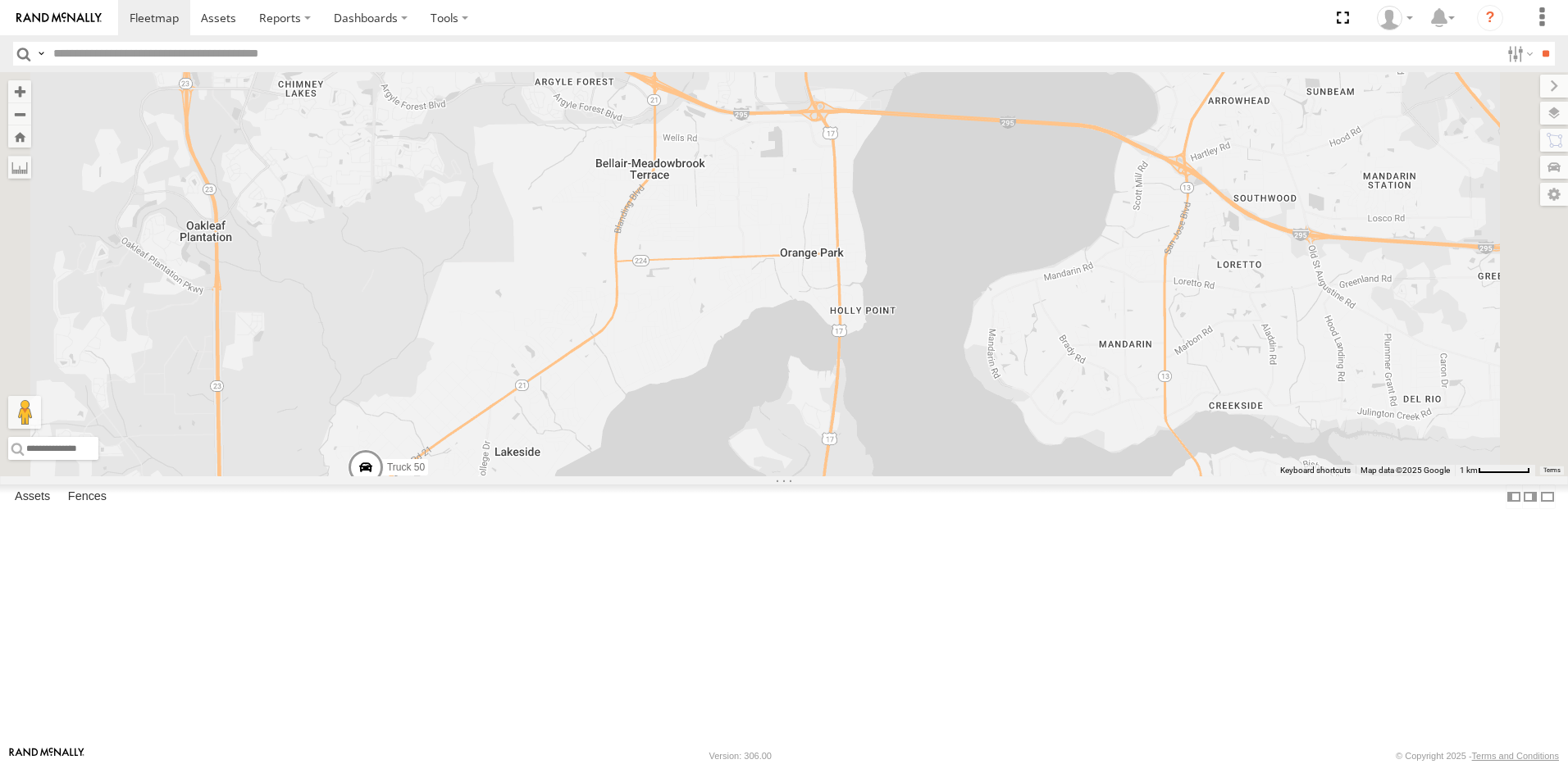
drag, startPoint x: 660, startPoint y: 451, endPoint x: 690, endPoint y: 435, distance: 34.0
click at [682, 444] on div "TRUCK 30 Truck 50 TRUCK 99" at bounding box center [784, 274] width 1568 height 405
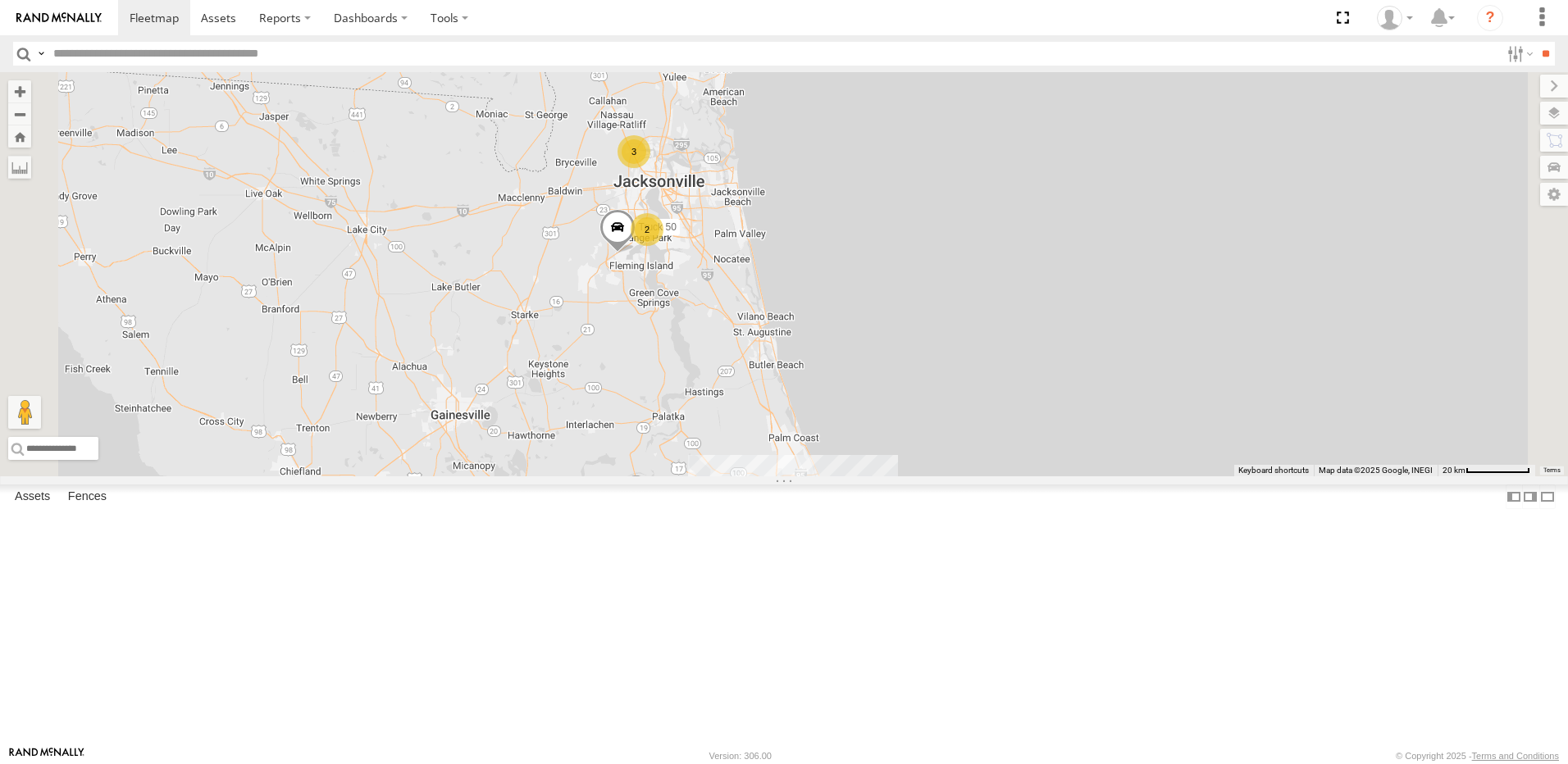
drag, startPoint x: 780, startPoint y: 575, endPoint x: 723, endPoint y: 677, distance: 116.8
click at [727, 476] on div "TRUCK 75 Truck 50 2 5 3" at bounding box center [784, 274] width 1568 height 405
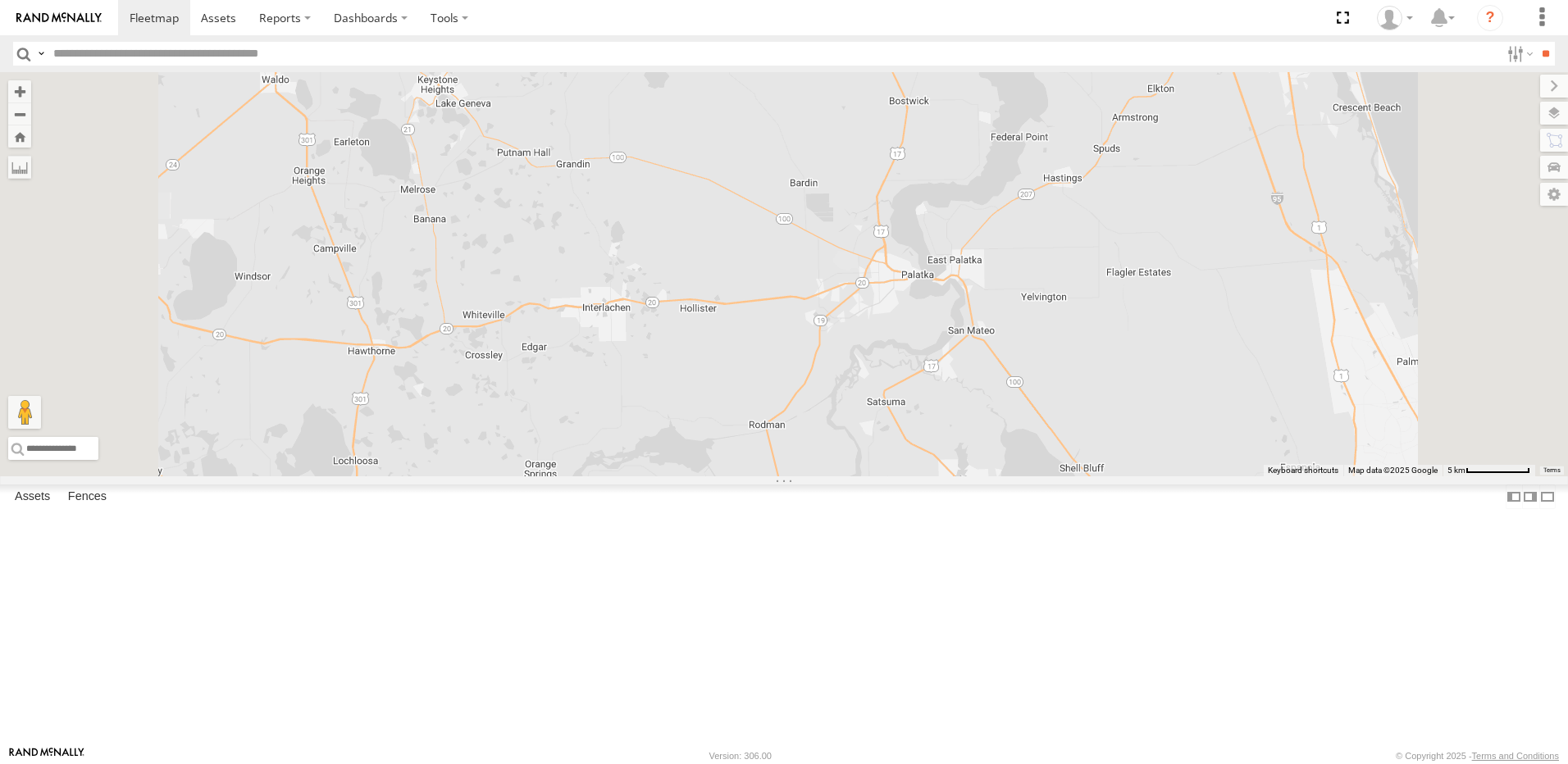
drag, startPoint x: 762, startPoint y: 561, endPoint x: 759, endPoint y: 796, distance: 235.0
click at [759, 763] on html at bounding box center [784, 382] width 1568 height 764
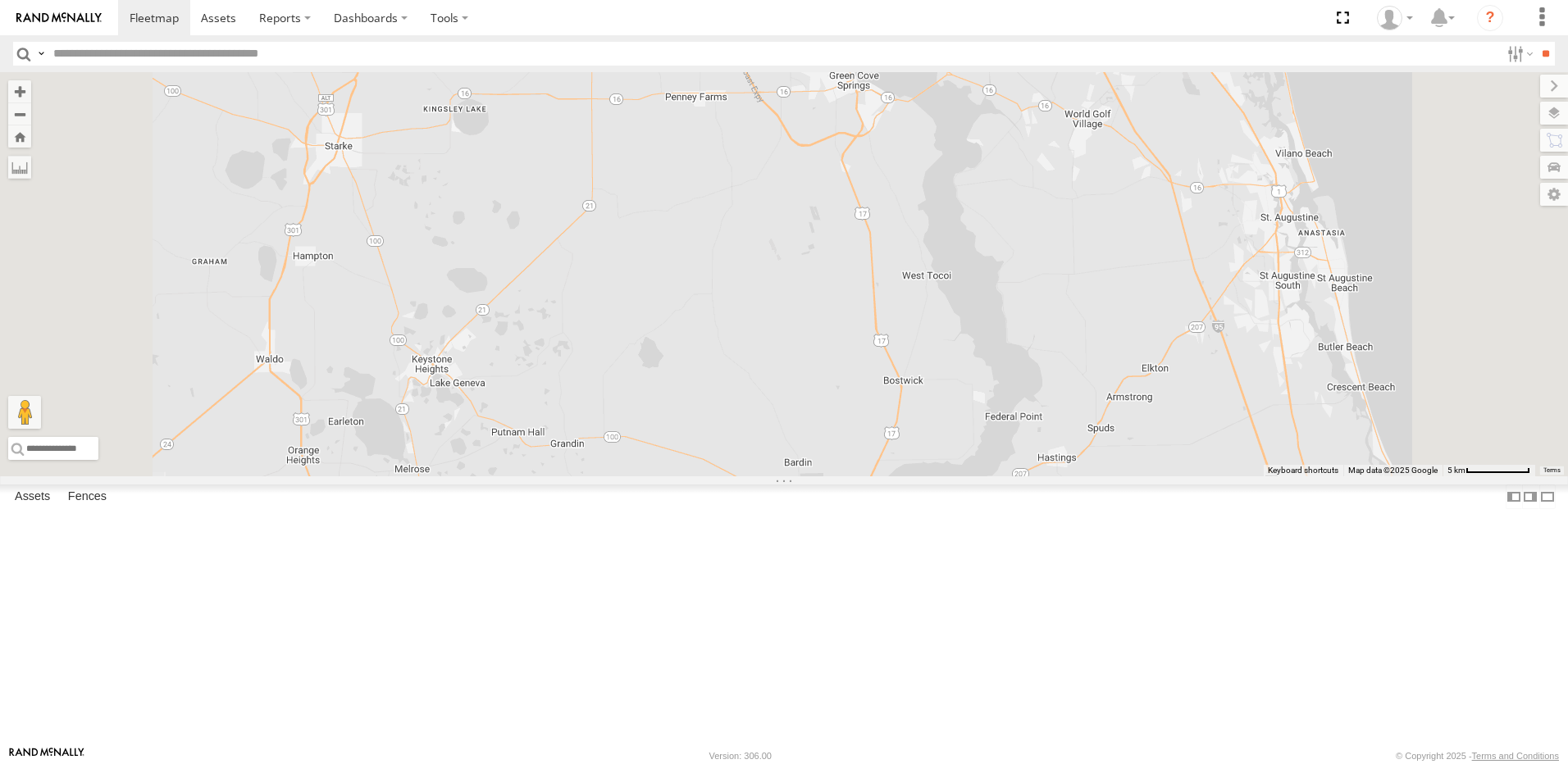
drag, startPoint x: 779, startPoint y: 654, endPoint x: 783, endPoint y: 715, distance: 61.1
click at [779, 476] on div "TRUCK 75 Truck 50" at bounding box center [784, 274] width 1568 height 405
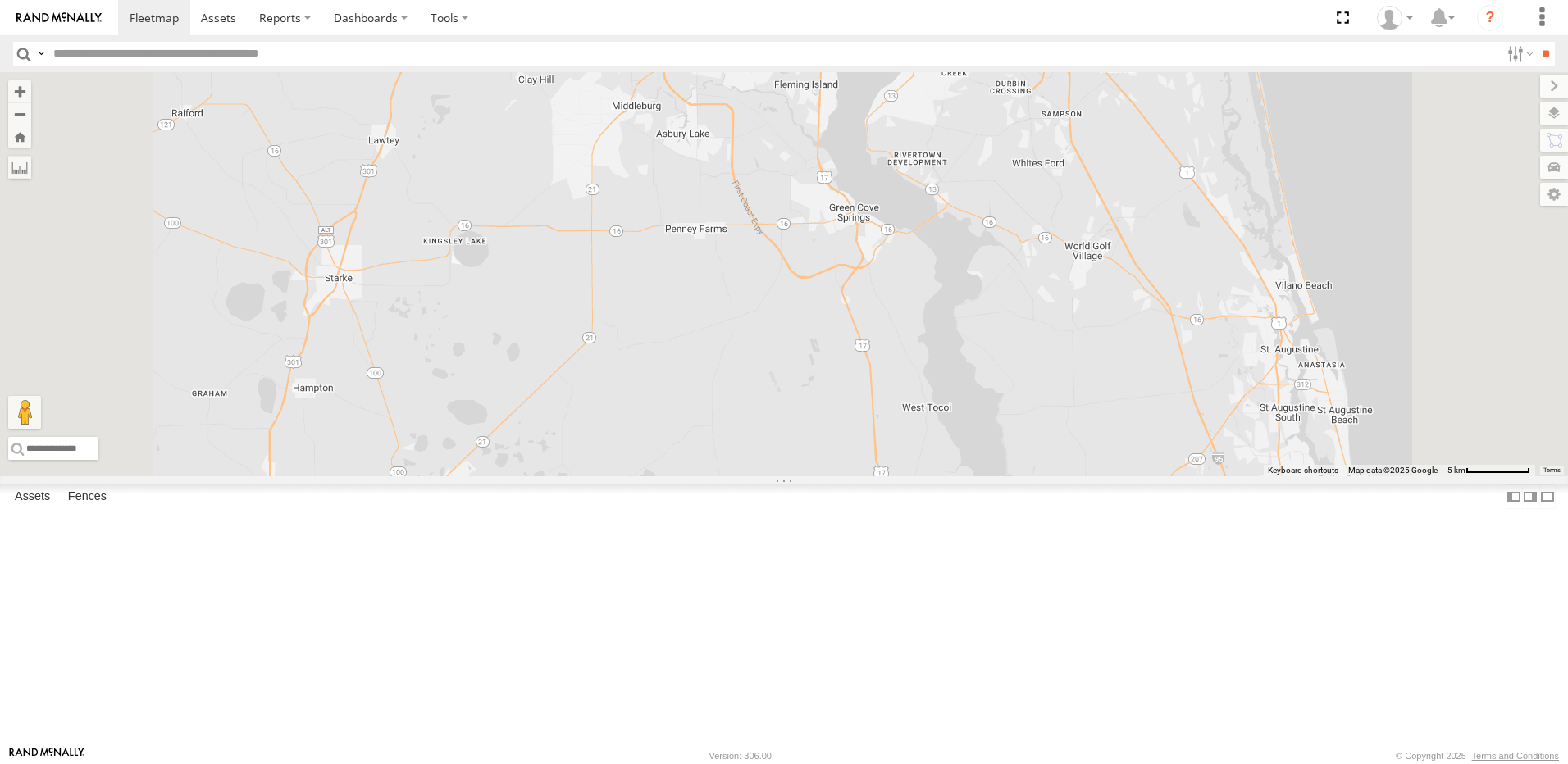
drag, startPoint x: 785, startPoint y: 658, endPoint x: 750, endPoint y: 788, distance: 134.6
click at [750, 763] on html at bounding box center [784, 382] width 1568 height 764
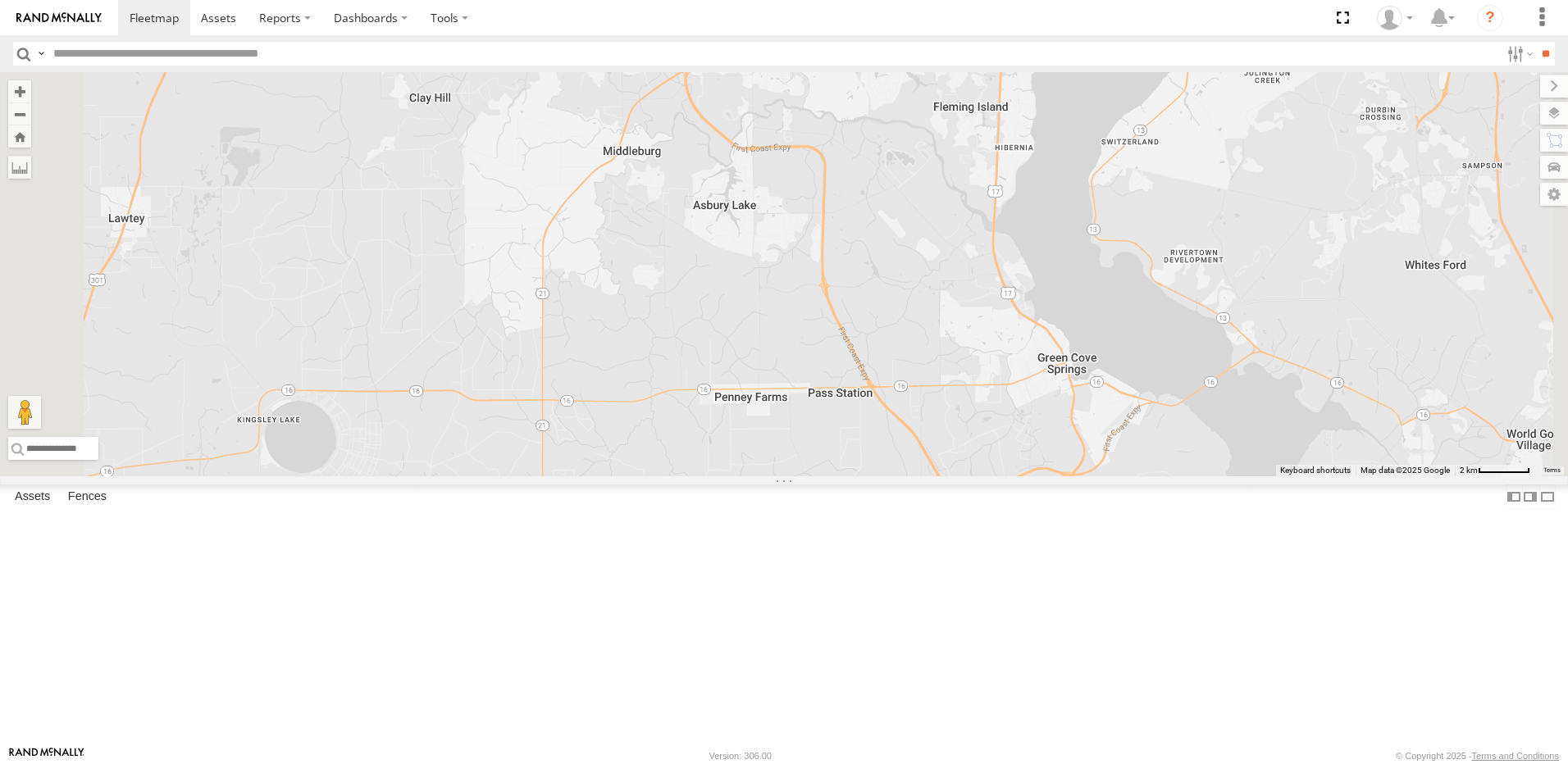
drag, startPoint x: 687, startPoint y: 751, endPoint x: 681, endPoint y: 796, distance: 45.4
click at [681, 763] on html at bounding box center [784, 382] width 1568 height 764
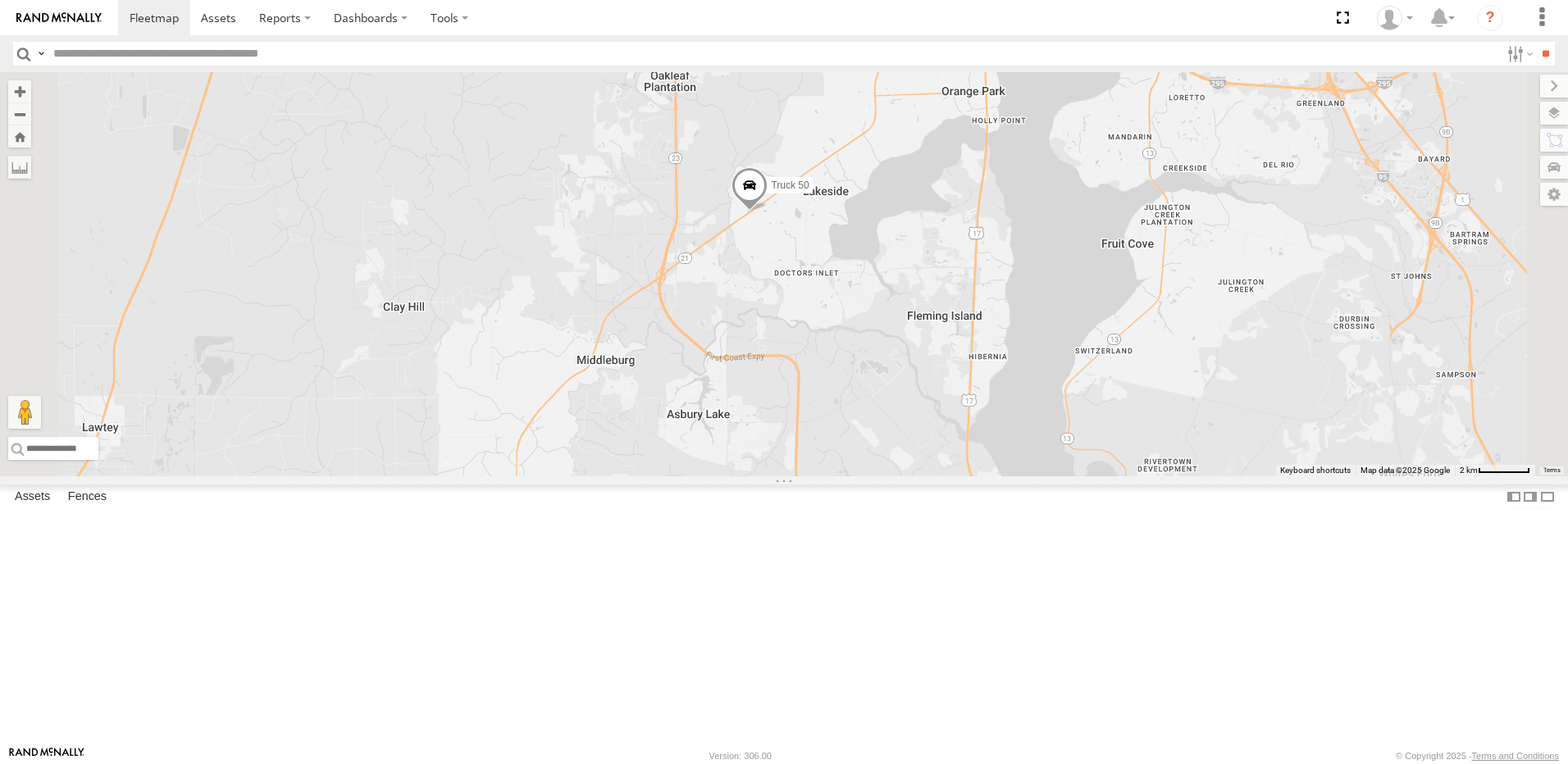
drag, startPoint x: 695, startPoint y: 773, endPoint x: 691, endPoint y: 790, distance: 17.5
click at [691, 763] on html at bounding box center [784, 382] width 1568 height 764
